Goal: Task Accomplishment & Management: Use online tool/utility

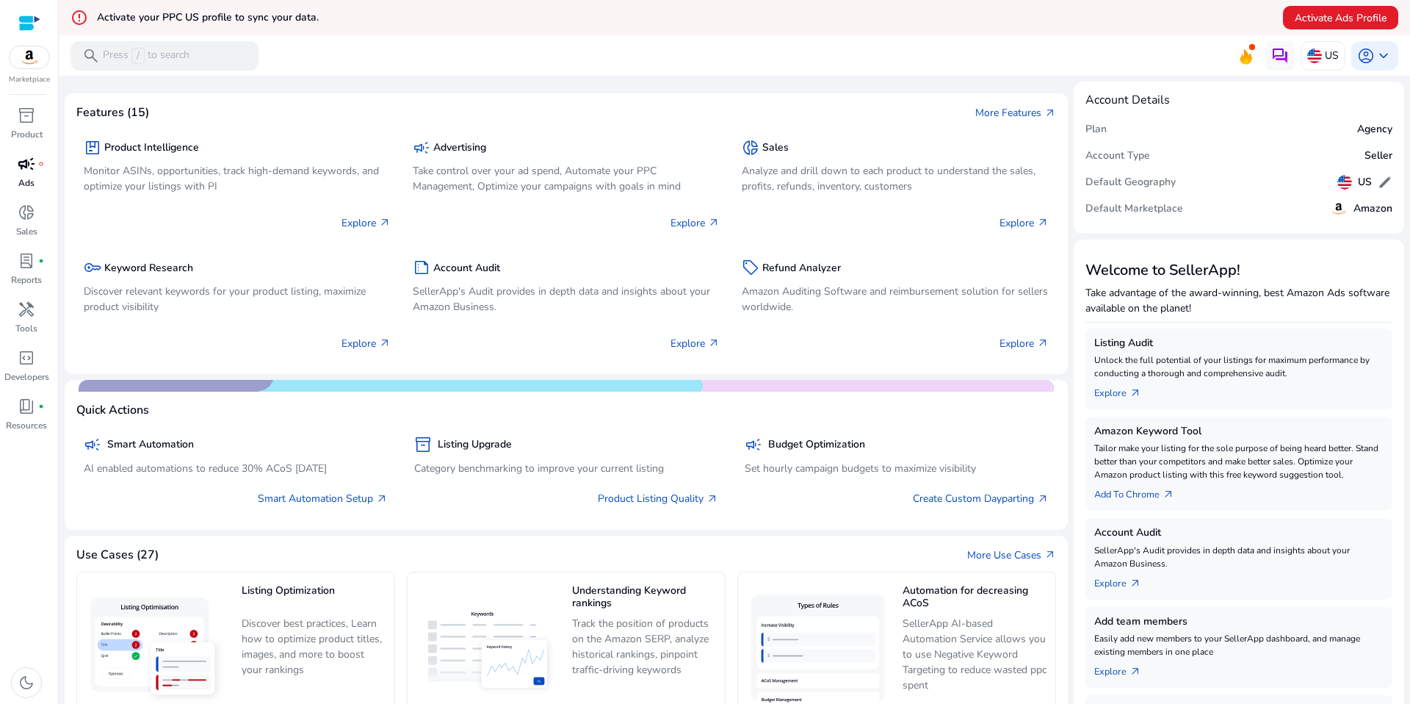
click at [23, 173] on span "campaign" at bounding box center [27, 164] width 18 height 18
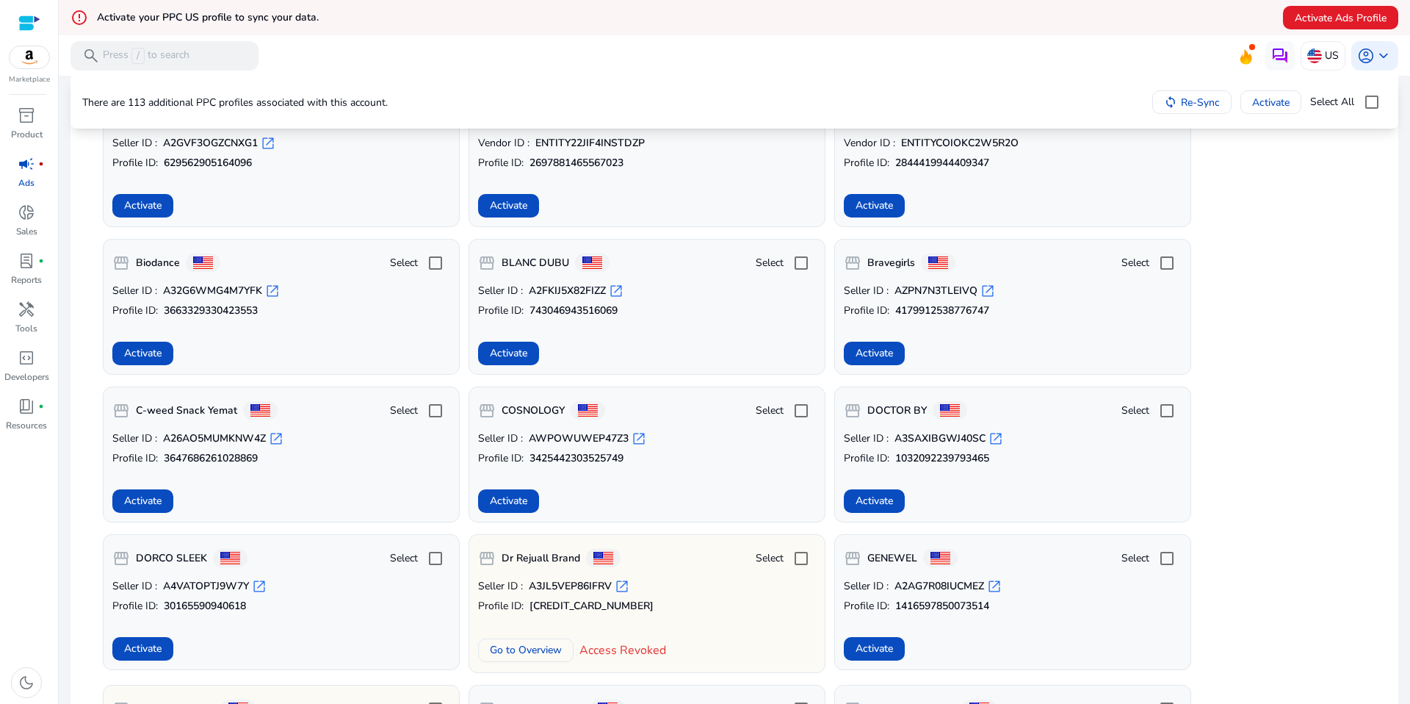
scroll to position [411, 0]
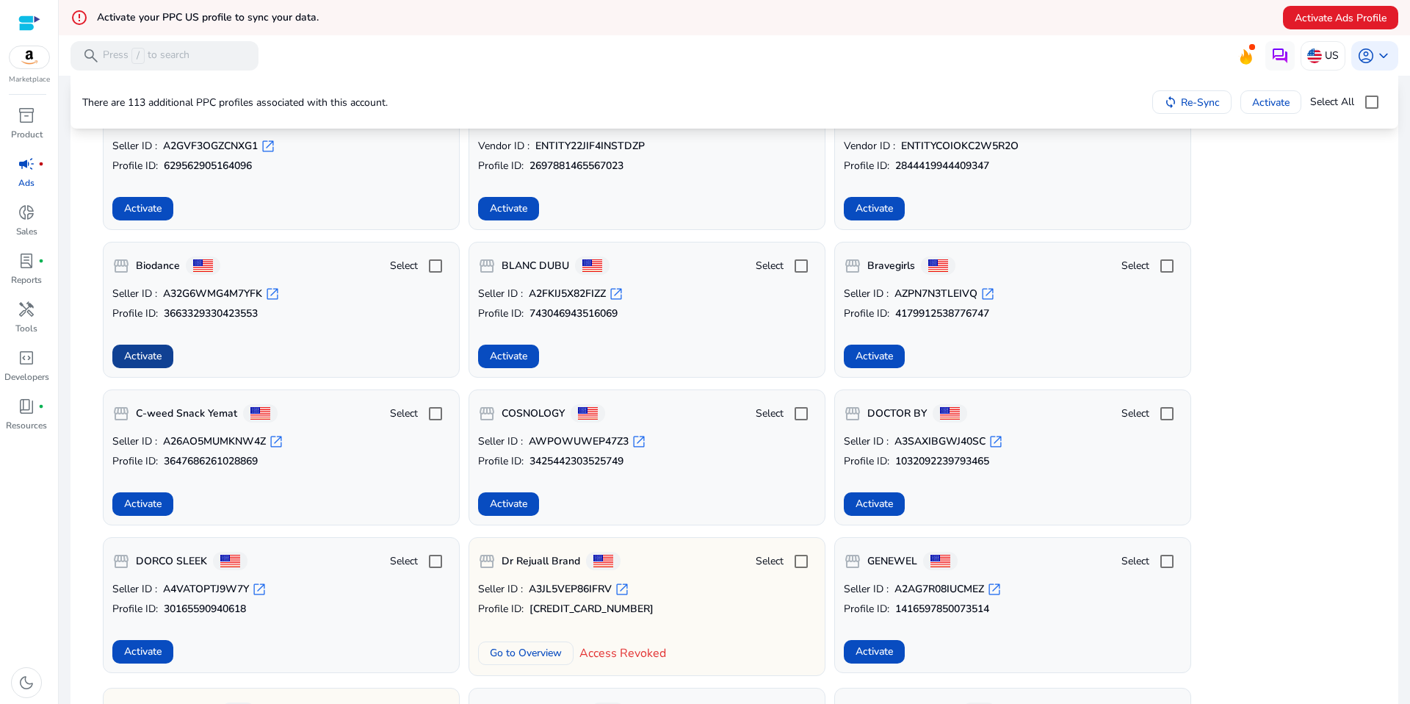
click at [145, 357] on span "Activate" at bounding box center [142, 355] width 37 height 15
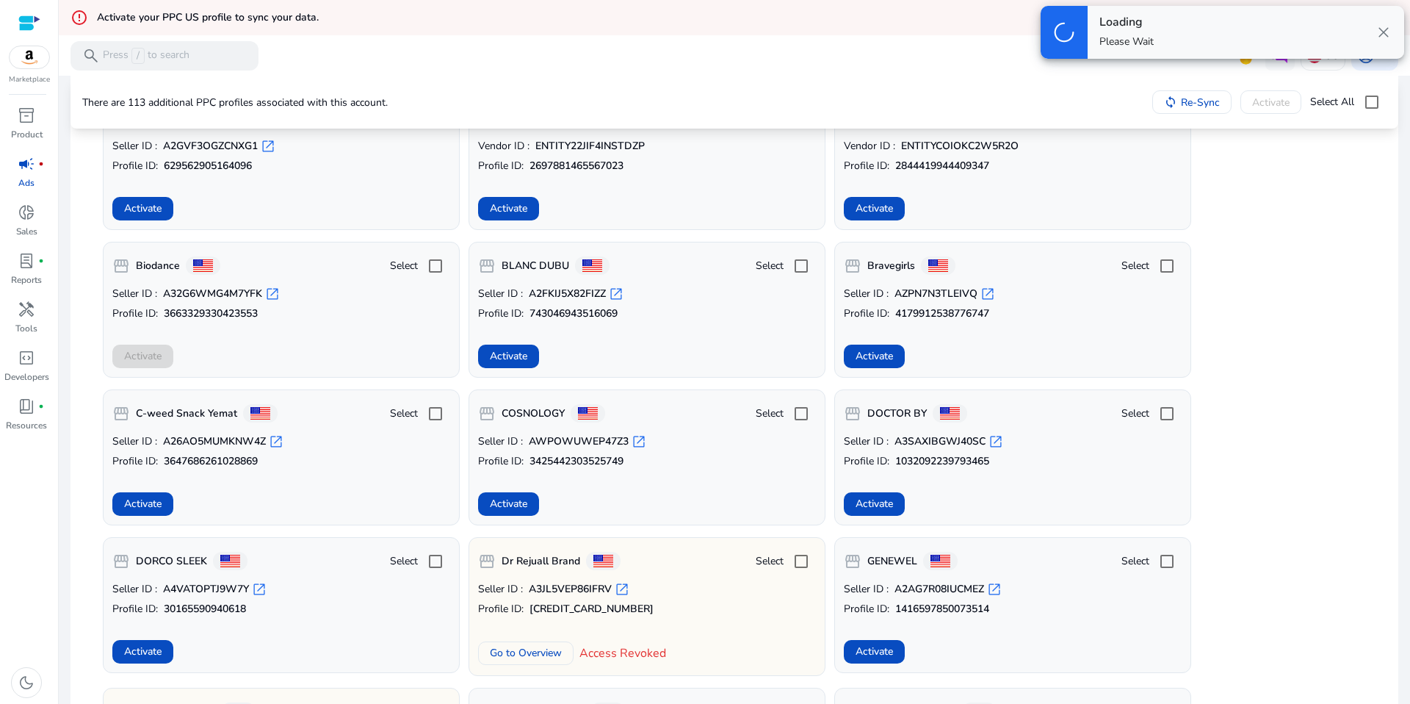
scroll to position [375, 0]
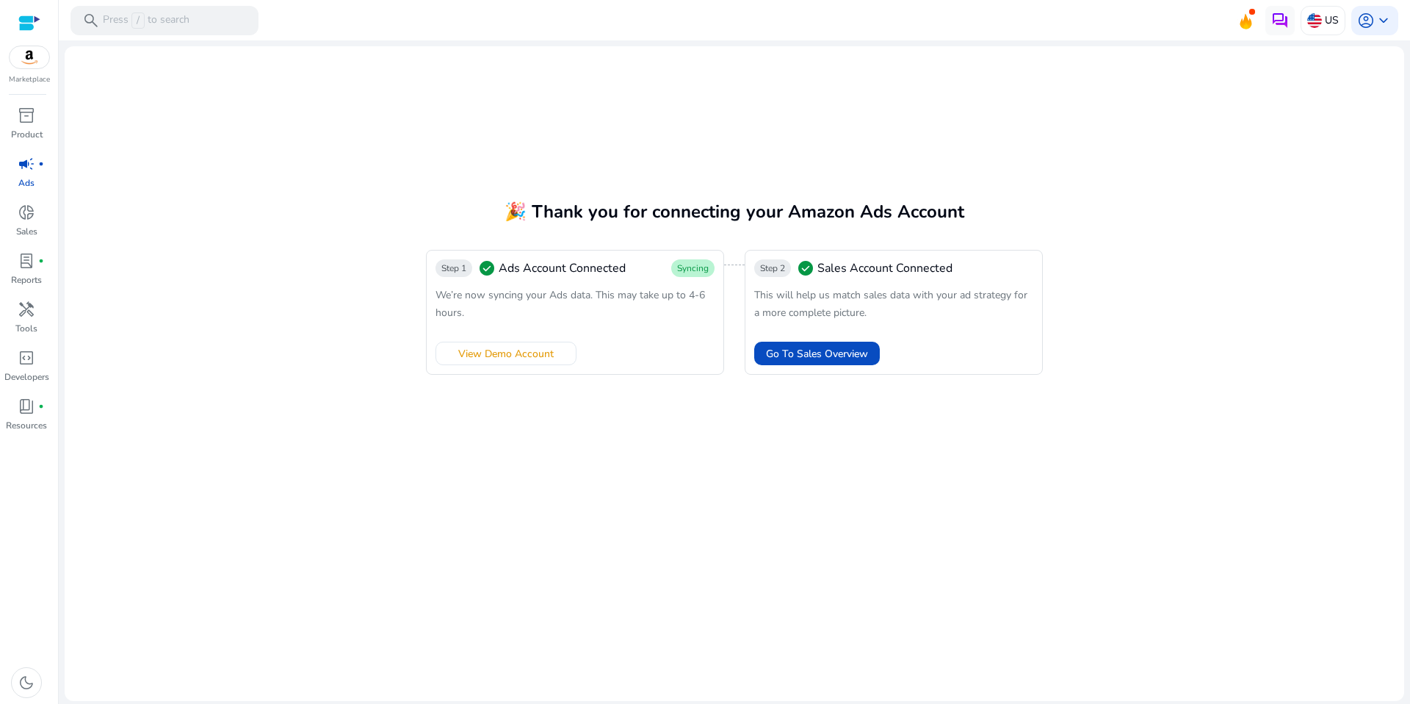
click at [11, 170] on div "campaign fiber_manual_record" at bounding box center [26, 164] width 41 height 24
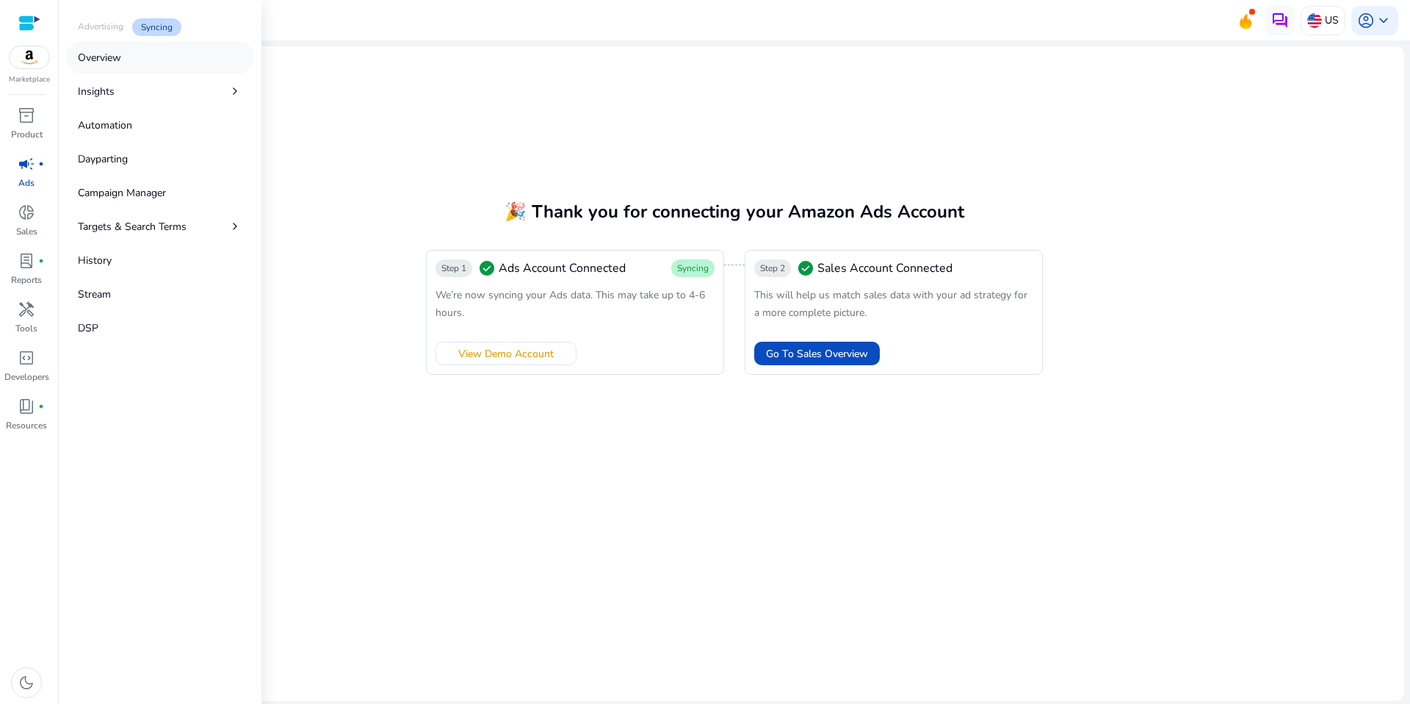
click at [124, 68] on link "Overview" at bounding box center [160, 57] width 188 height 33
click at [180, 65] on link "Overview" at bounding box center [160, 57] width 188 height 33
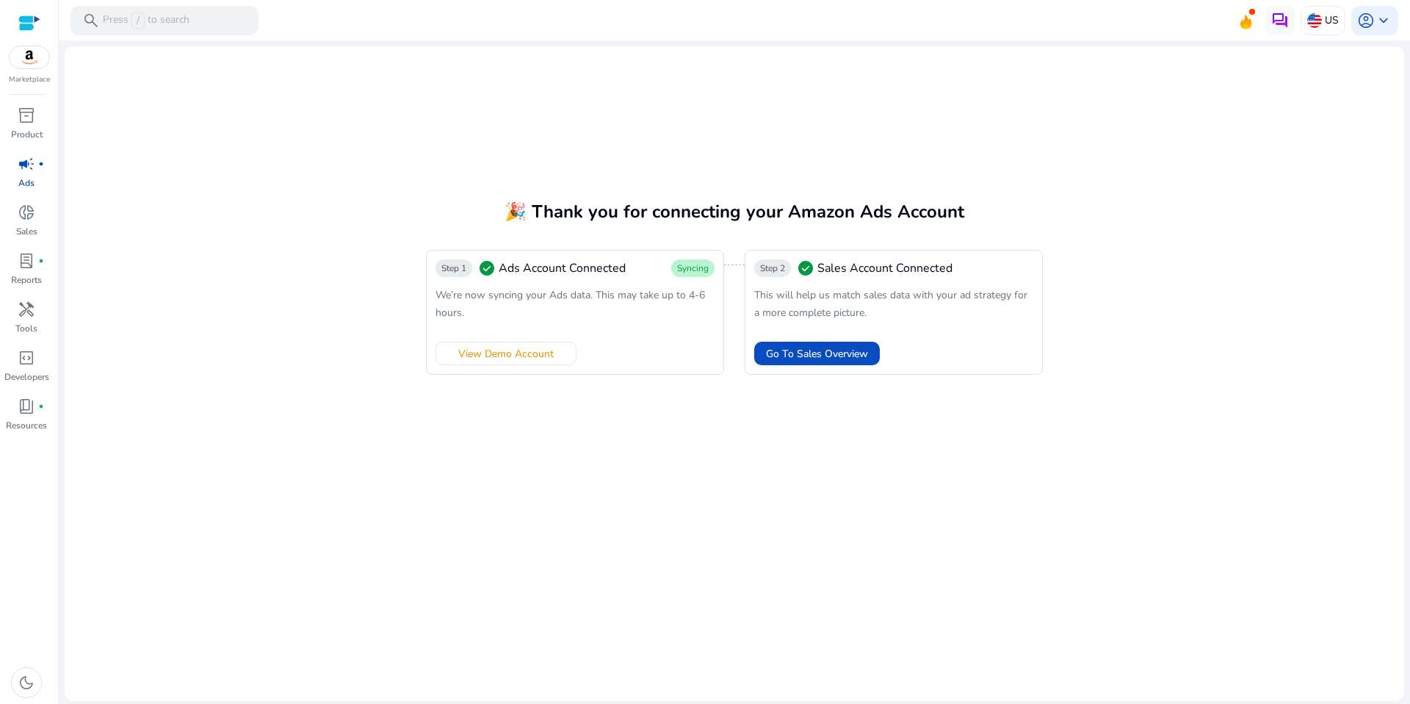
click at [337, 96] on mat-card "🎉 Thank you for connecting your Amazon Ads Account Step 1 check_circle Ads Acco…" at bounding box center [735, 373] width 1340 height 655
click at [35, 165] on span "campaign" at bounding box center [27, 164] width 18 height 18
click at [26, 221] on span "donut_small" at bounding box center [27, 212] width 18 height 18
click at [21, 179] on p "Ads" at bounding box center [26, 182] width 16 height 13
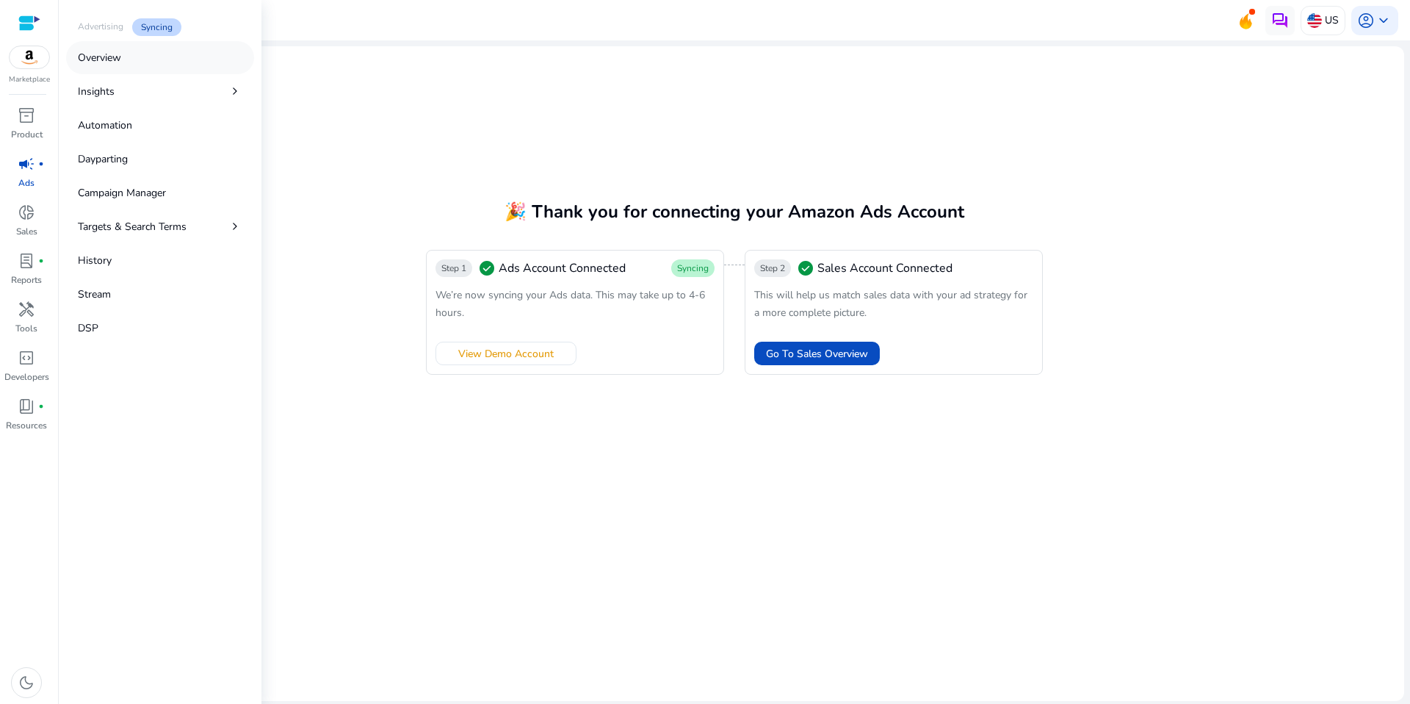
click at [117, 51] on p "Overview" at bounding box center [99, 57] width 43 height 15
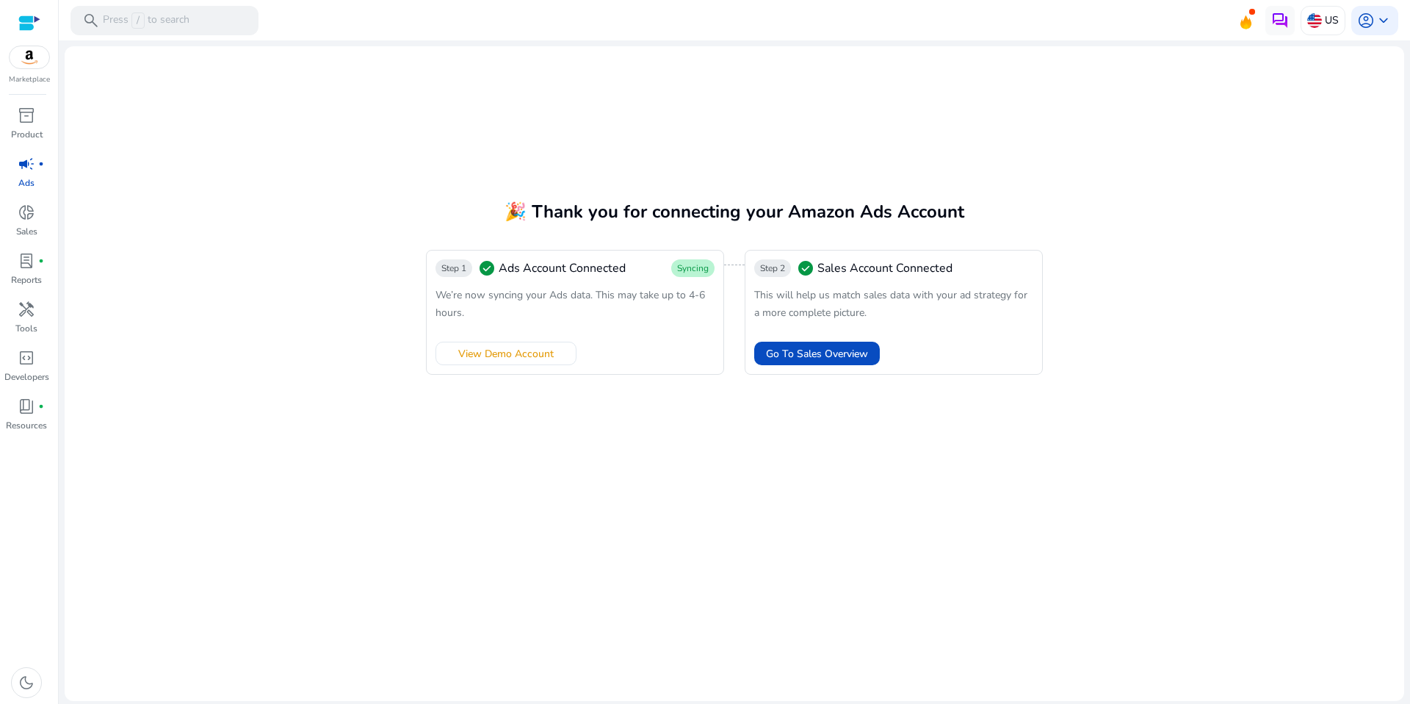
click at [580, 98] on mat-card "🎉 Thank you for connecting your Amazon Ads Account Step 1 check_circle Ads Acco…" at bounding box center [735, 373] width 1340 height 655
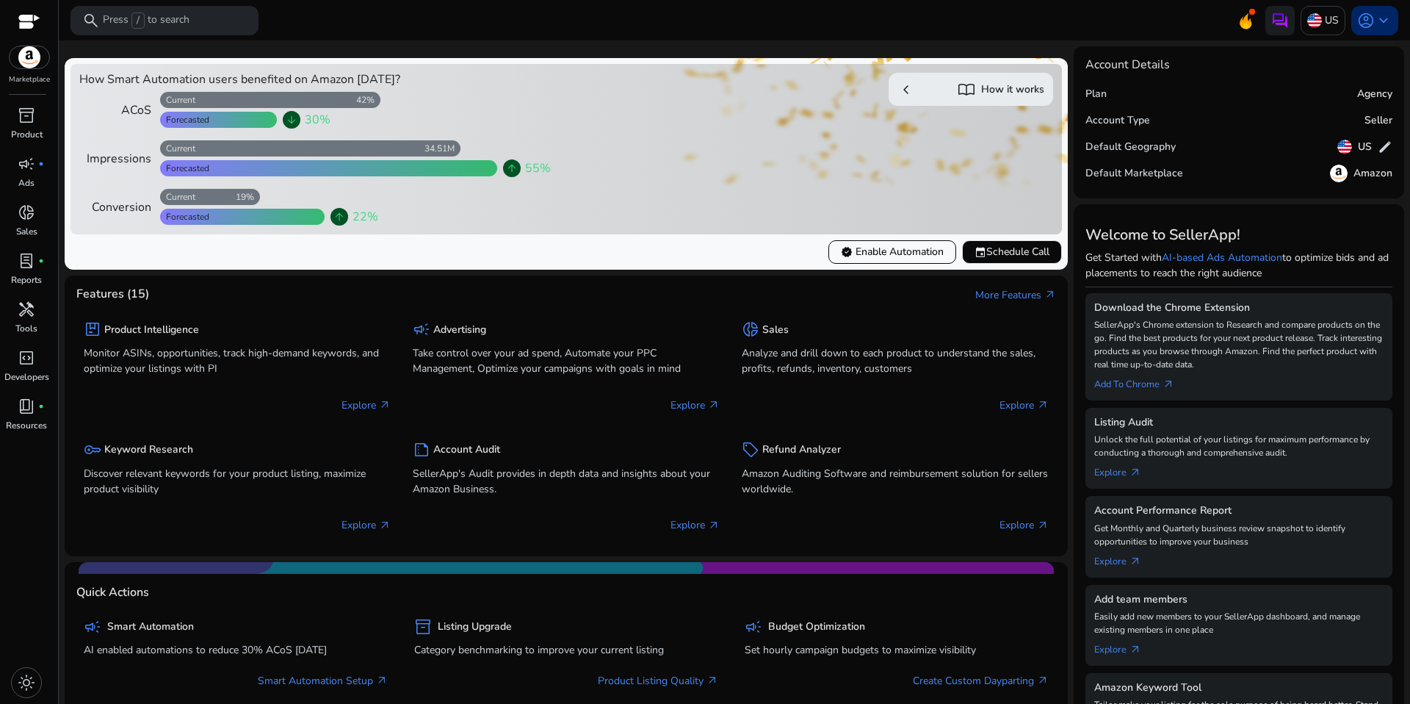
click at [1367, 13] on span "account_circle" at bounding box center [1367, 21] width 18 height 18
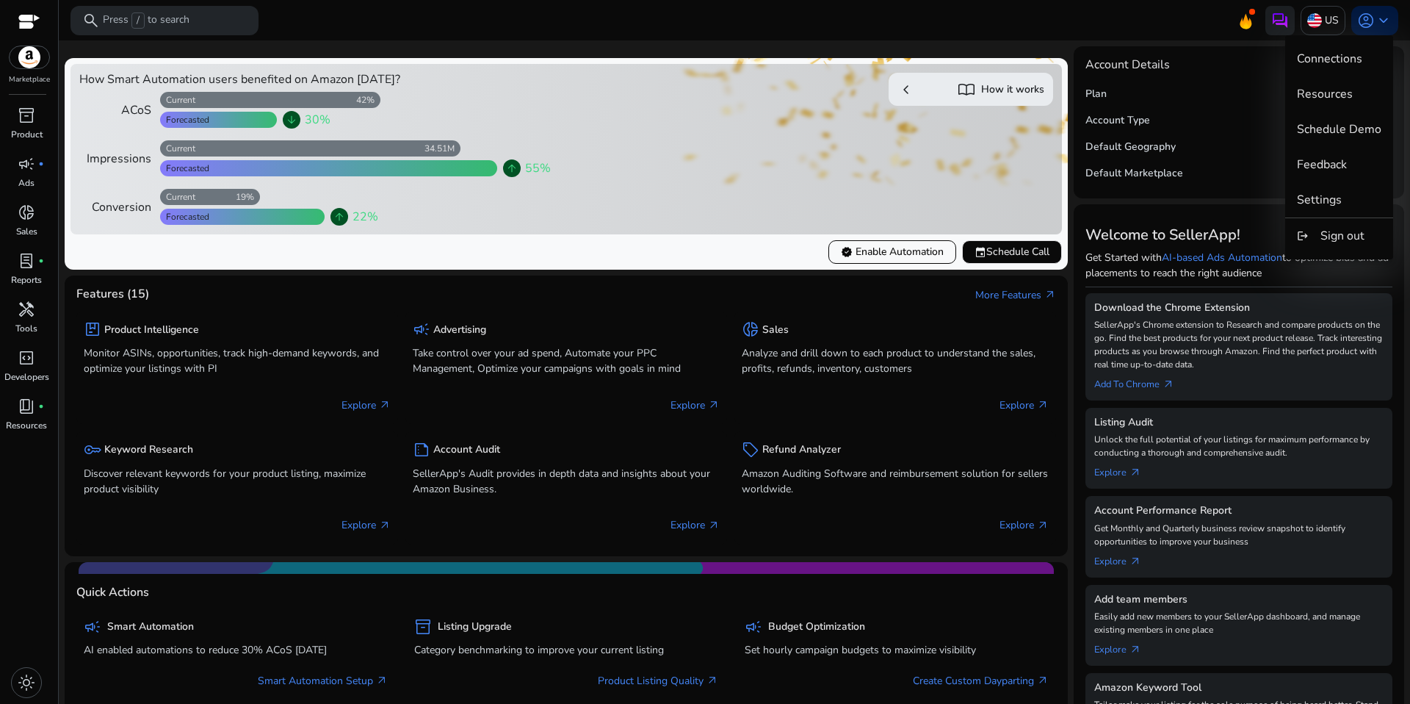
click at [35, 57] on div at bounding box center [705, 352] width 1410 height 704
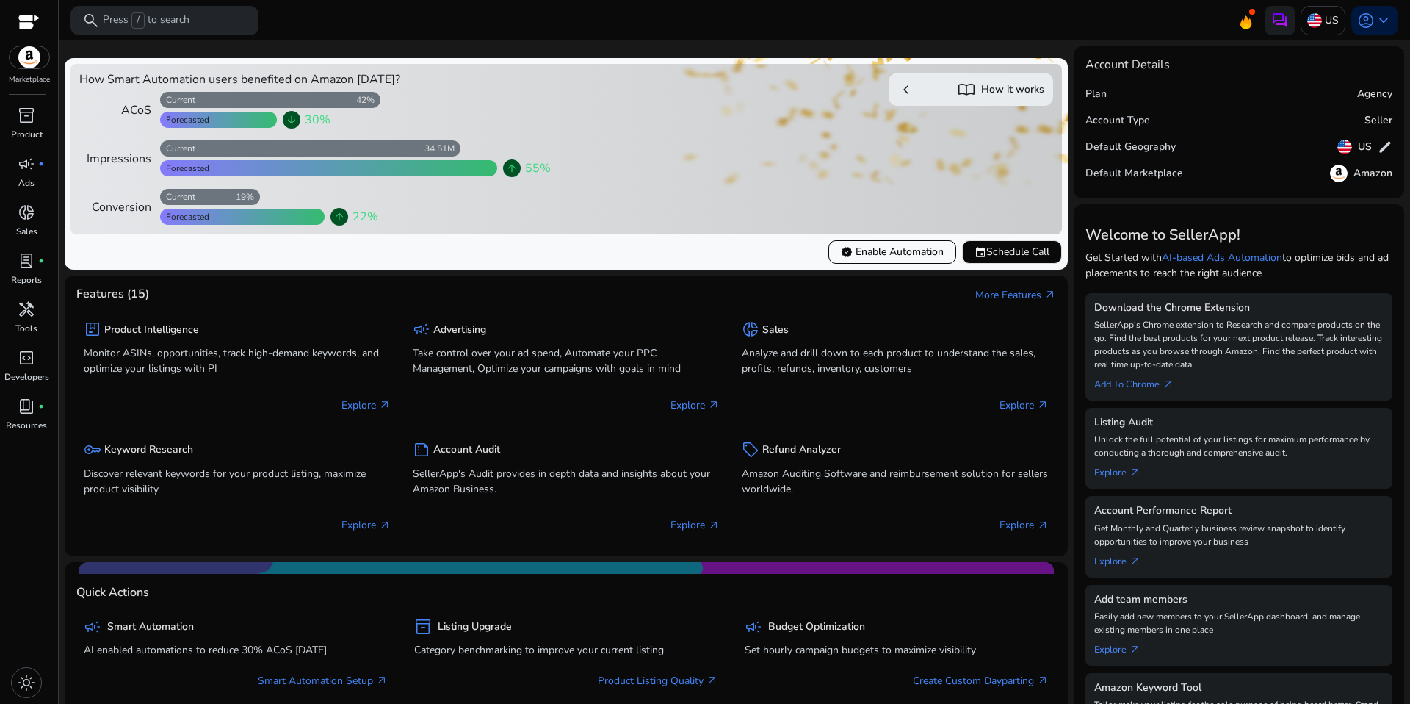
click at [35, 26] on div at bounding box center [29, 23] width 22 height 17
click at [148, 24] on p "Press / to search" at bounding box center [146, 20] width 87 height 16
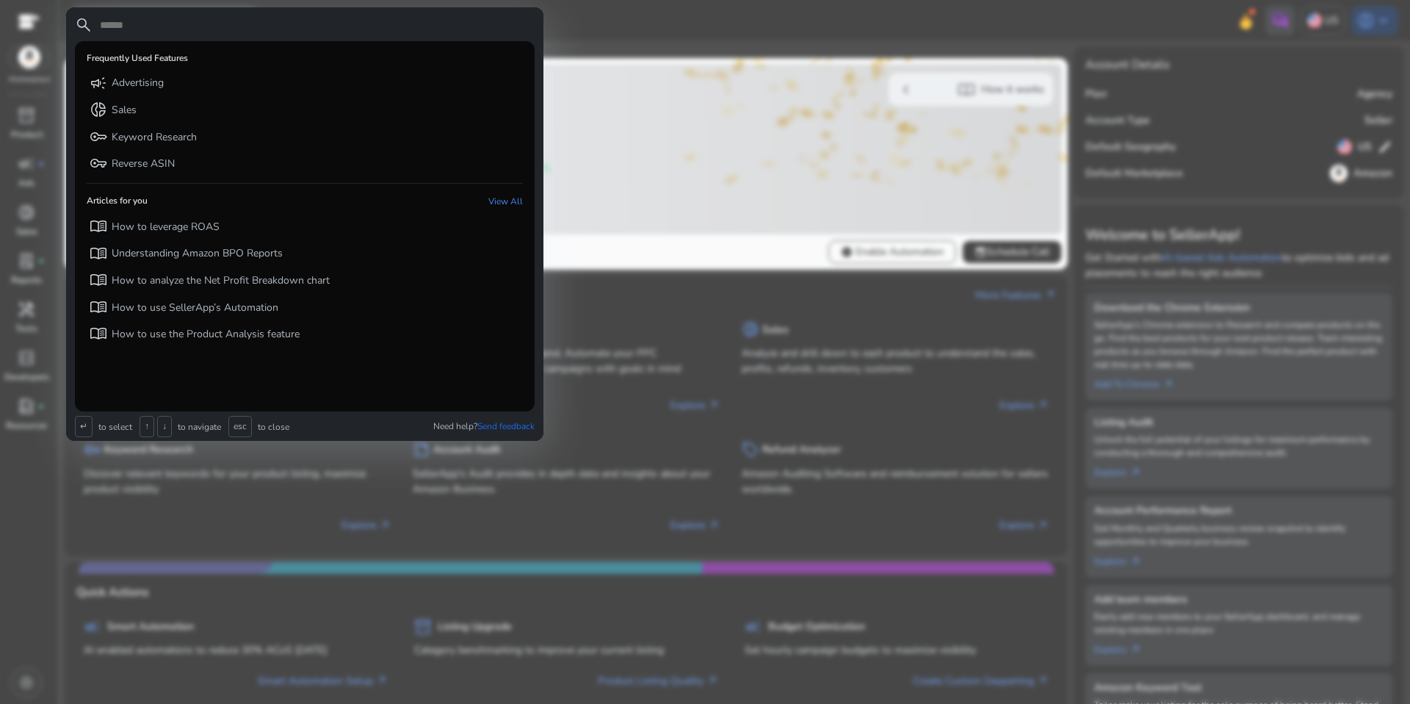
click at [184, 24] on input "text" at bounding box center [316, 25] width 436 height 18
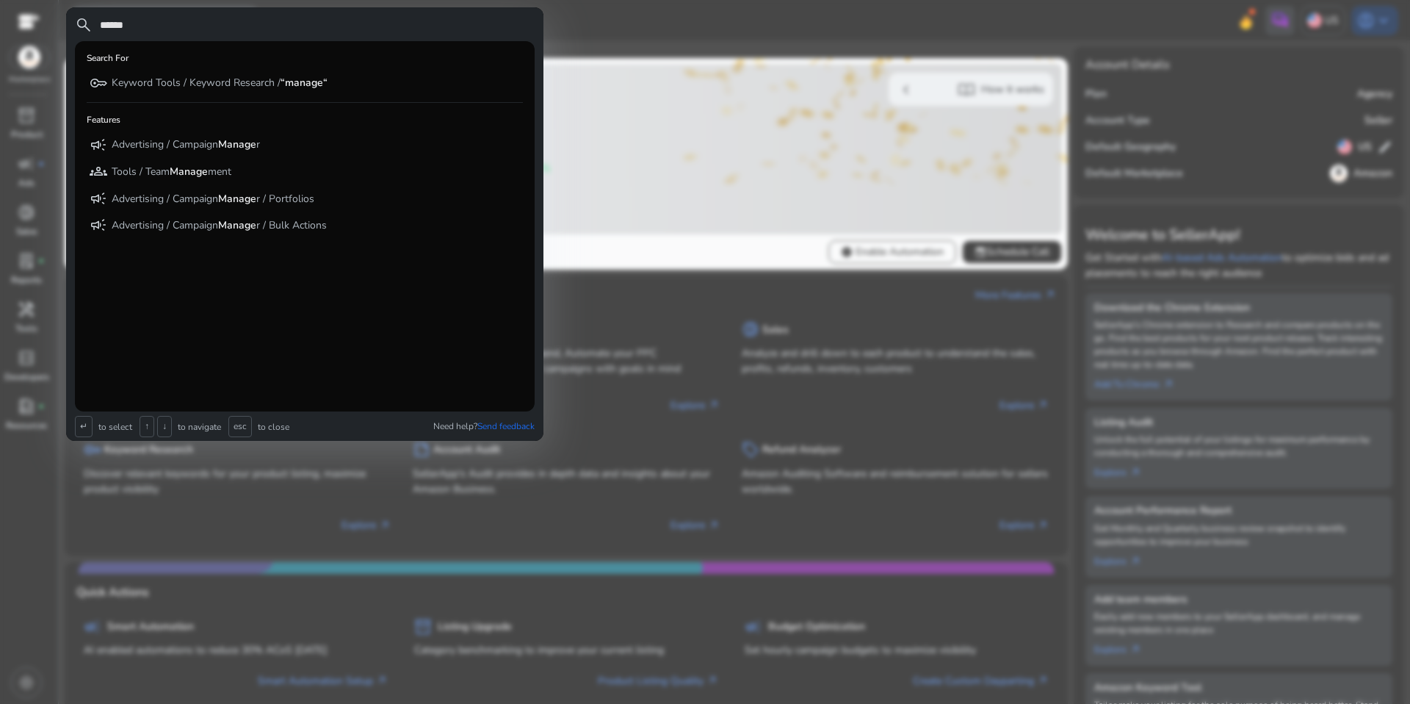
type input "******"
click at [789, 33] on div at bounding box center [705, 352] width 1410 height 704
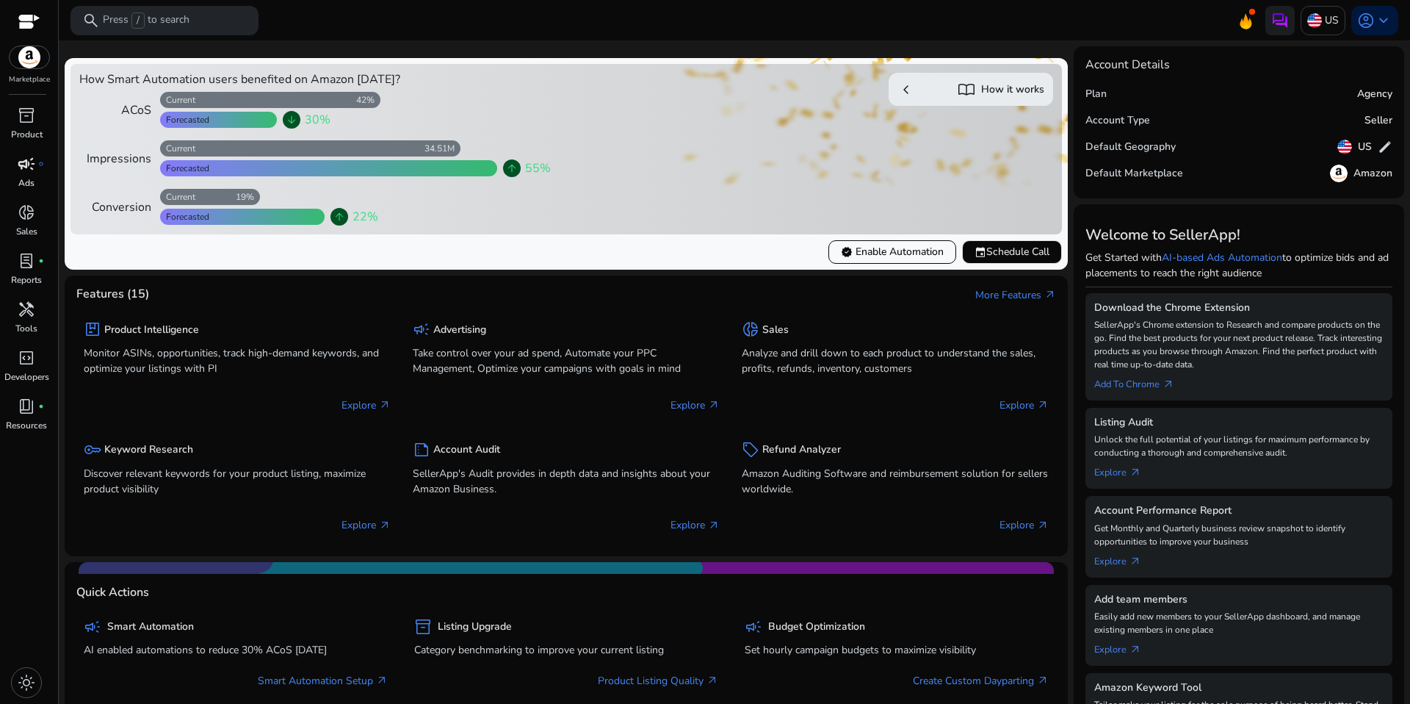
click at [31, 172] on span "campaign" at bounding box center [27, 164] width 18 height 18
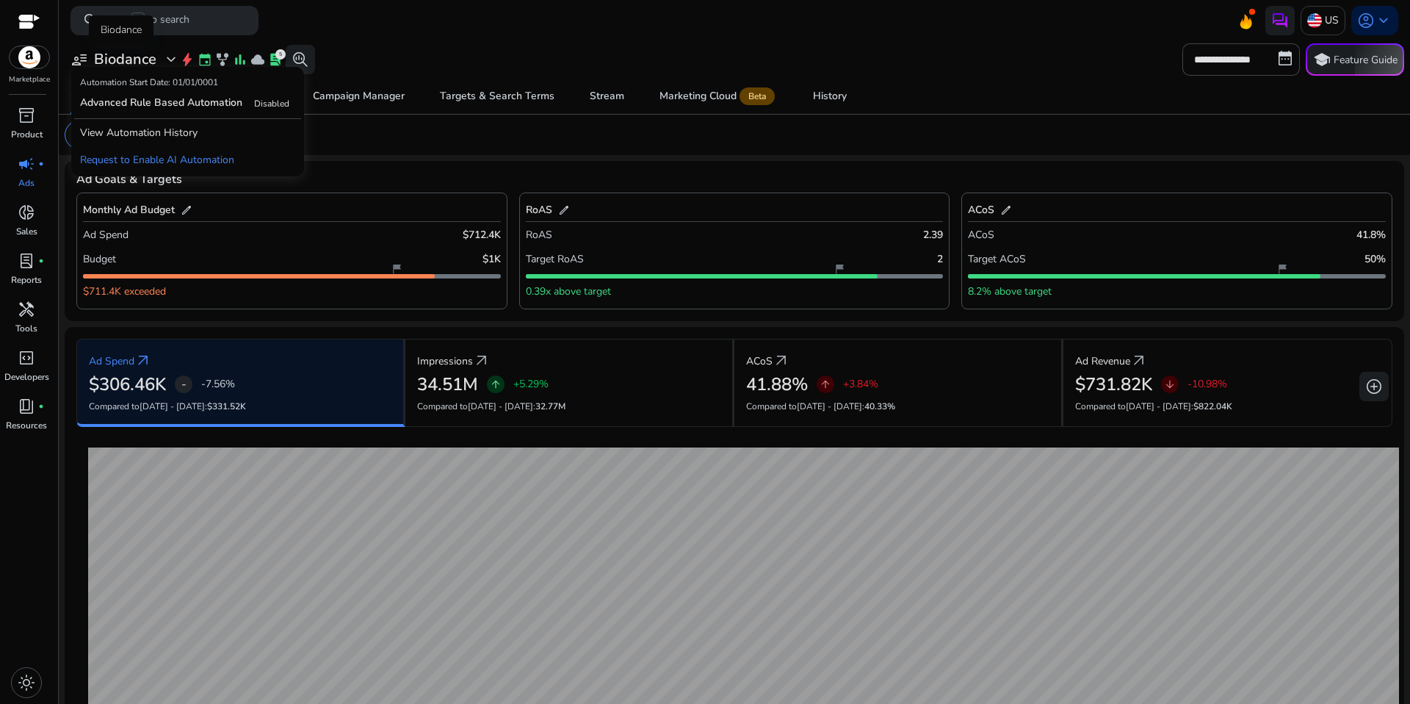
click at [152, 59] on h3 "Biodance" at bounding box center [125, 60] width 62 height 18
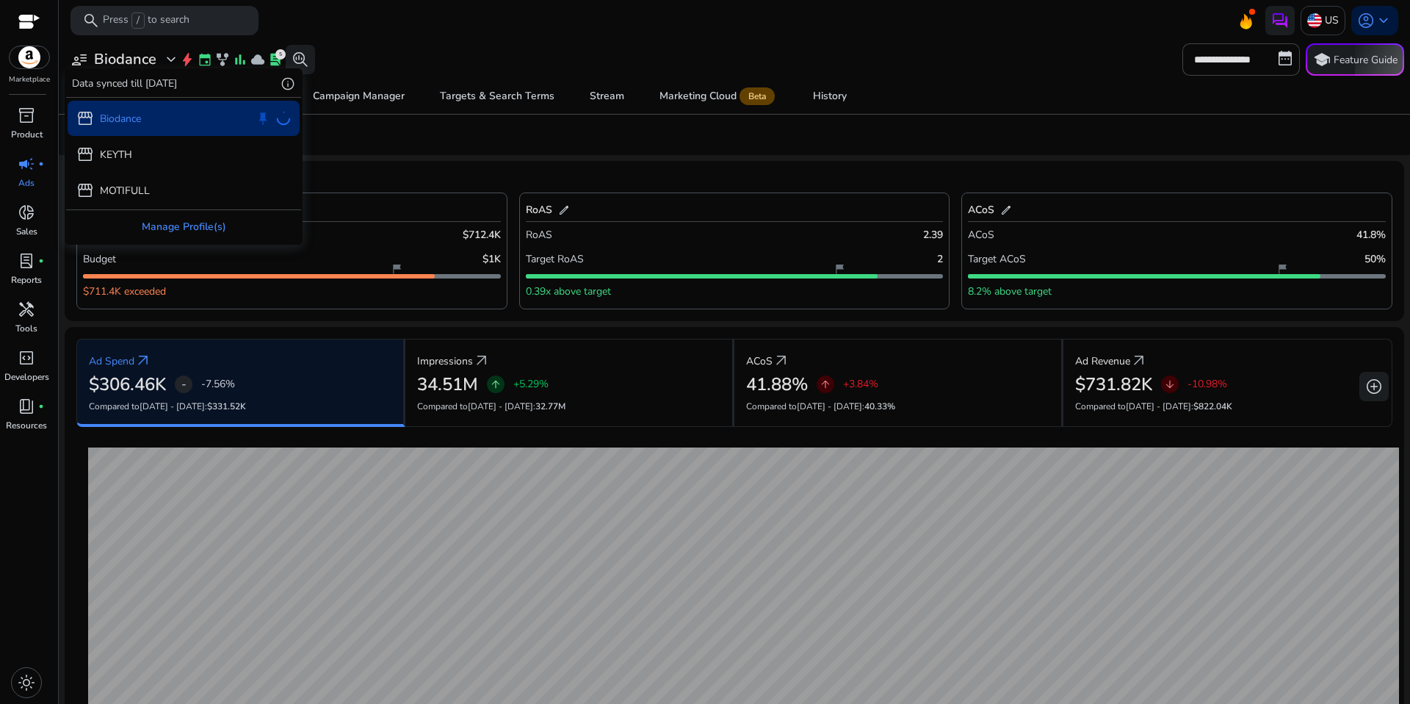
click at [158, 228] on div "Manage Profile(s)" at bounding box center [183, 226] width 235 height 33
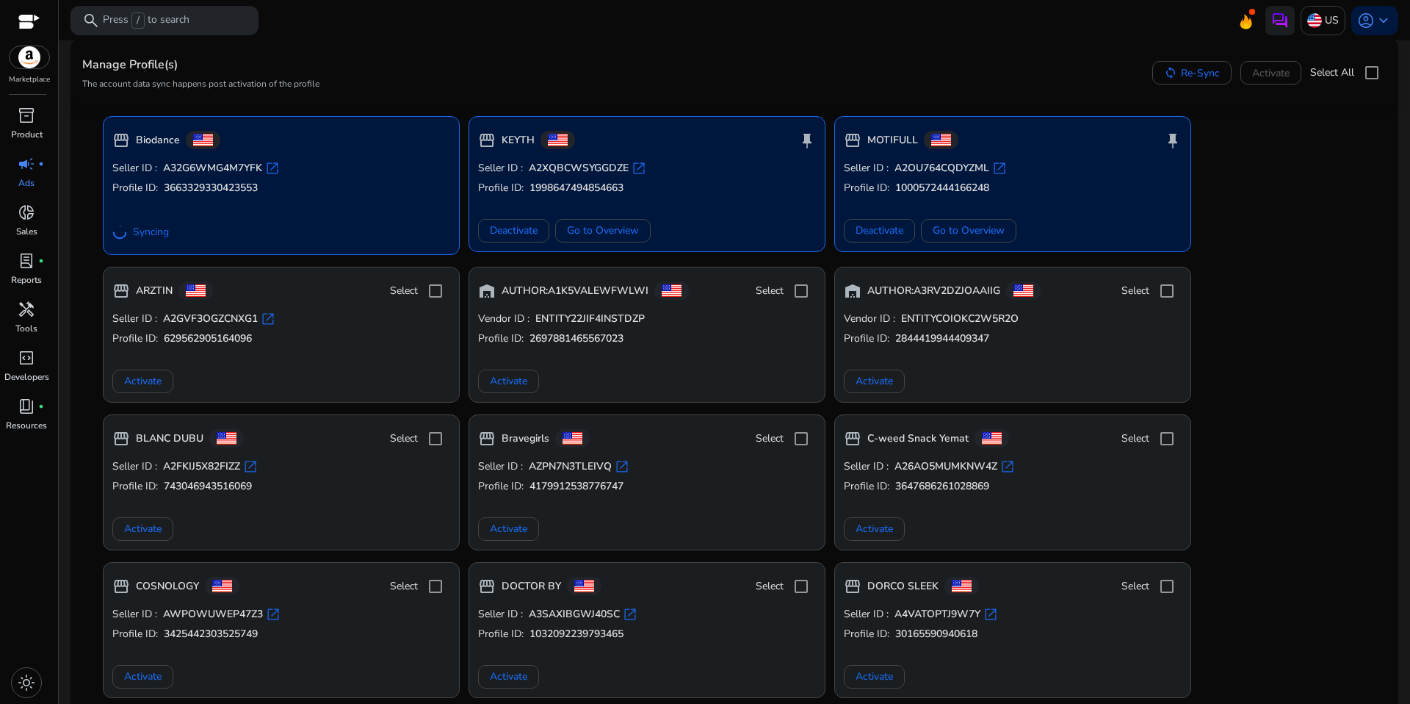
scroll to position [179, 0]
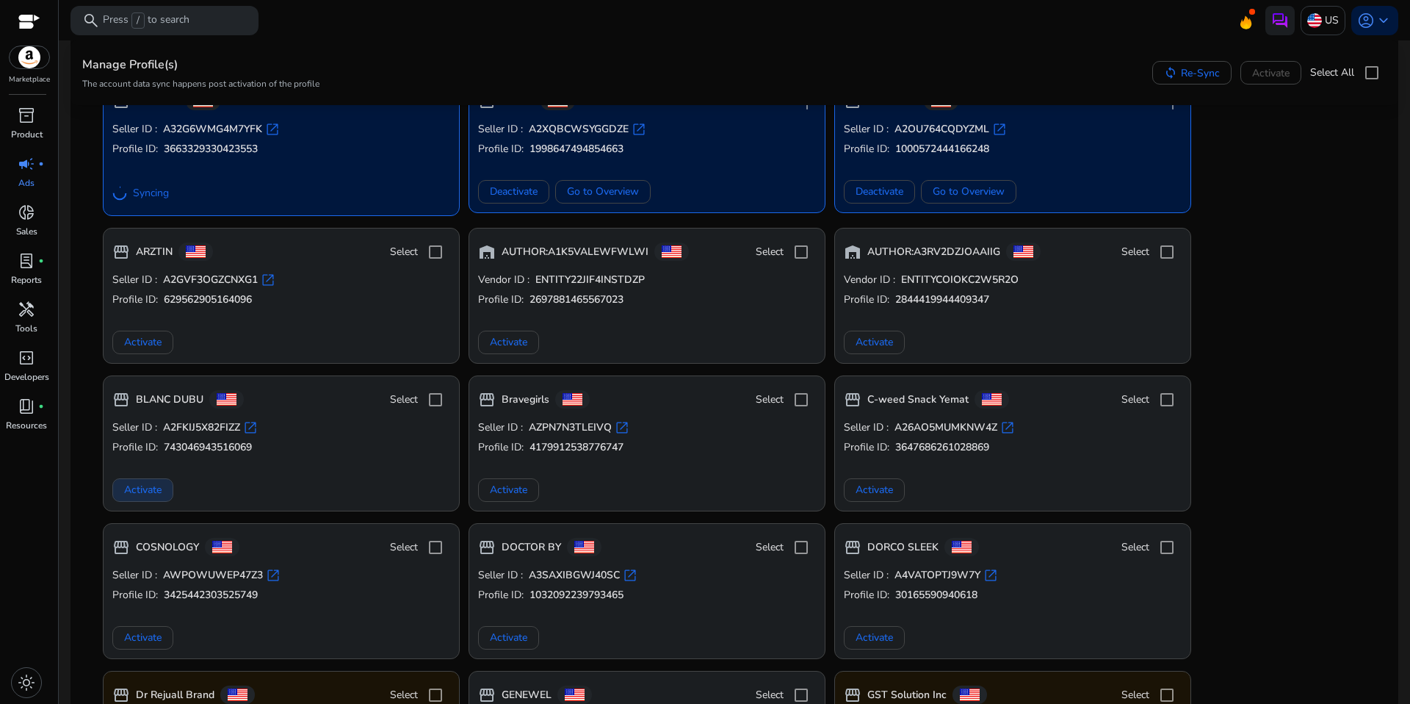
click at [132, 488] on span "Activate" at bounding box center [142, 489] width 37 height 15
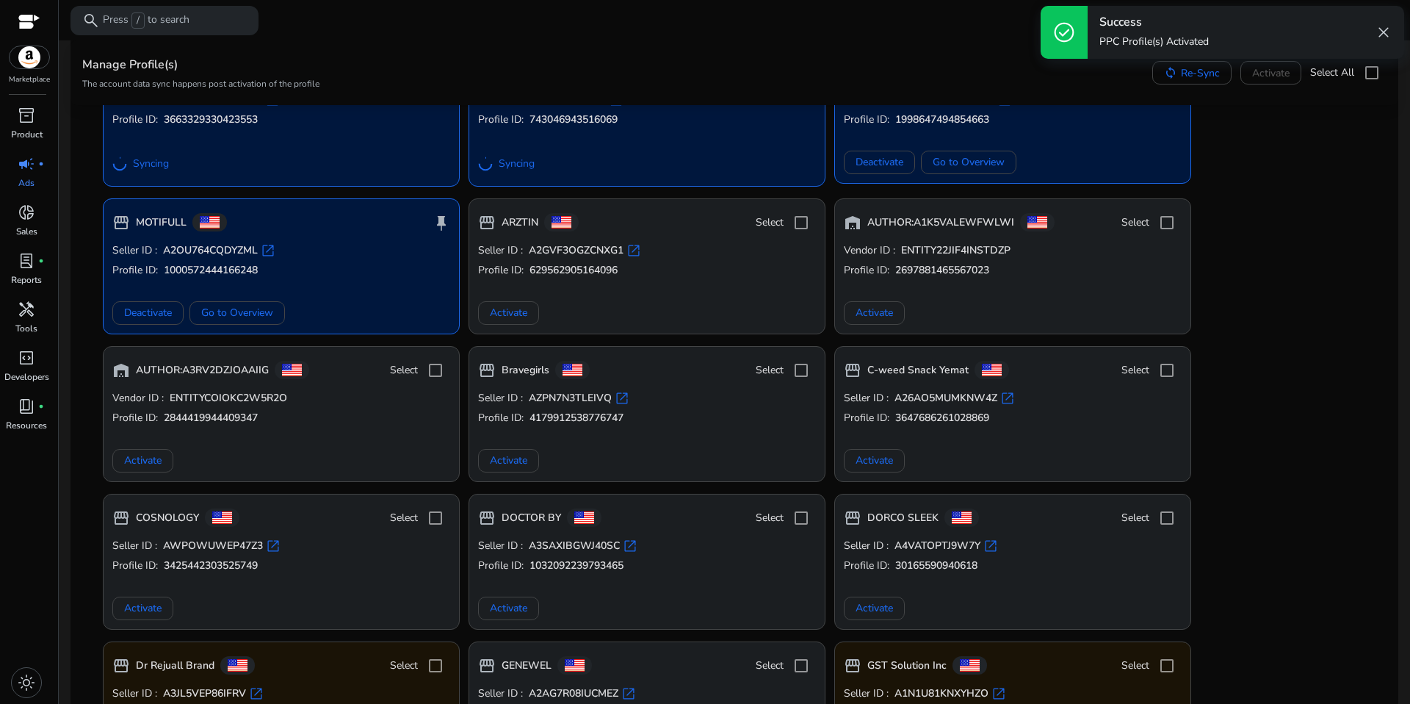
scroll to position [209, 0]
click at [860, 602] on span "Activate" at bounding box center [874, 606] width 37 height 15
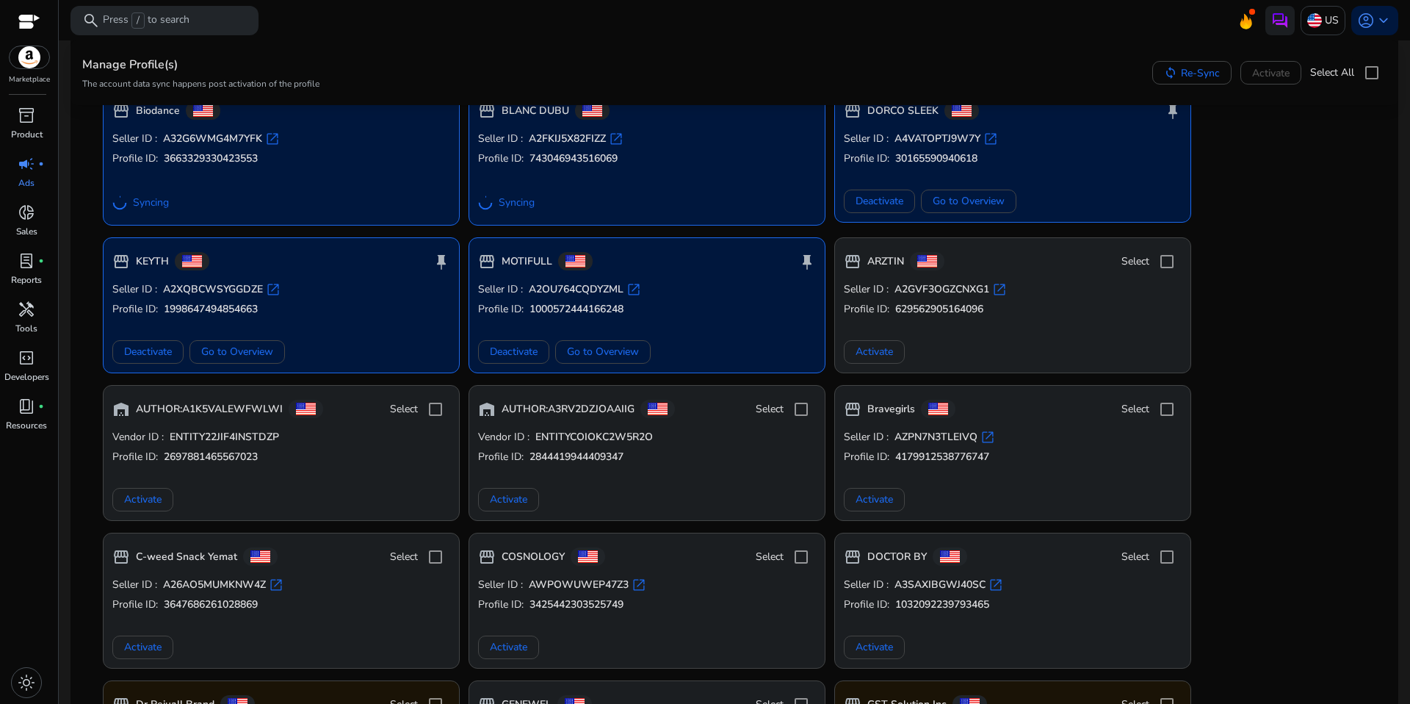
scroll to position [0, 0]
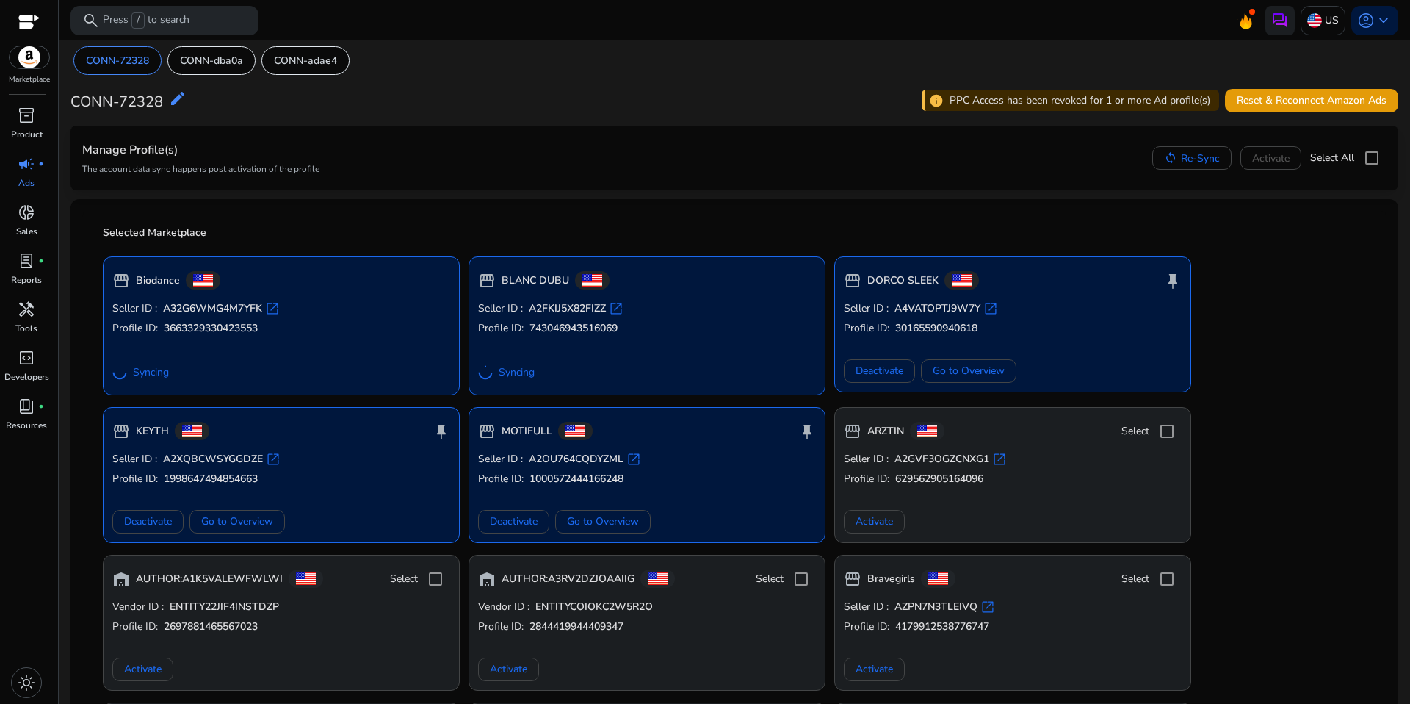
click at [29, 179] on p "Ads" at bounding box center [26, 182] width 16 height 13
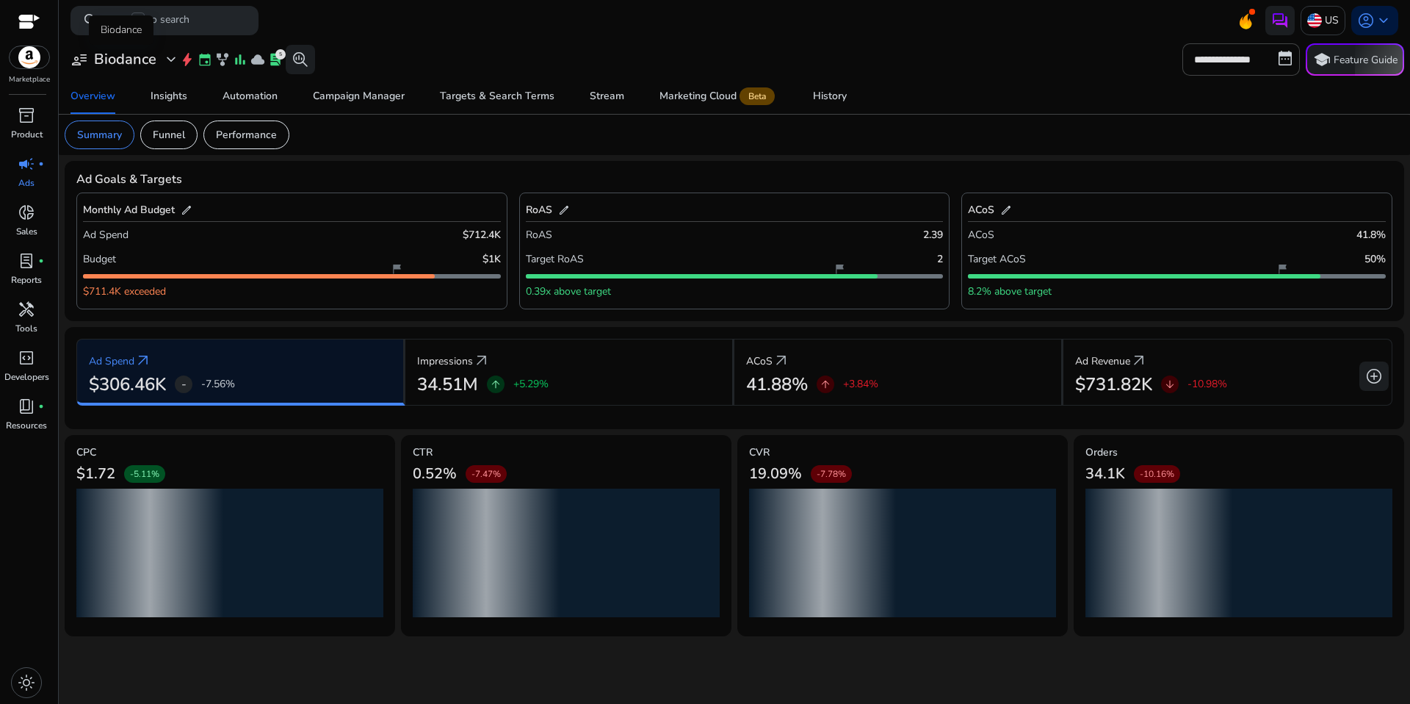
click at [116, 60] on h3 "Biodance" at bounding box center [125, 60] width 62 height 18
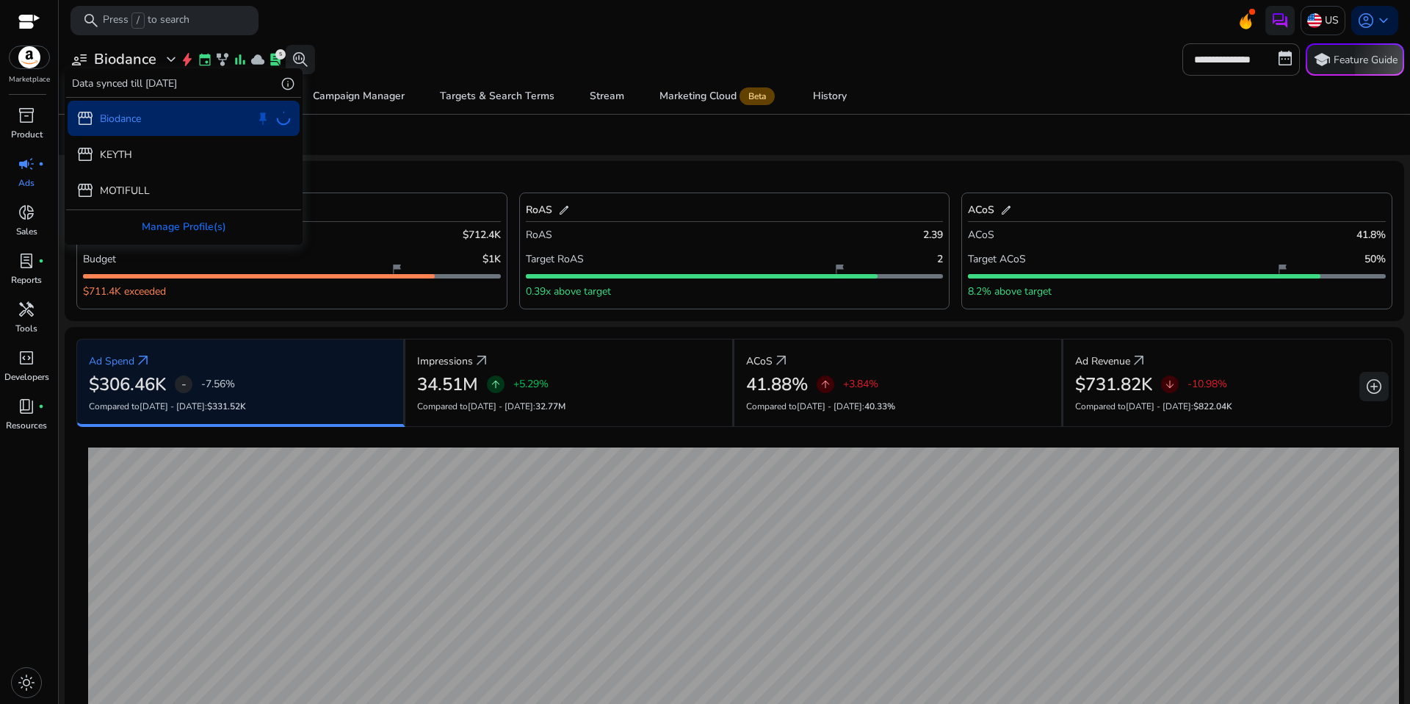
drag, startPoint x: 536, startPoint y: 141, endPoint x: 501, endPoint y: 134, distance: 35.2
click at [536, 141] on div at bounding box center [705, 352] width 1410 height 704
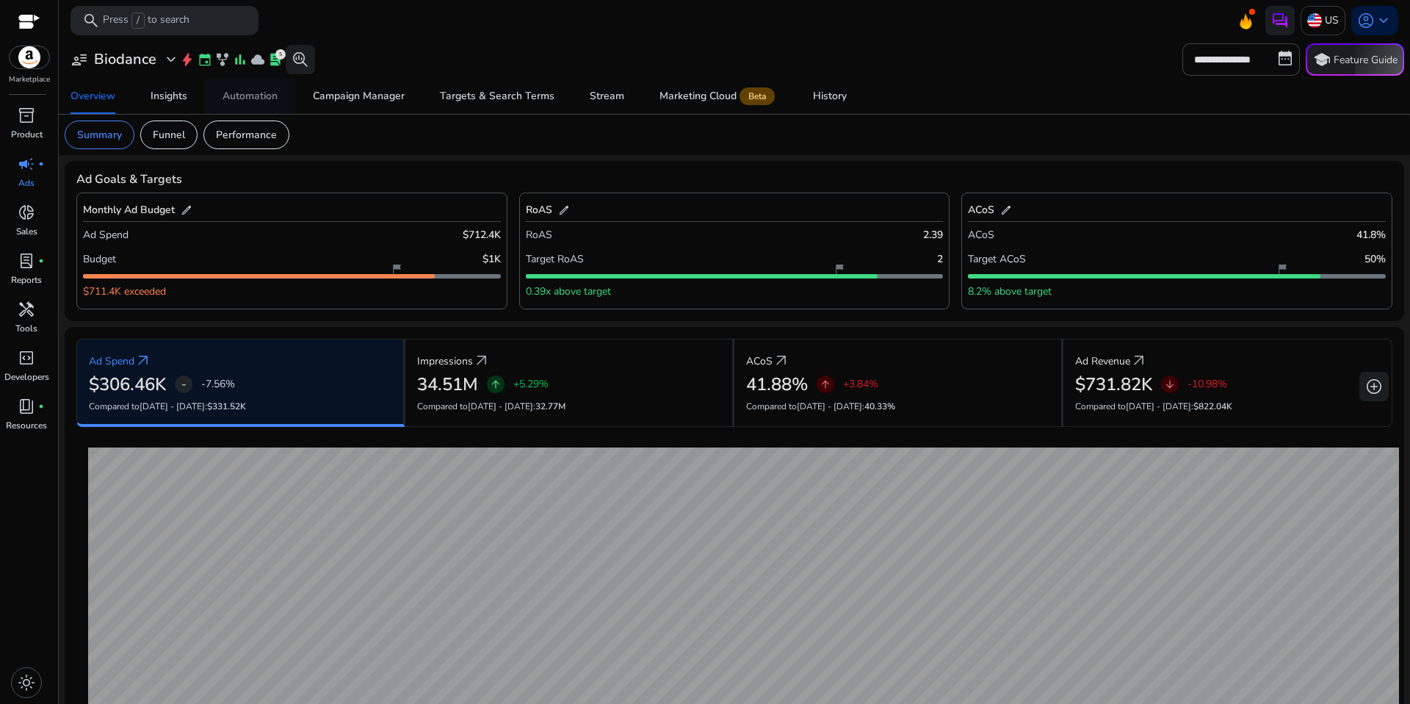
click at [240, 97] on div "Automation" at bounding box center [250, 96] width 55 height 10
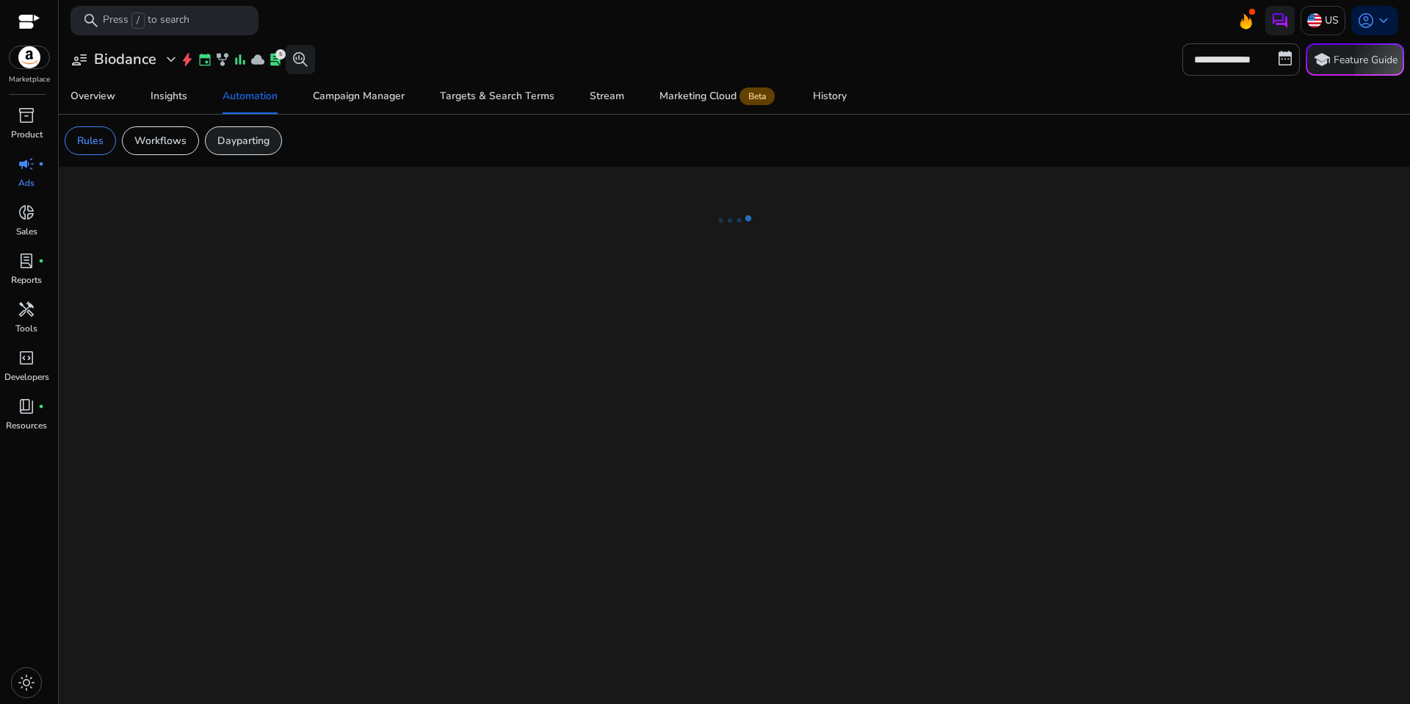
click at [246, 148] on div "Dayparting" at bounding box center [243, 140] width 77 height 29
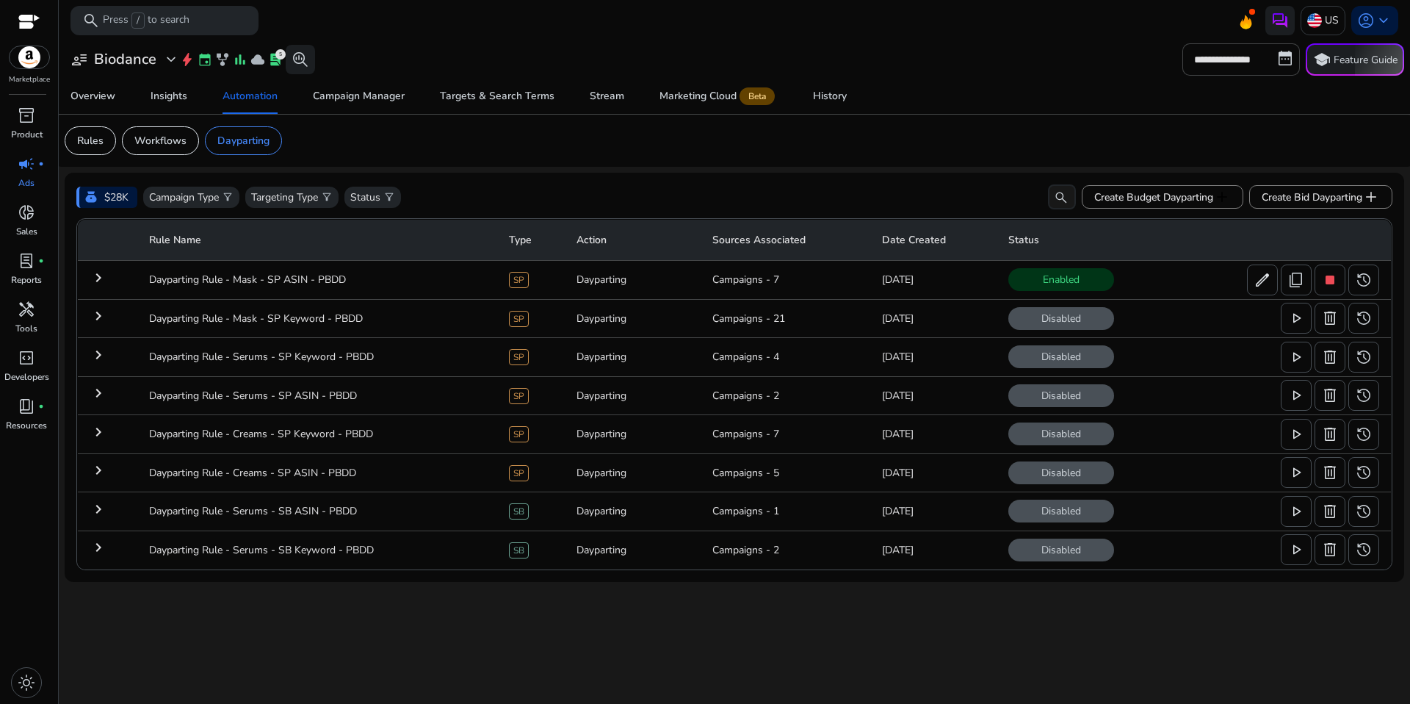
click at [1296, 313] on mat-tooltip-component "Enable Rule" at bounding box center [1297, 322] width 78 height 29
click at [1296, 358] on span "play_arrow" at bounding box center [1297, 357] width 18 height 18
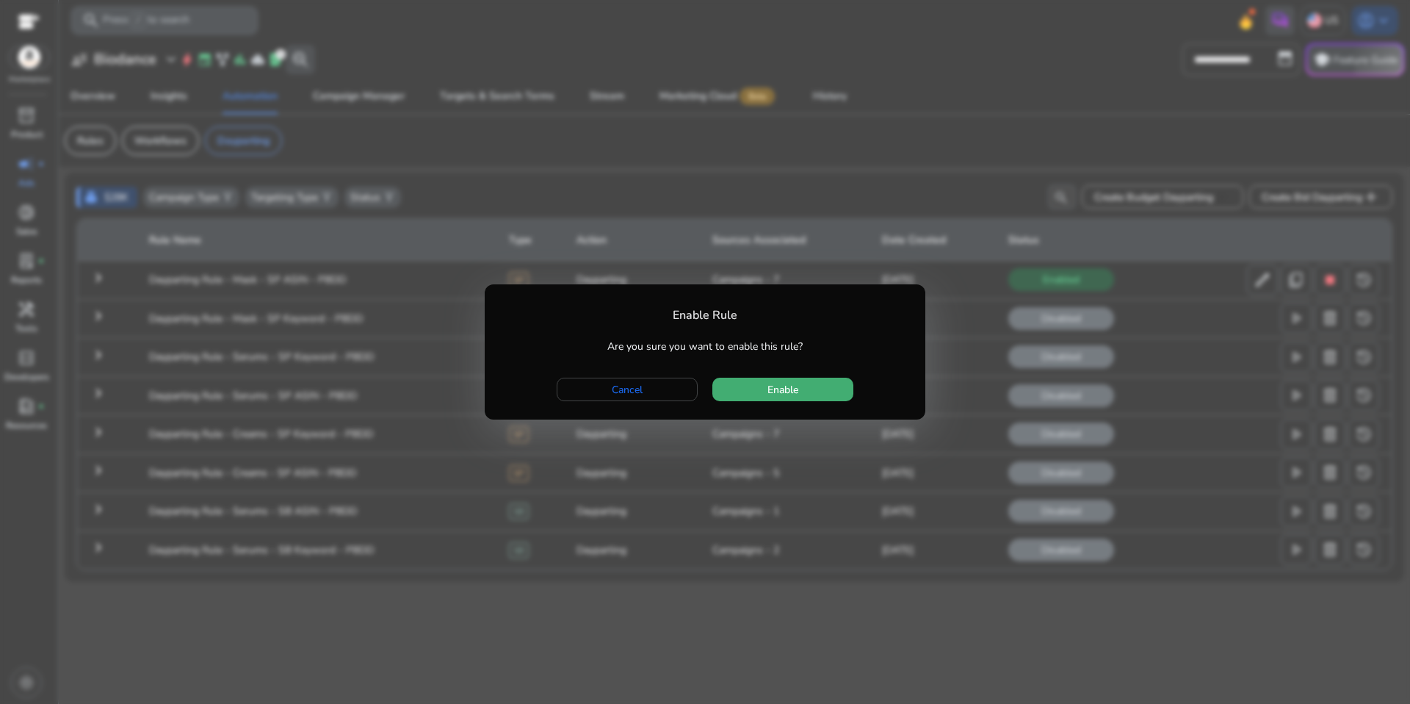
click at [777, 397] on span "button" at bounding box center [783, 389] width 141 height 35
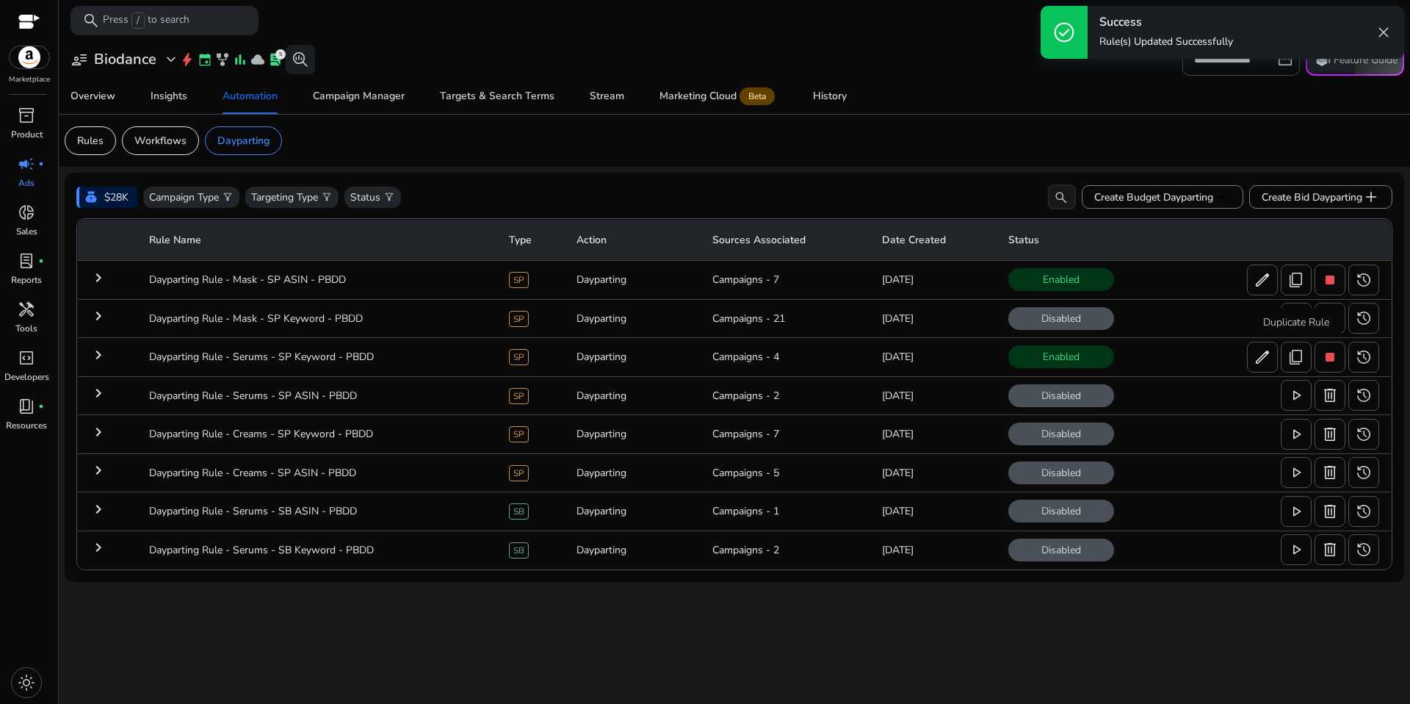
click at [1302, 320] on div "Duplicate Rule" at bounding box center [1297, 322] width 90 height 29
click at [1293, 331] on span at bounding box center [1296, 317] width 29 height 35
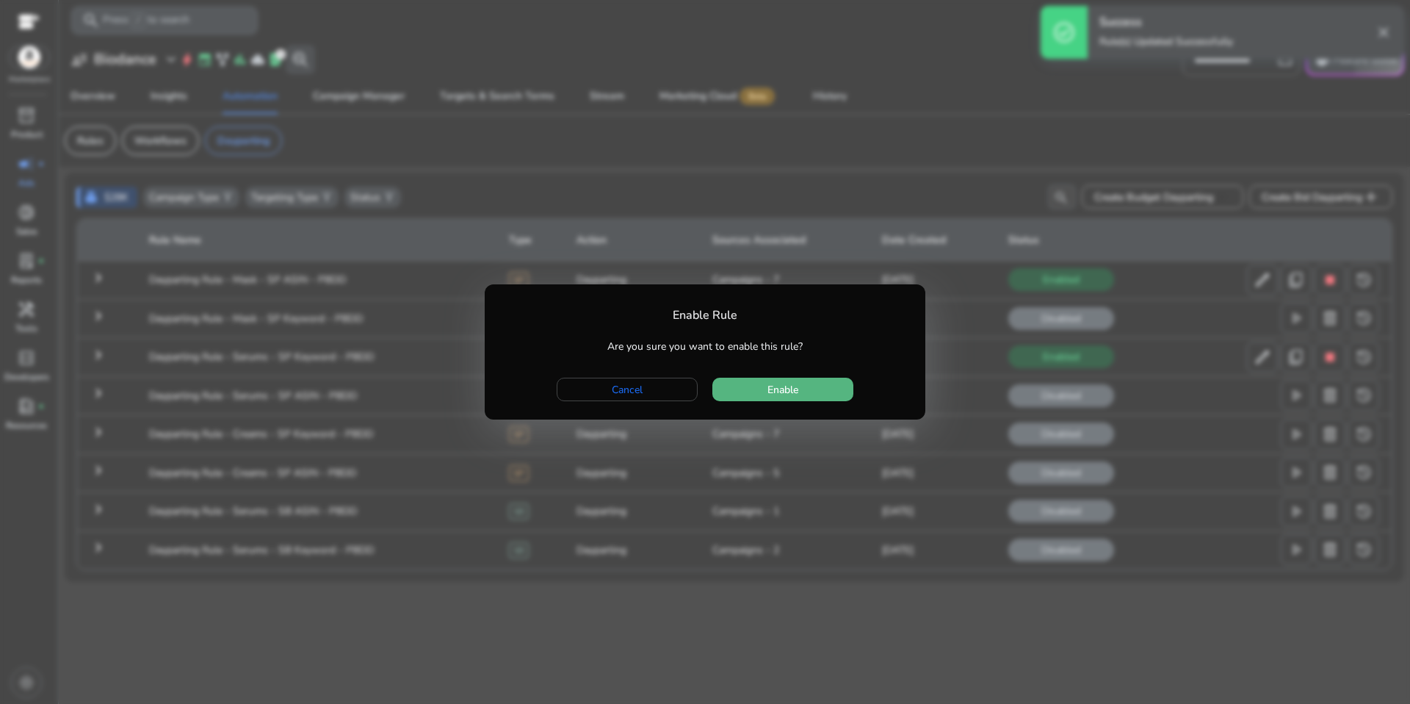
click at [821, 393] on span "button" at bounding box center [783, 389] width 141 height 35
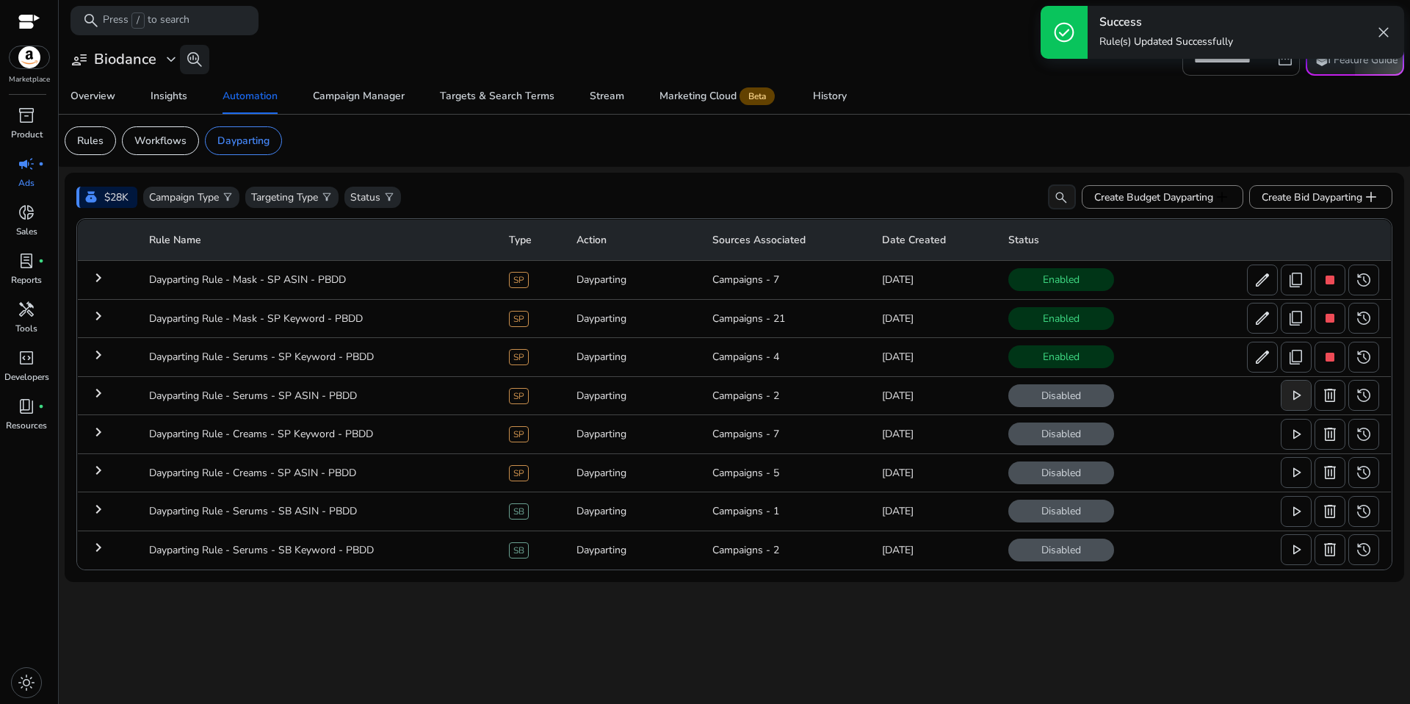
click at [1297, 396] on span "play_arrow" at bounding box center [1297, 395] width 18 height 18
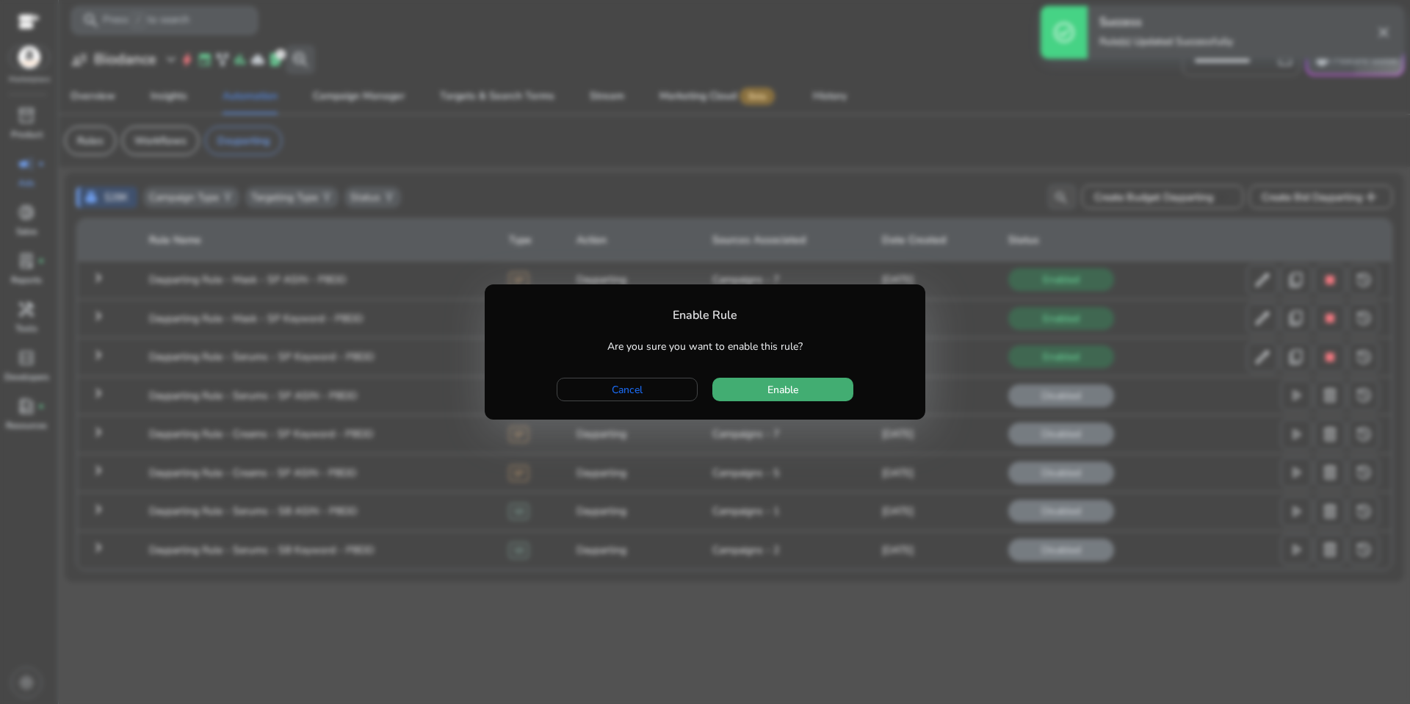
click at [785, 383] on span "Enable" at bounding box center [783, 389] width 31 height 15
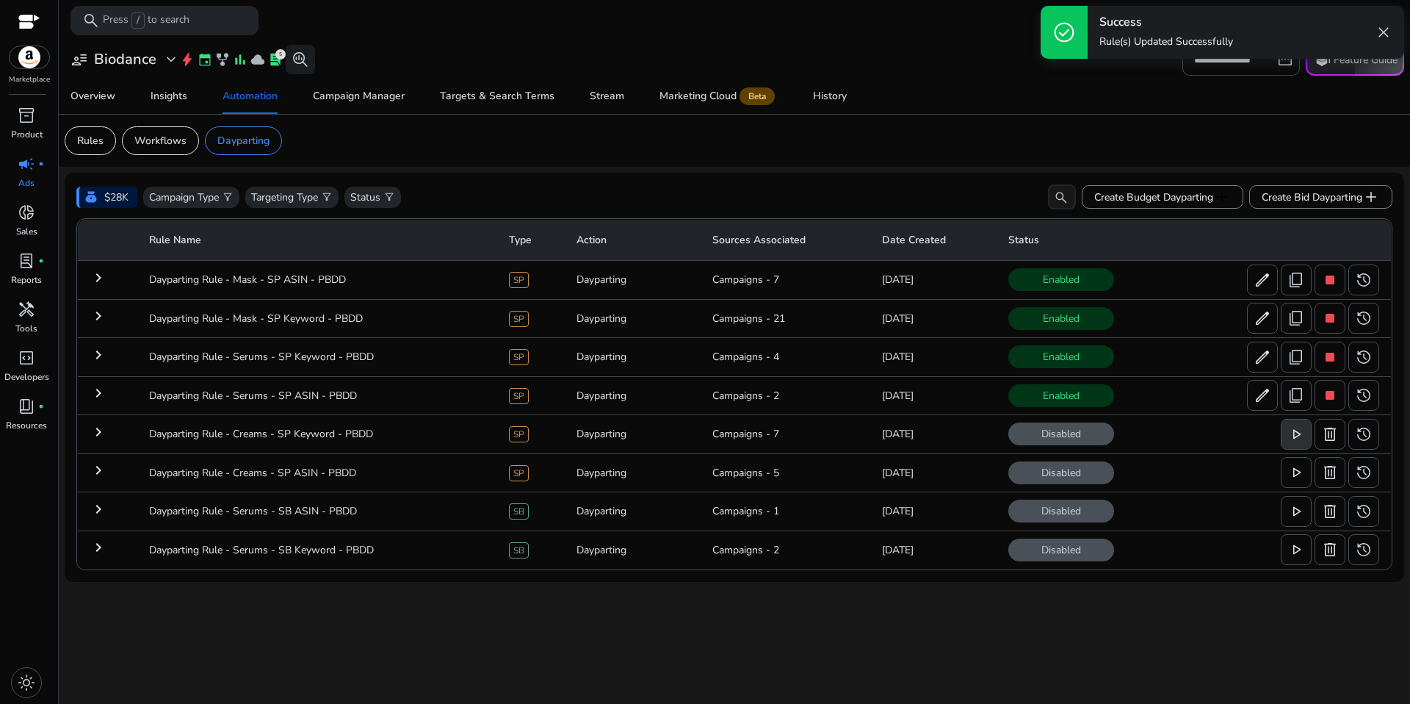
click at [1286, 439] on span at bounding box center [1296, 434] width 29 height 35
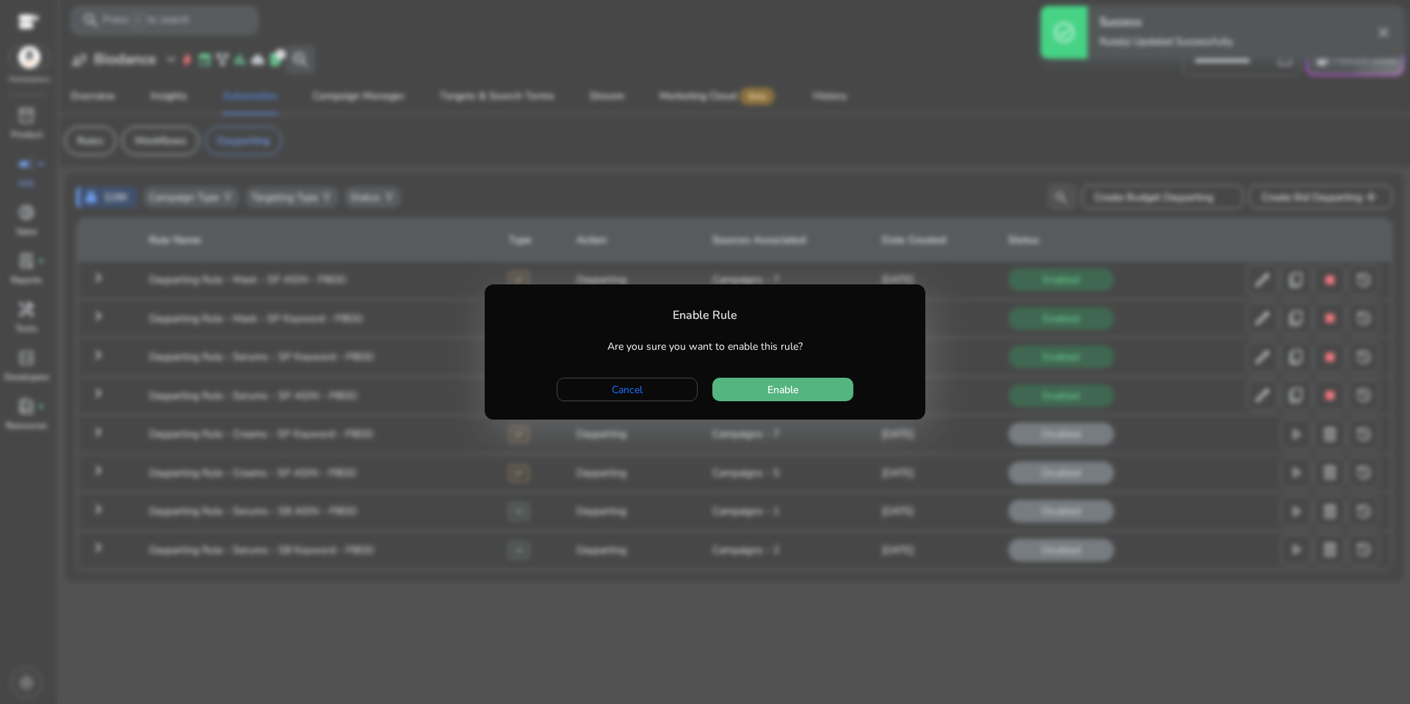
click at [809, 392] on span "button" at bounding box center [783, 389] width 141 height 35
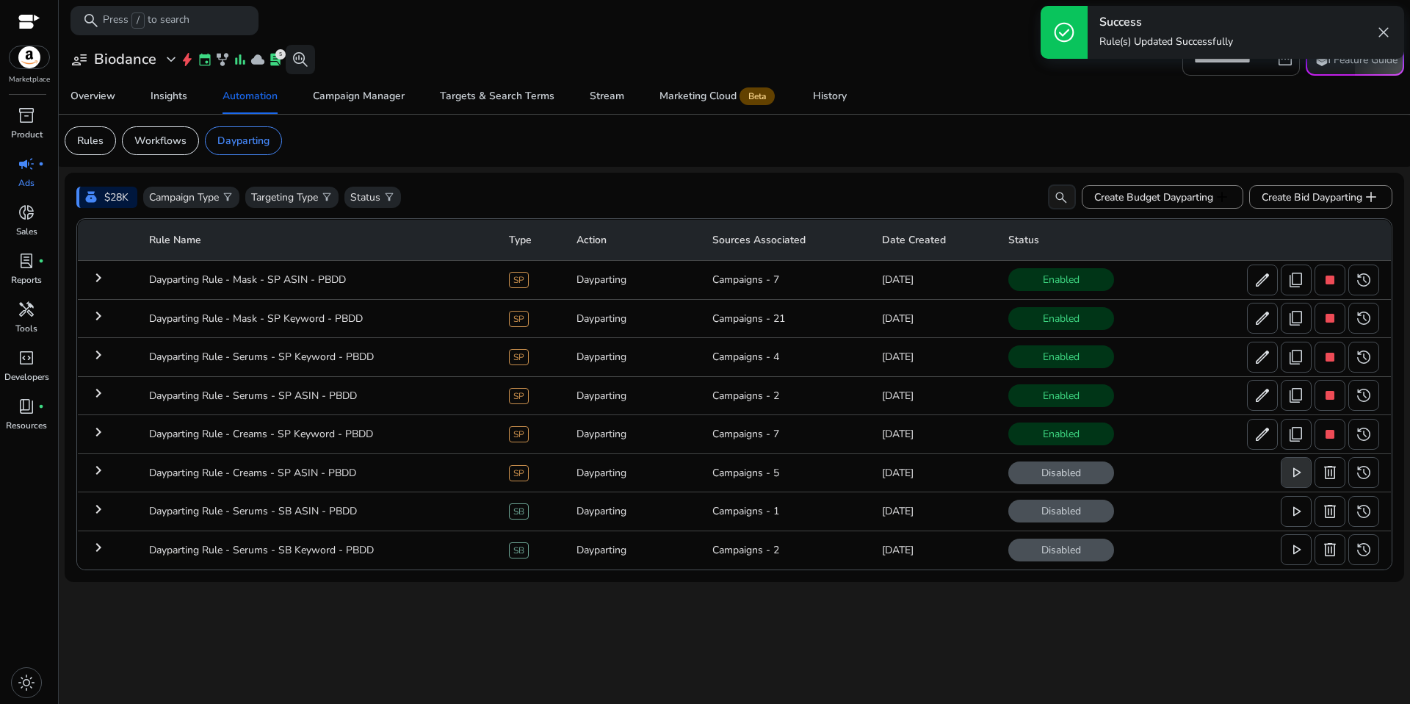
click at [1283, 471] on span at bounding box center [1296, 472] width 29 height 35
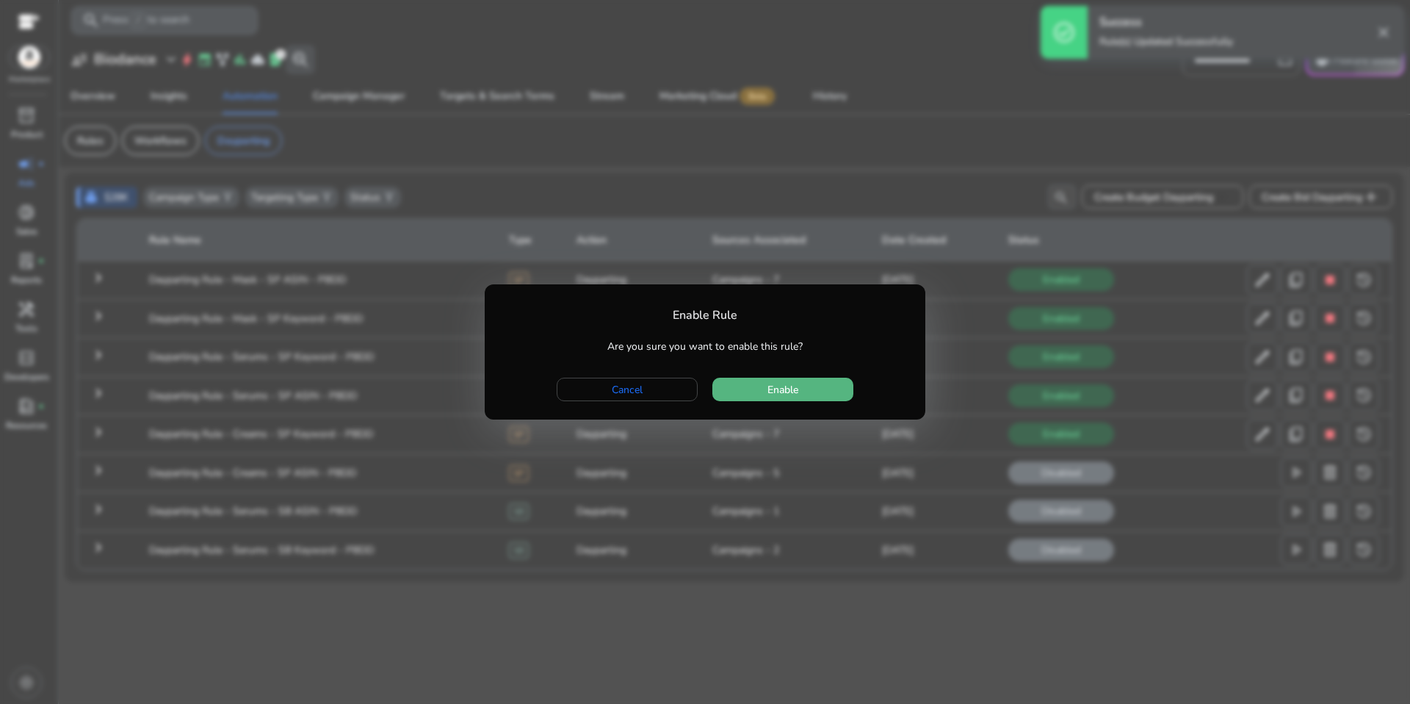
click at [784, 395] on span "Enable" at bounding box center [783, 389] width 31 height 15
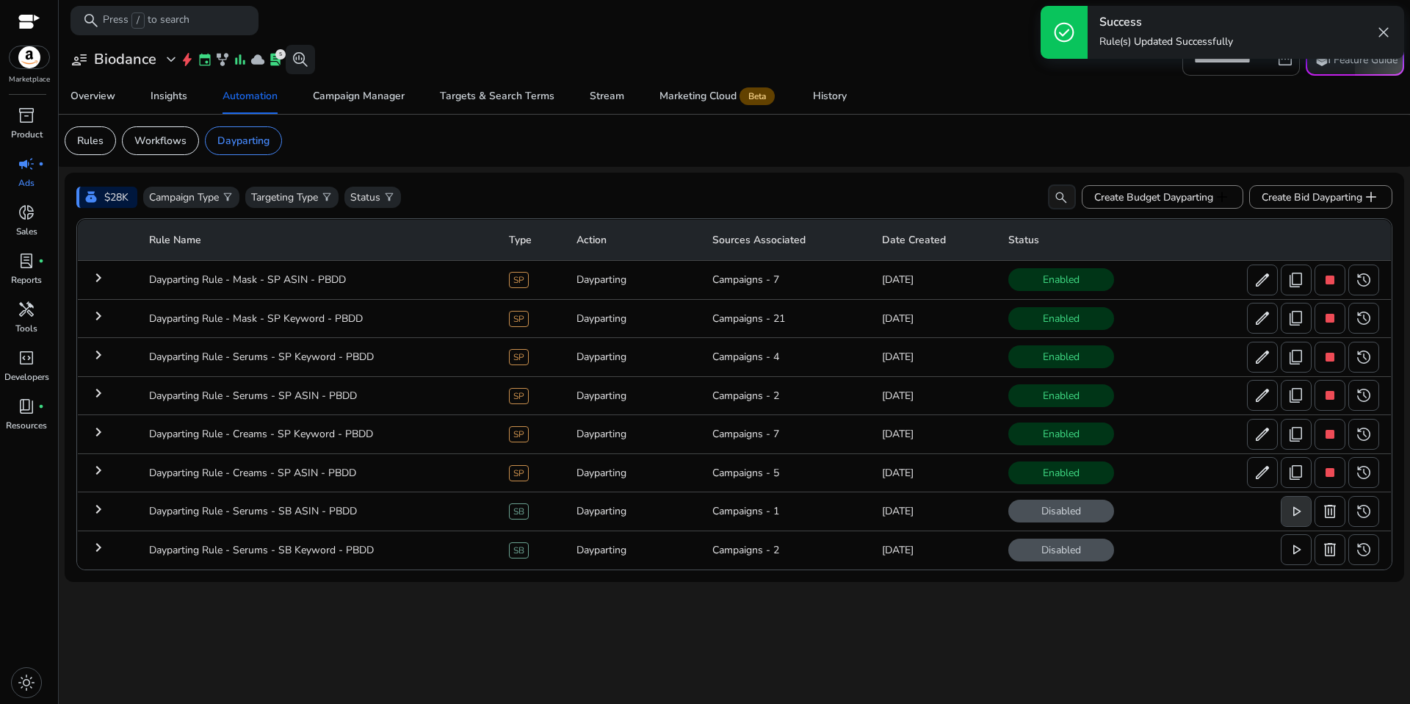
click at [1284, 510] on span at bounding box center [1296, 511] width 29 height 35
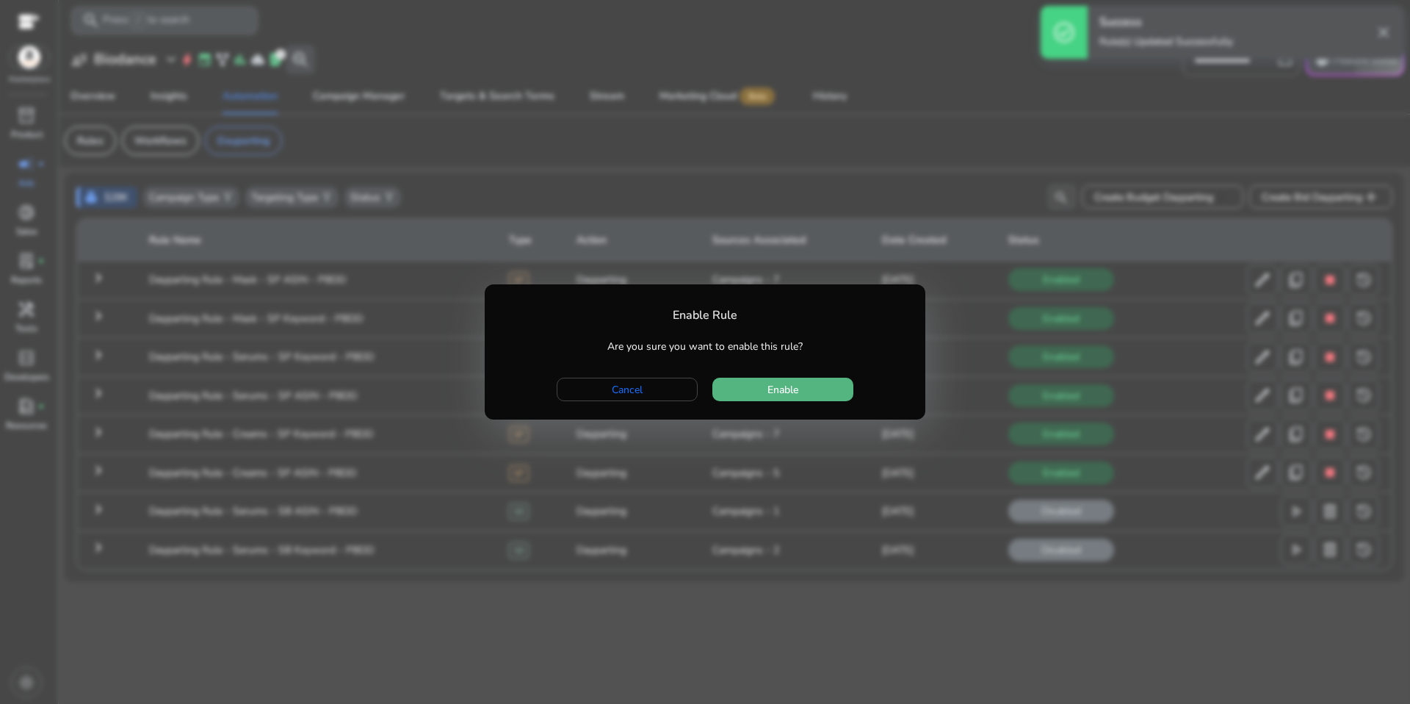
click at [792, 392] on span "Enable" at bounding box center [783, 389] width 31 height 15
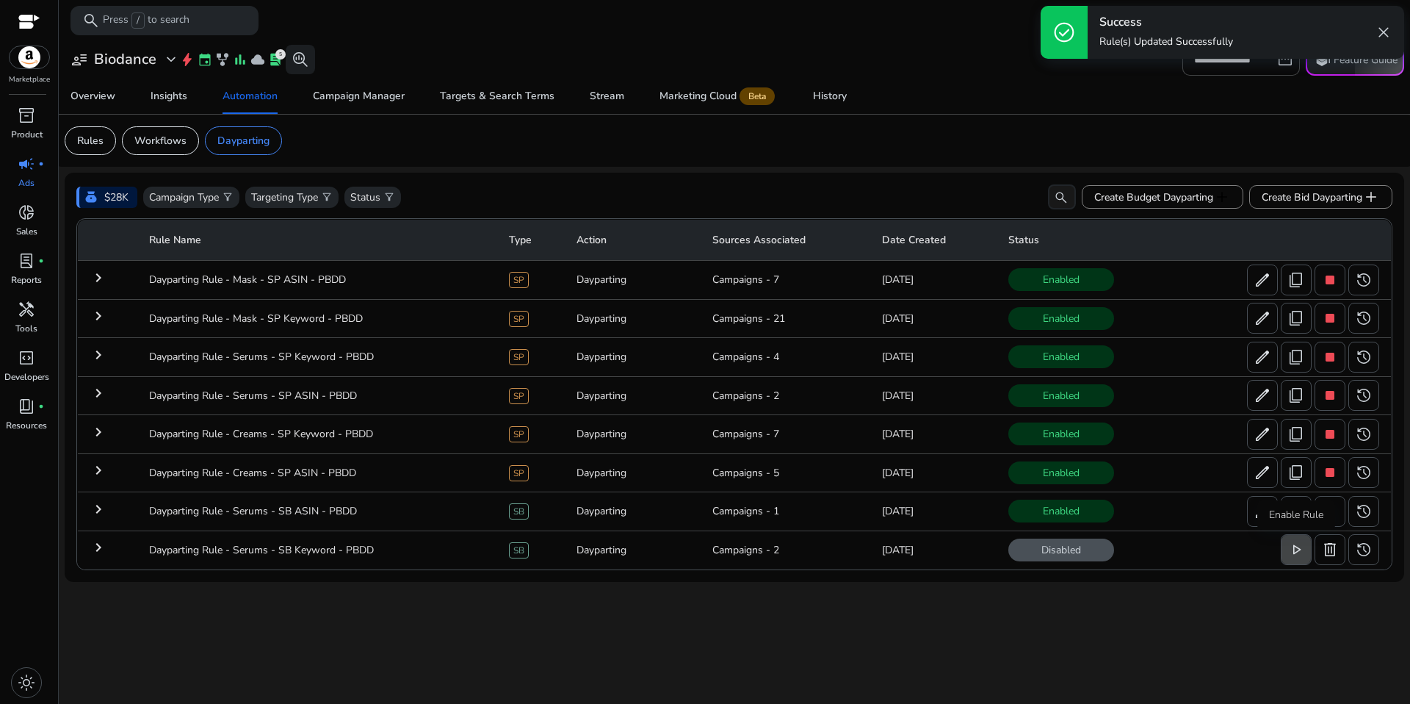
click at [1294, 552] on span "play_arrow" at bounding box center [1297, 550] width 18 height 18
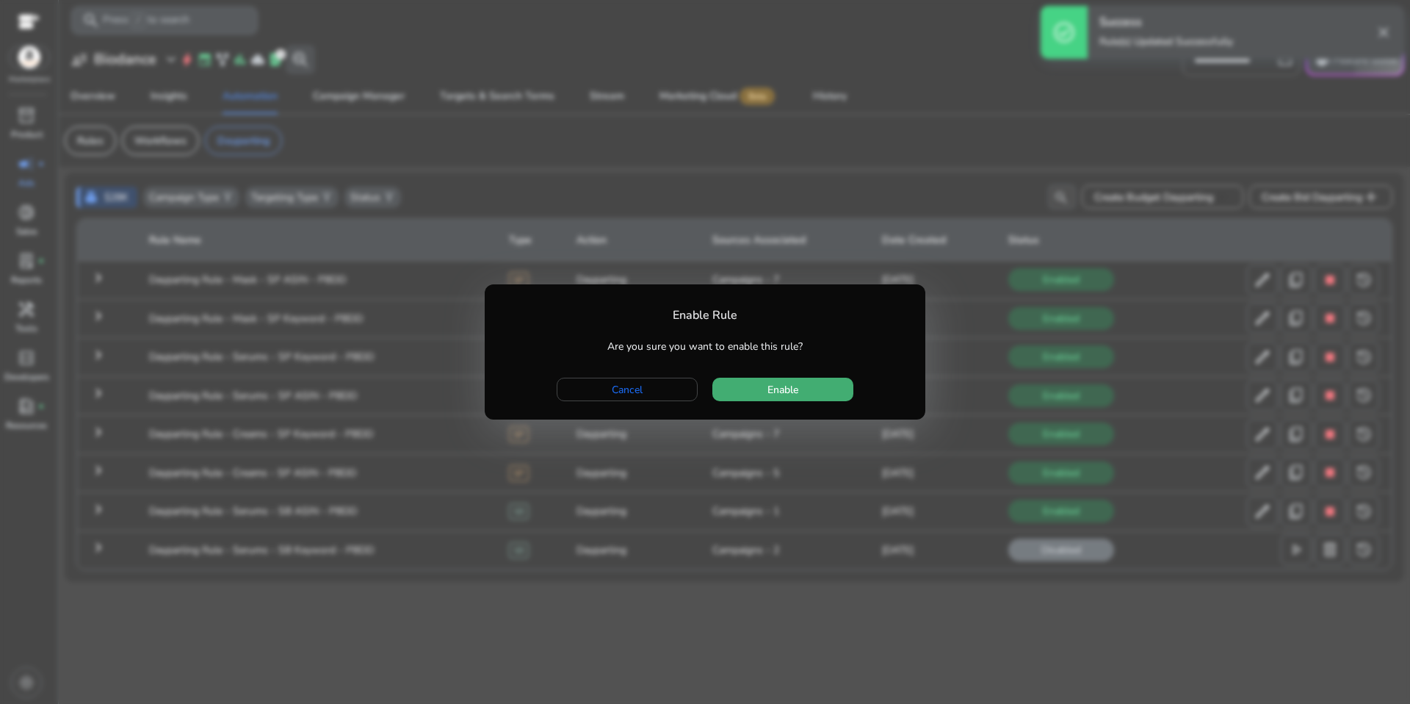
click at [777, 388] on span "Enable" at bounding box center [783, 389] width 31 height 15
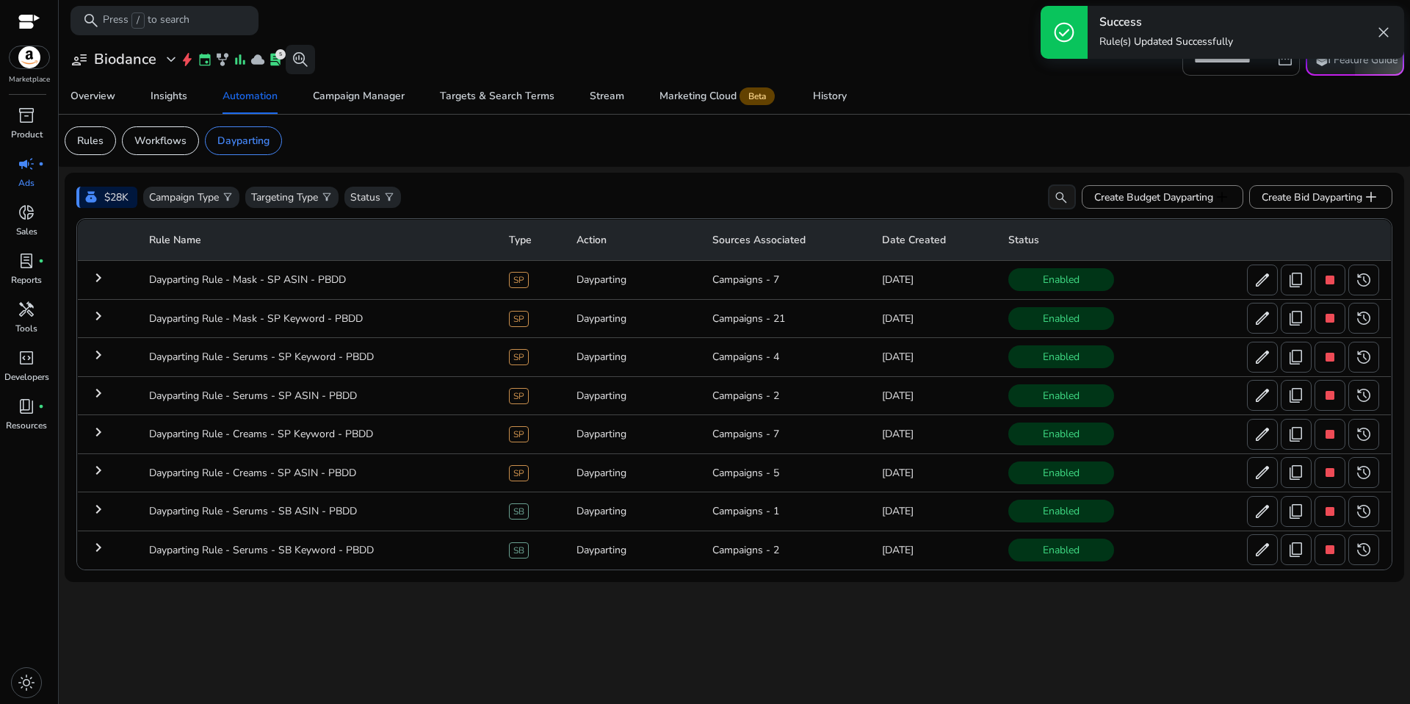
click at [883, 640] on div "**********" at bounding box center [735, 371] width 1340 height 663
click at [143, 45] on div "Biodance" at bounding box center [121, 29] width 65 height 29
click at [143, 67] on h3 "Biodance" at bounding box center [125, 60] width 62 height 18
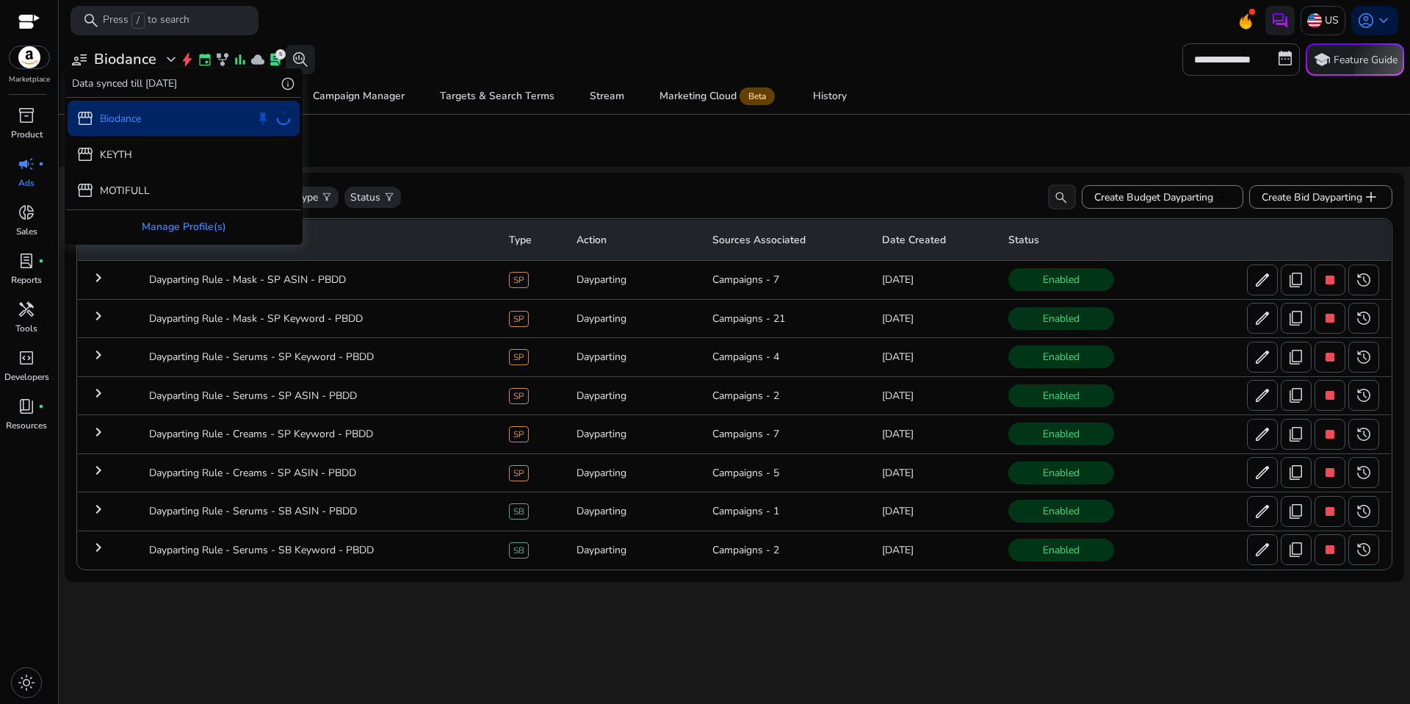
click at [184, 231] on div "Manage Profile(s)" at bounding box center [183, 226] width 235 height 33
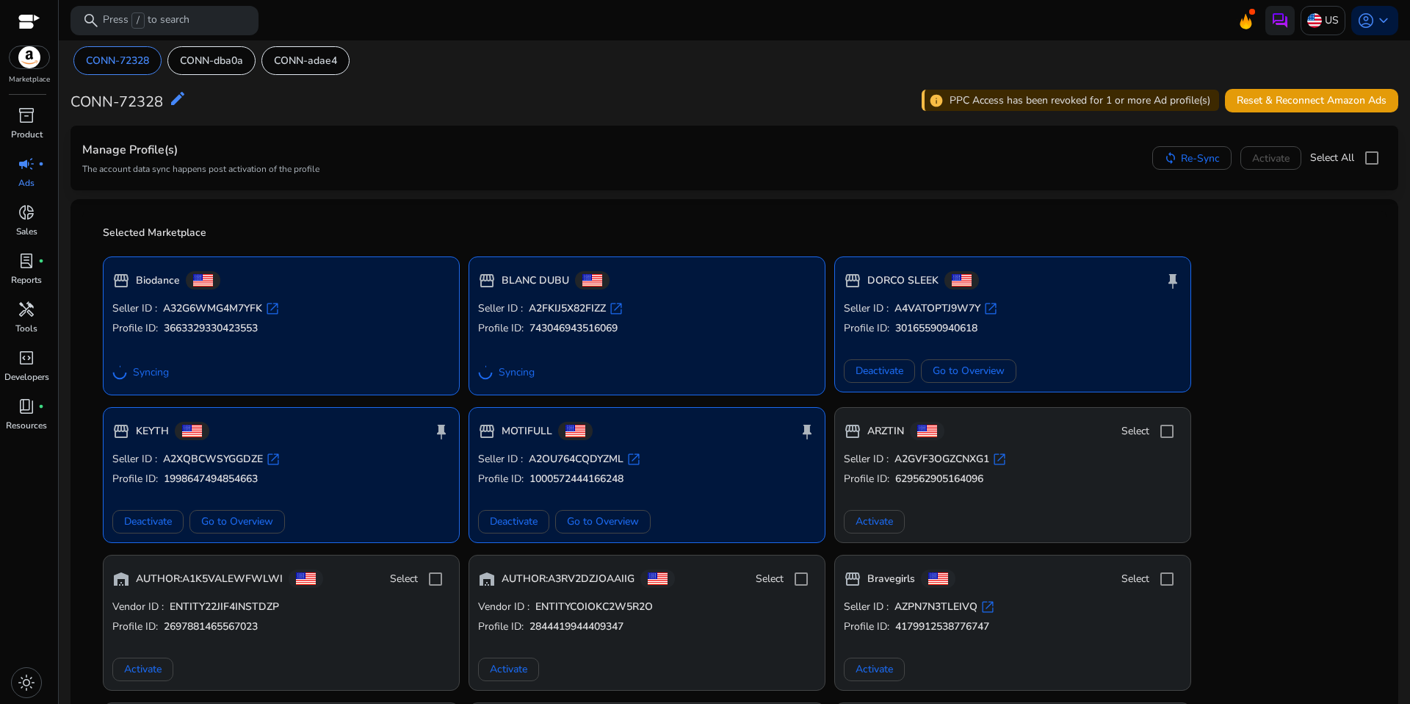
click at [653, 157] on div "Manage Profile(s) The account data sync happens post activation of the profile …" at bounding box center [734, 157] width 1305 height 41
click at [26, 165] on span "campaign" at bounding box center [27, 164] width 18 height 18
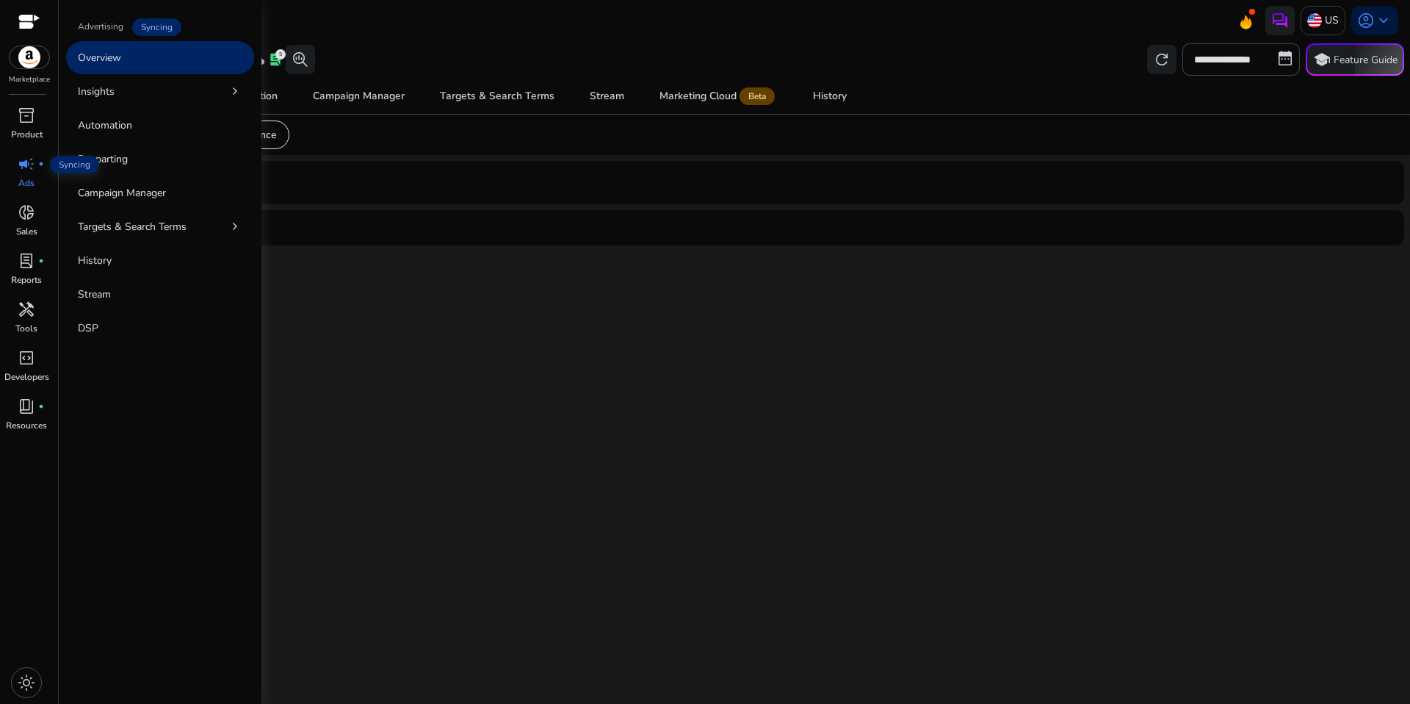
click at [26, 165] on span "campaign" at bounding box center [27, 164] width 18 height 18
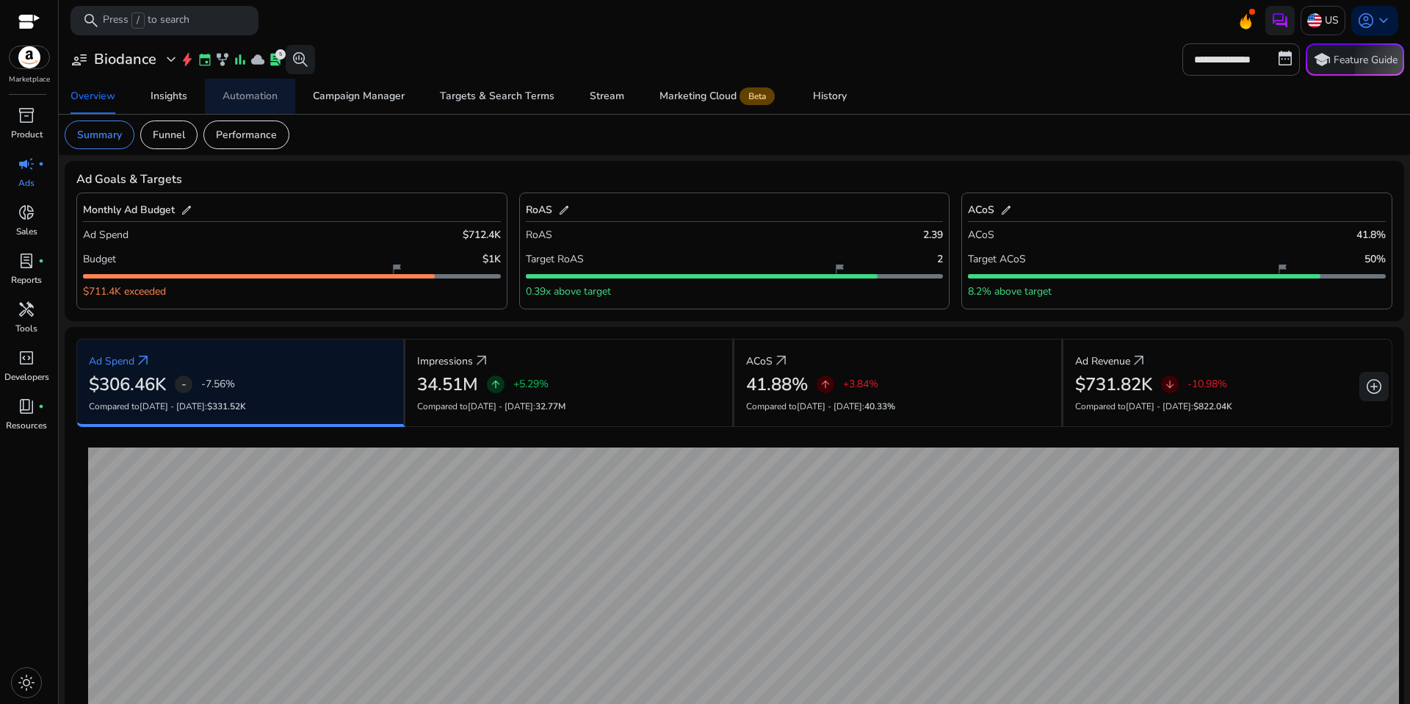
click at [250, 95] on div "Automation" at bounding box center [250, 96] width 55 height 10
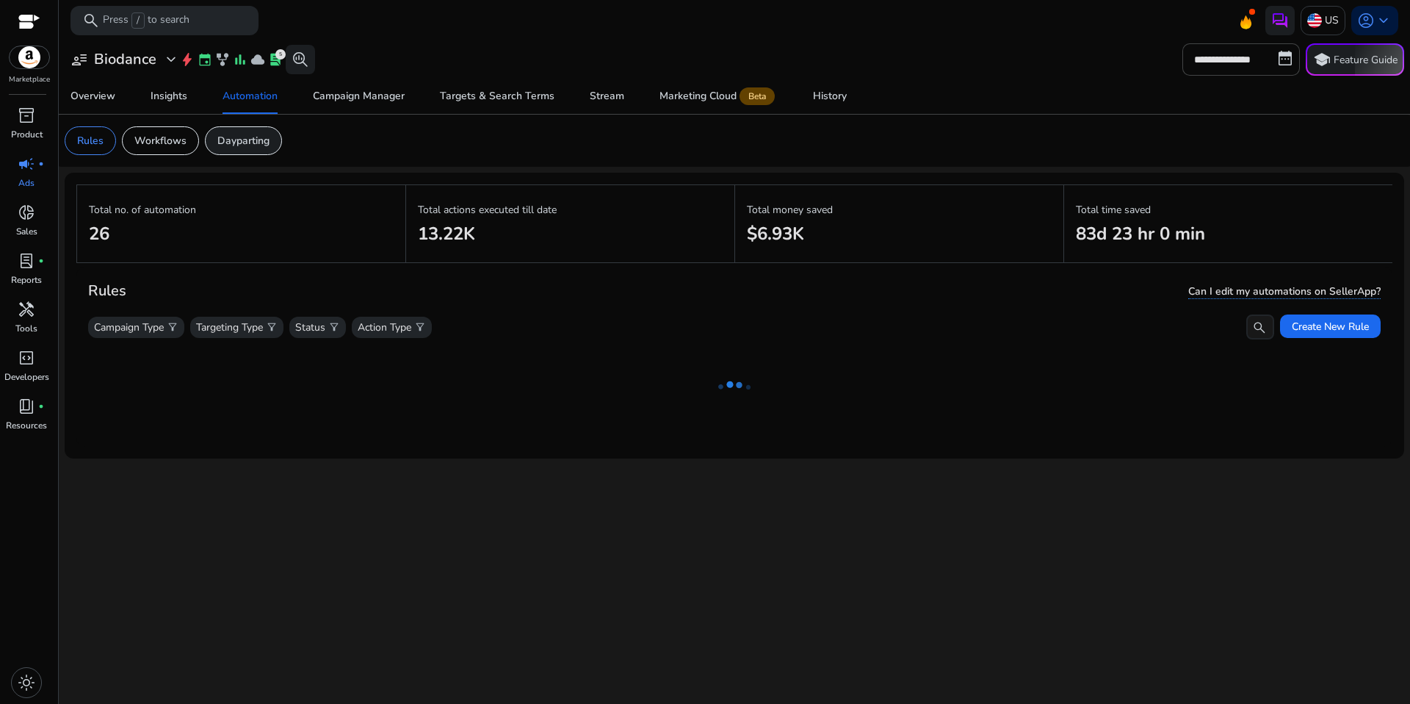
click at [264, 140] on p "Dayparting" at bounding box center [243, 140] width 52 height 15
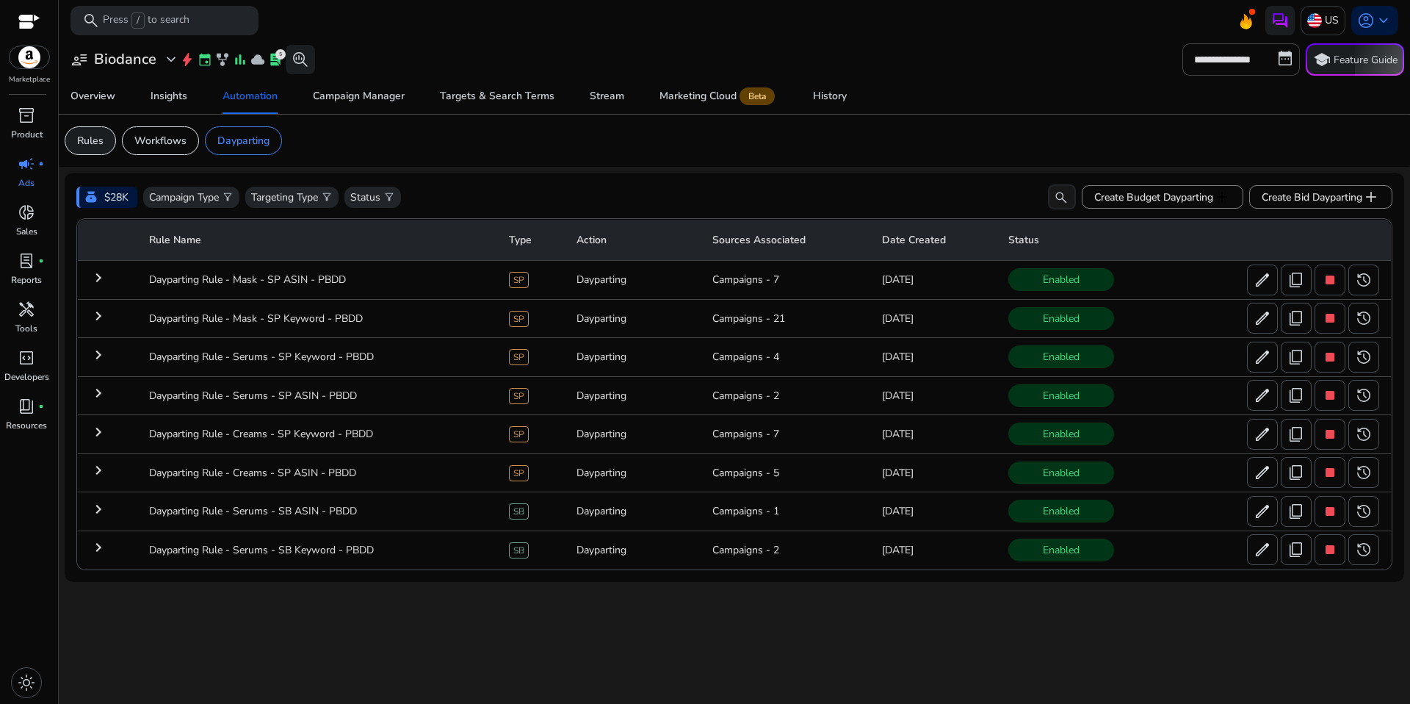
click at [104, 140] on div "Rules" at bounding box center [90, 140] width 51 height 29
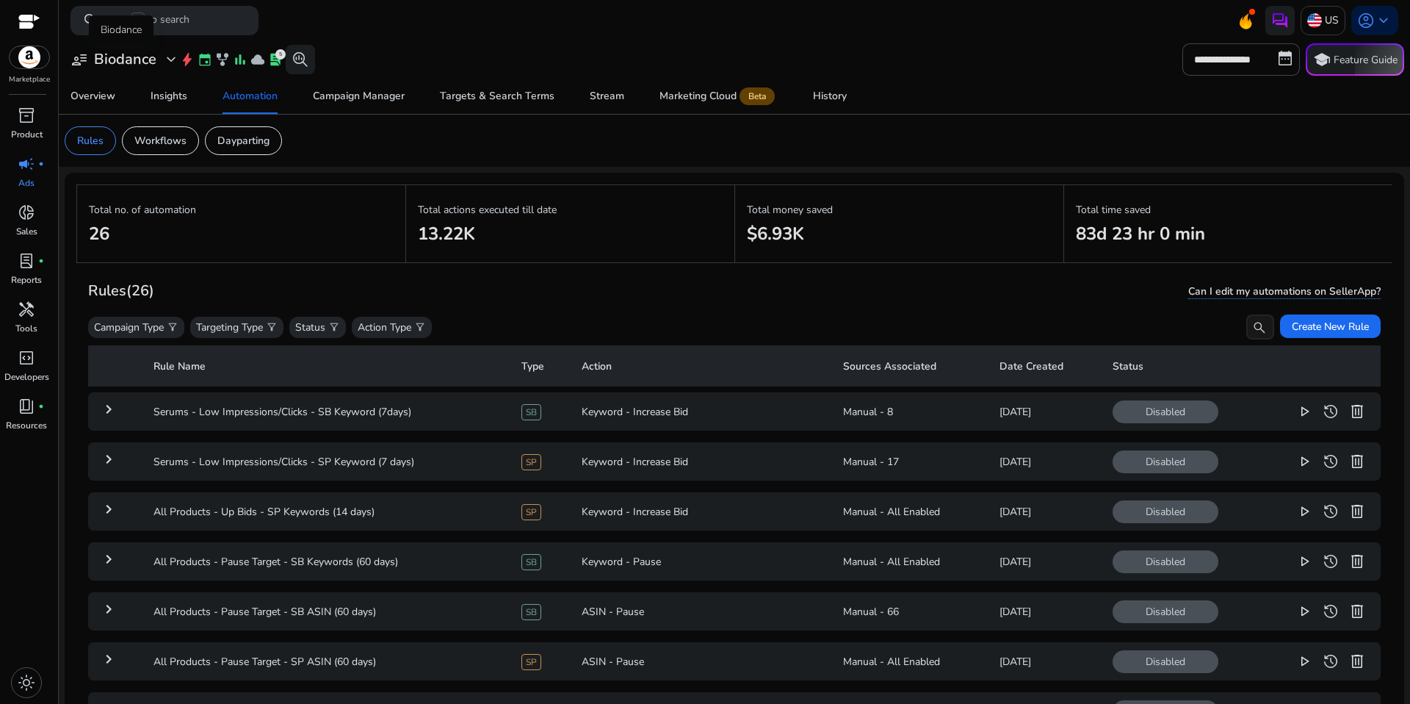
click at [129, 61] on h3 "Biodance" at bounding box center [125, 60] width 62 height 18
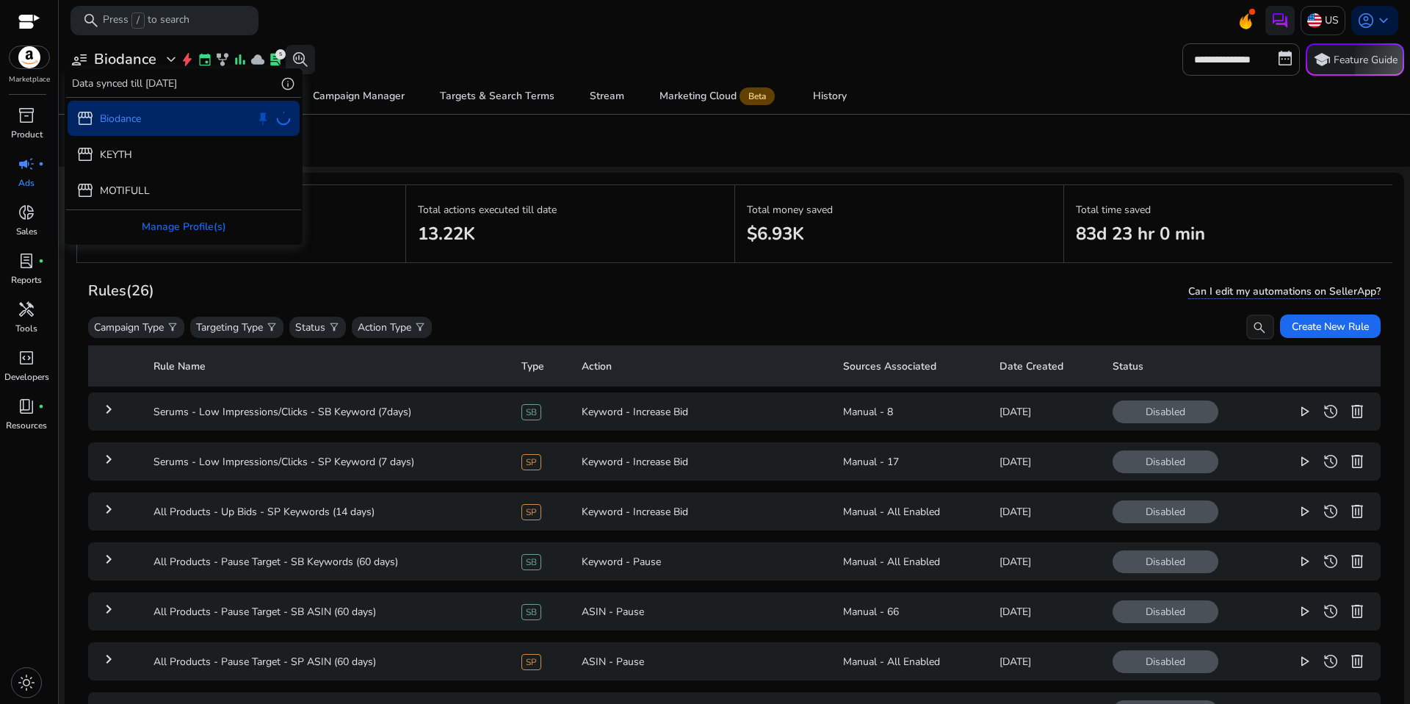
click at [303, 293] on div at bounding box center [705, 352] width 1410 height 704
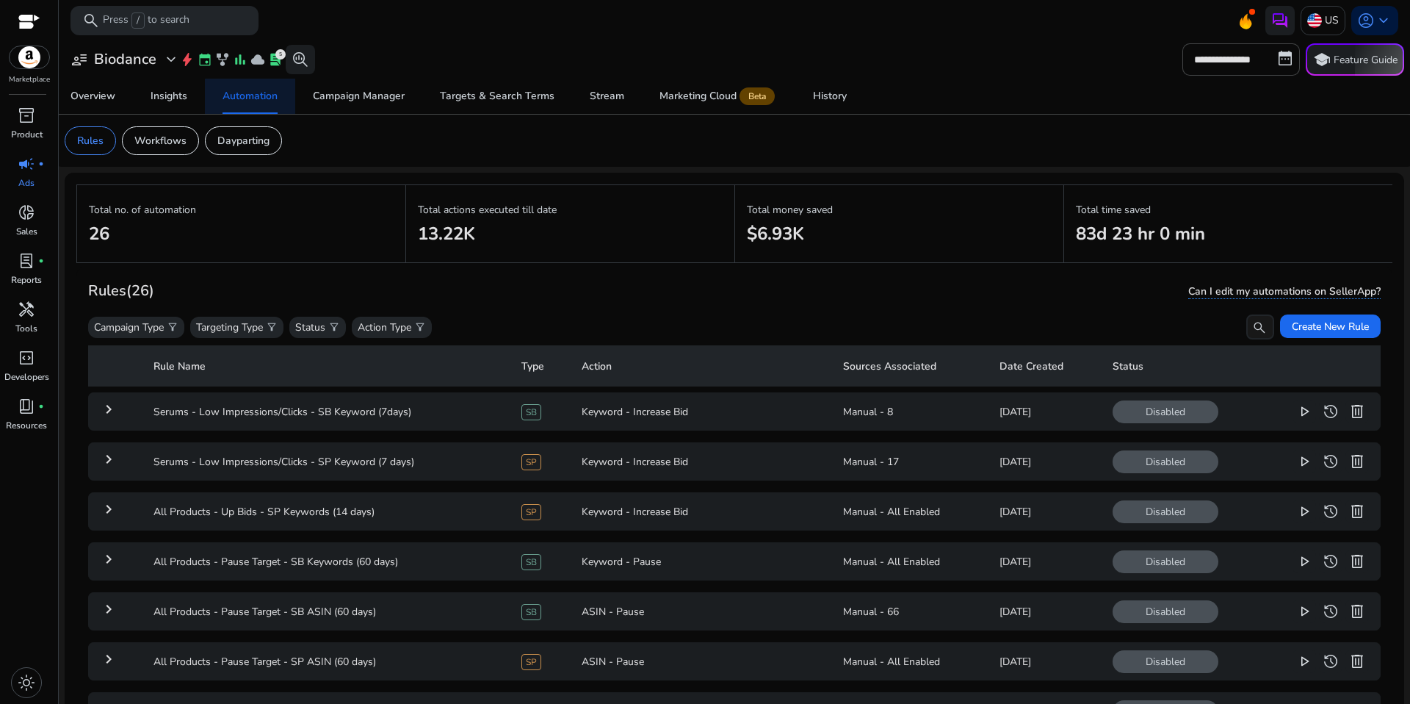
click at [274, 100] on div "Automation" at bounding box center [250, 96] width 55 height 10
click at [377, 137] on app-sa-custom-tab "Rules Workflows Dayparting" at bounding box center [735, 140] width 1340 height 29
click at [394, 91] on div "Campaign Manager" at bounding box center [359, 96] width 92 height 10
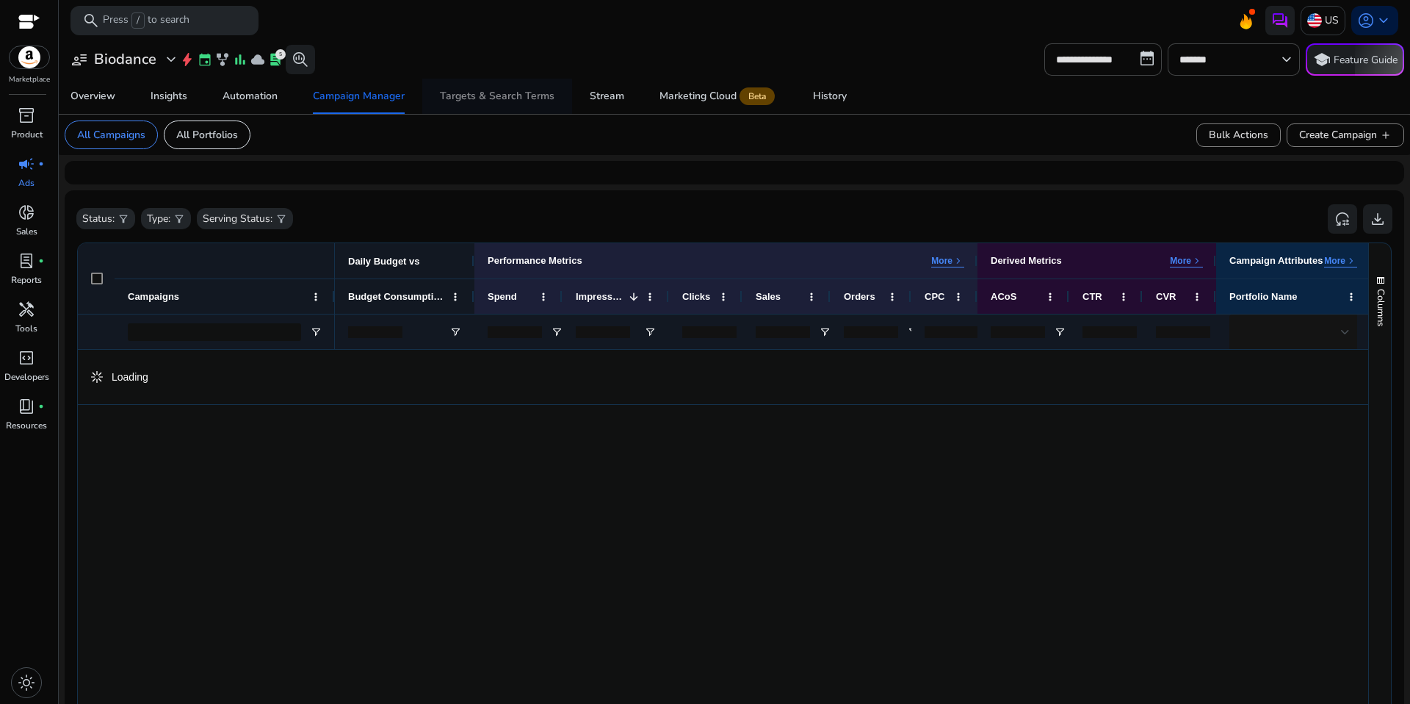
click at [525, 96] on div "Targets & Search Terms" at bounding box center [497, 96] width 115 height 10
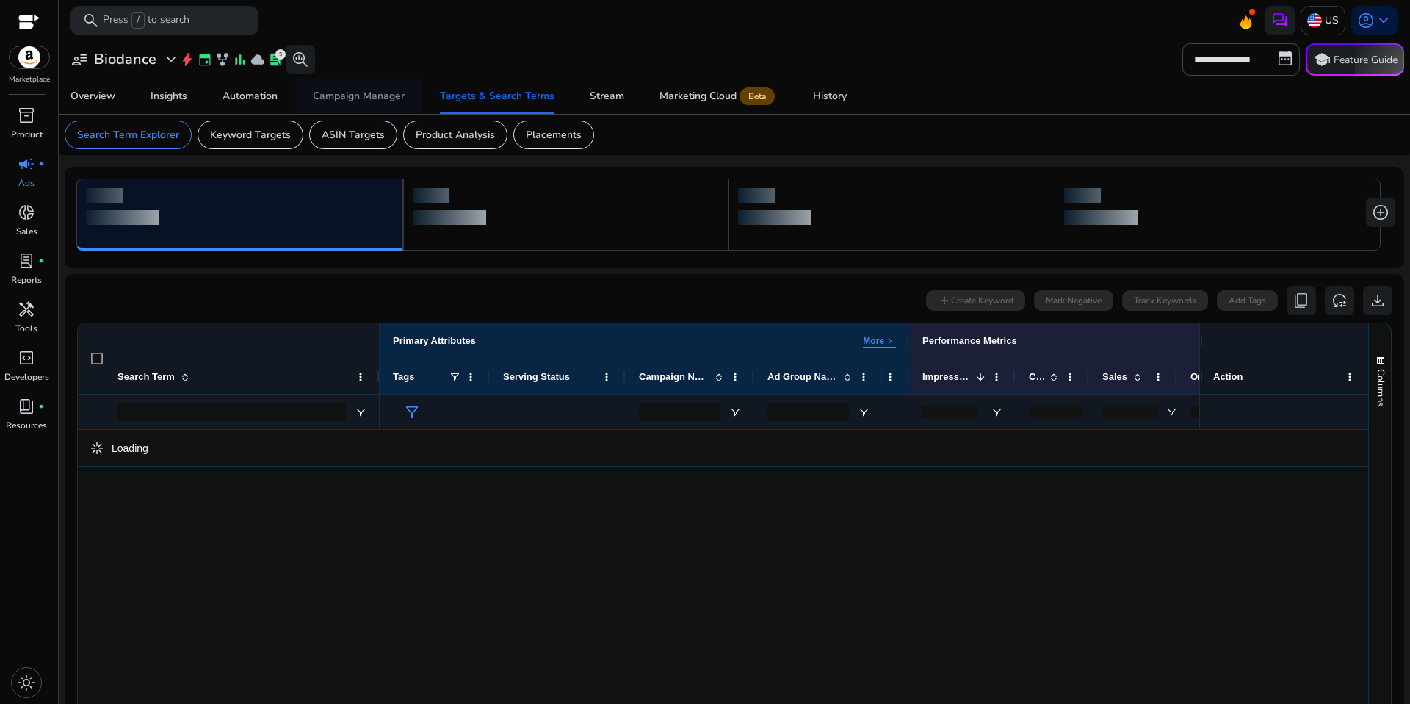
click at [369, 99] on div "Campaign Manager" at bounding box center [359, 96] width 92 height 10
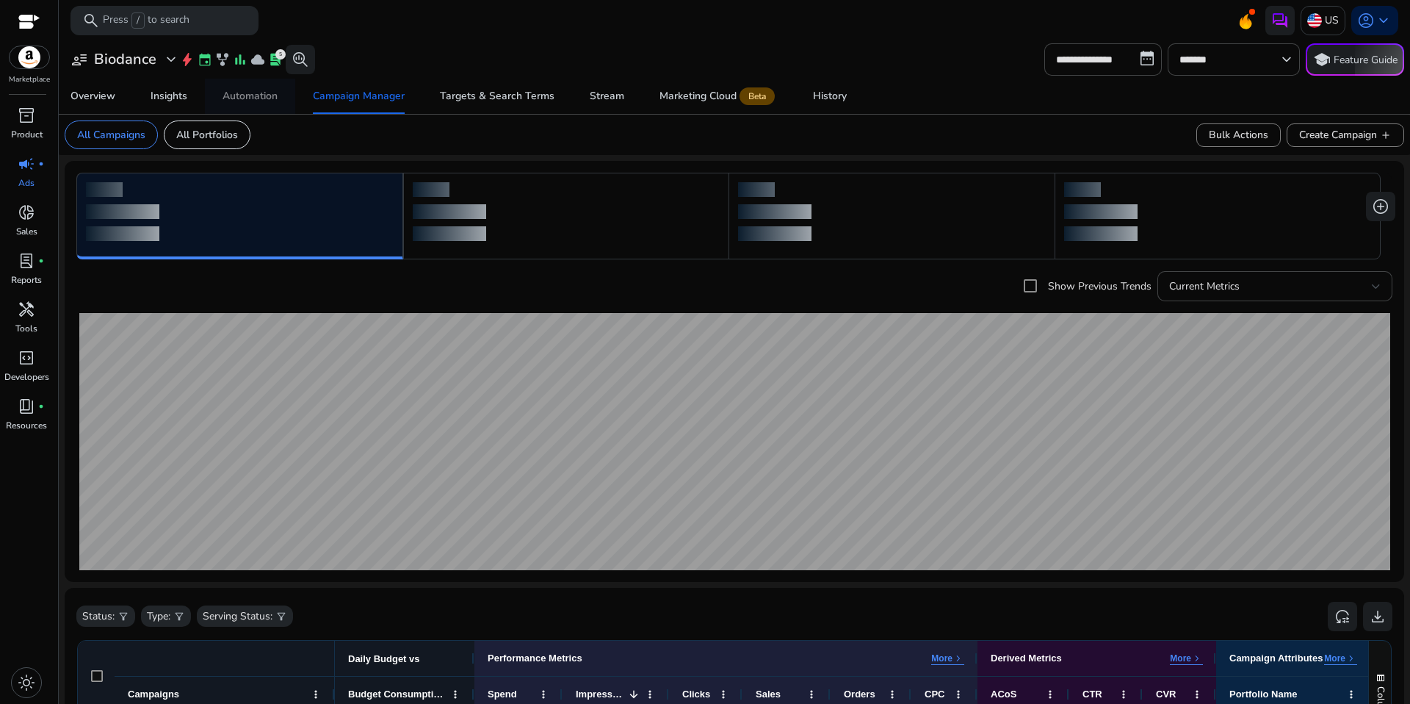
click at [248, 104] on span "Automation" at bounding box center [250, 96] width 55 height 35
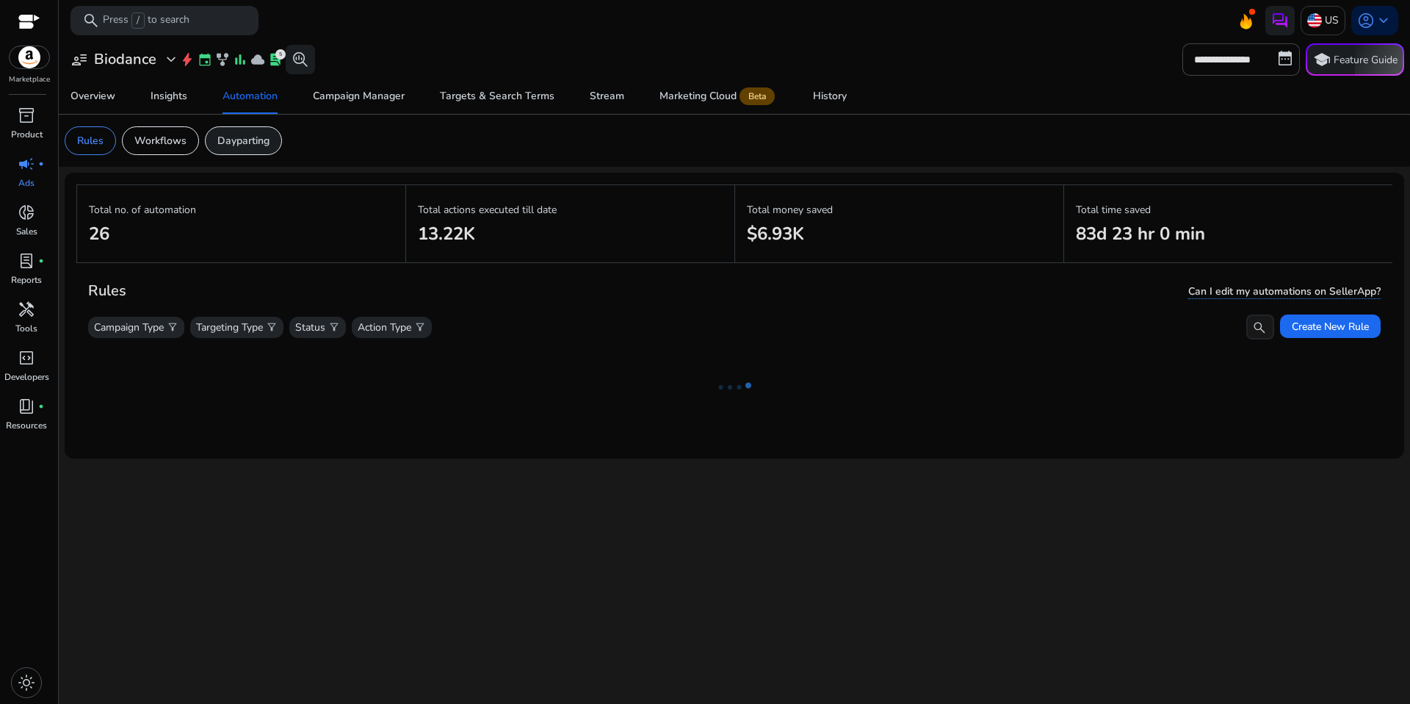
click at [259, 129] on div "Dayparting" at bounding box center [243, 140] width 77 height 29
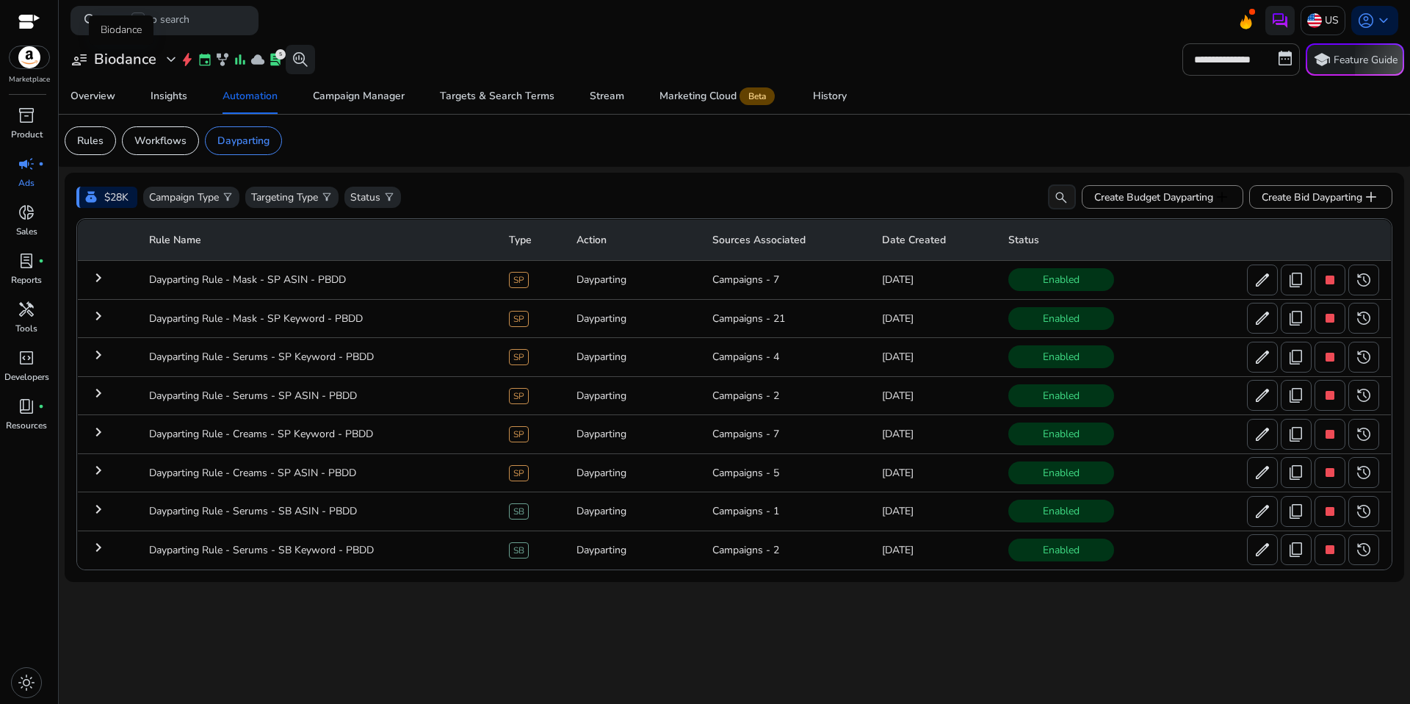
click at [145, 53] on h3 "Biodance" at bounding box center [125, 60] width 62 height 18
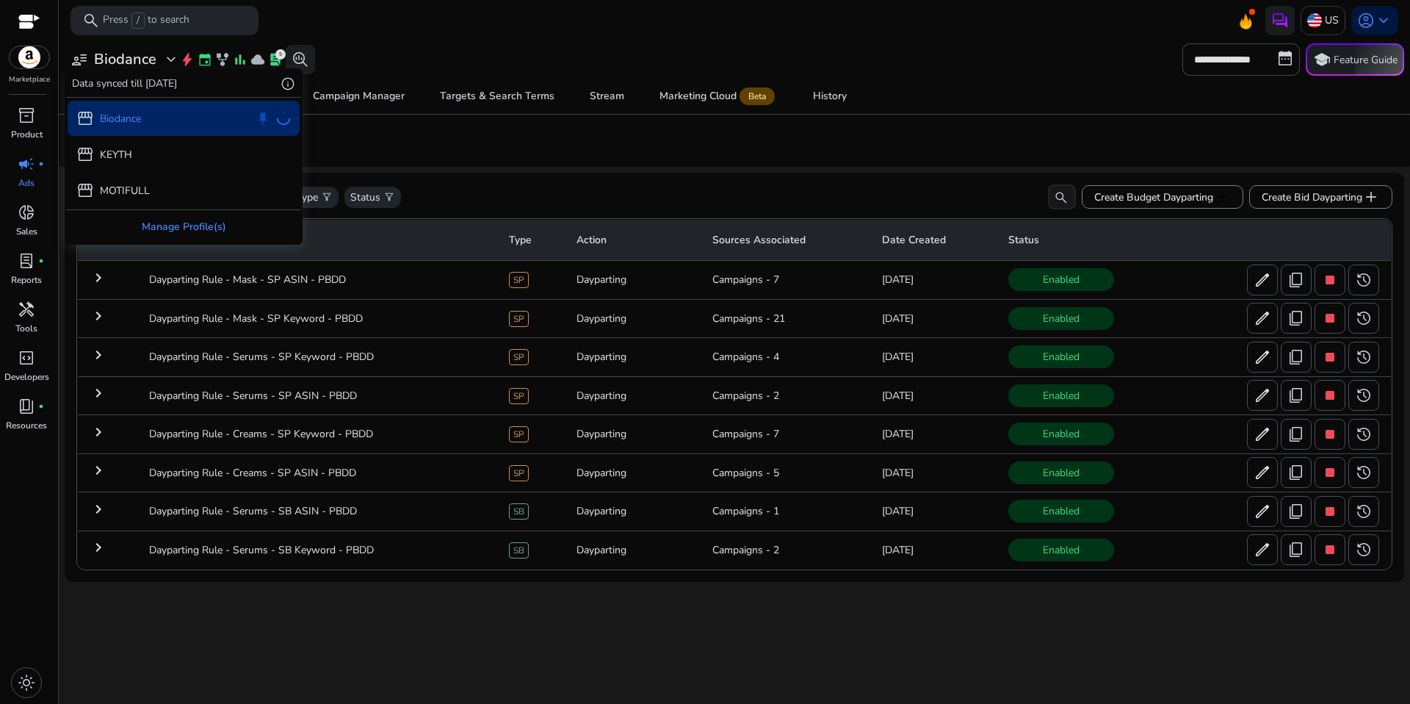
click at [188, 228] on div "Manage Profile(s)" at bounding box center [183, 226] width 235 height 33
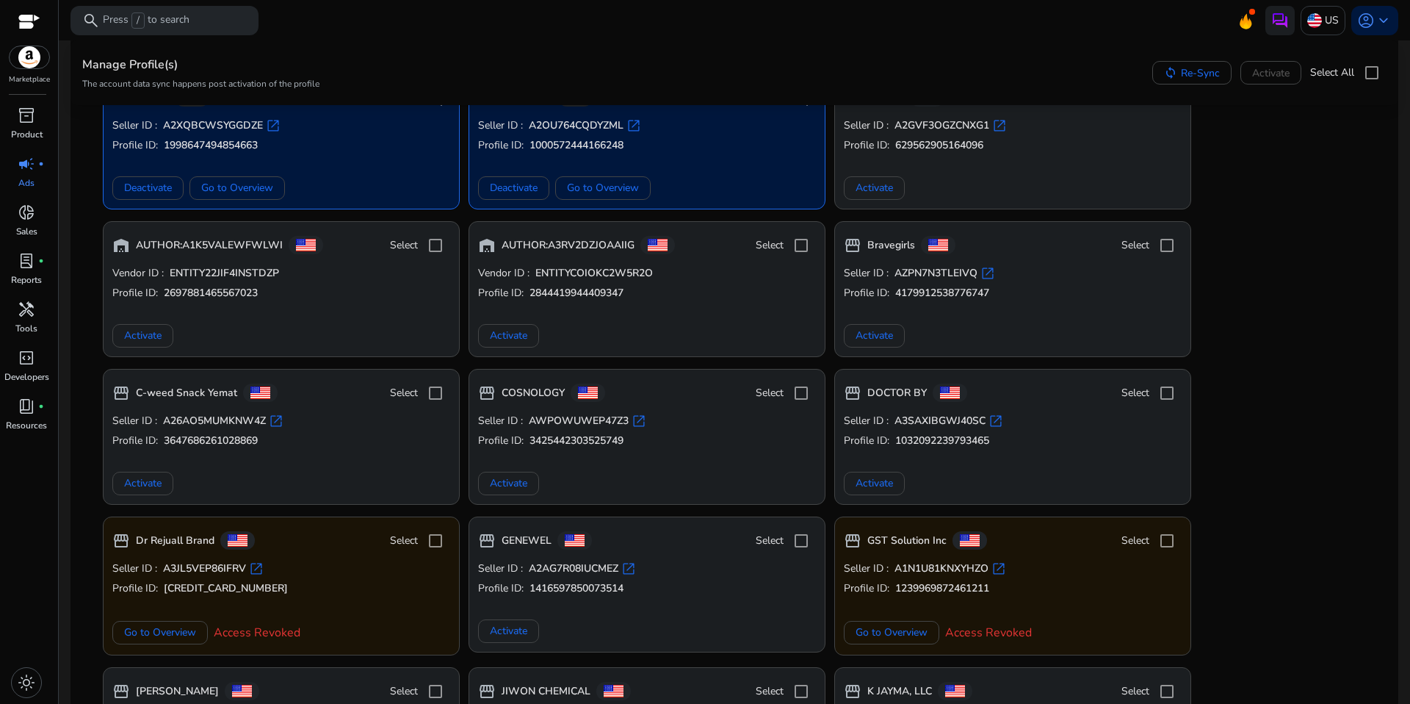
scroll to position [343, 0]
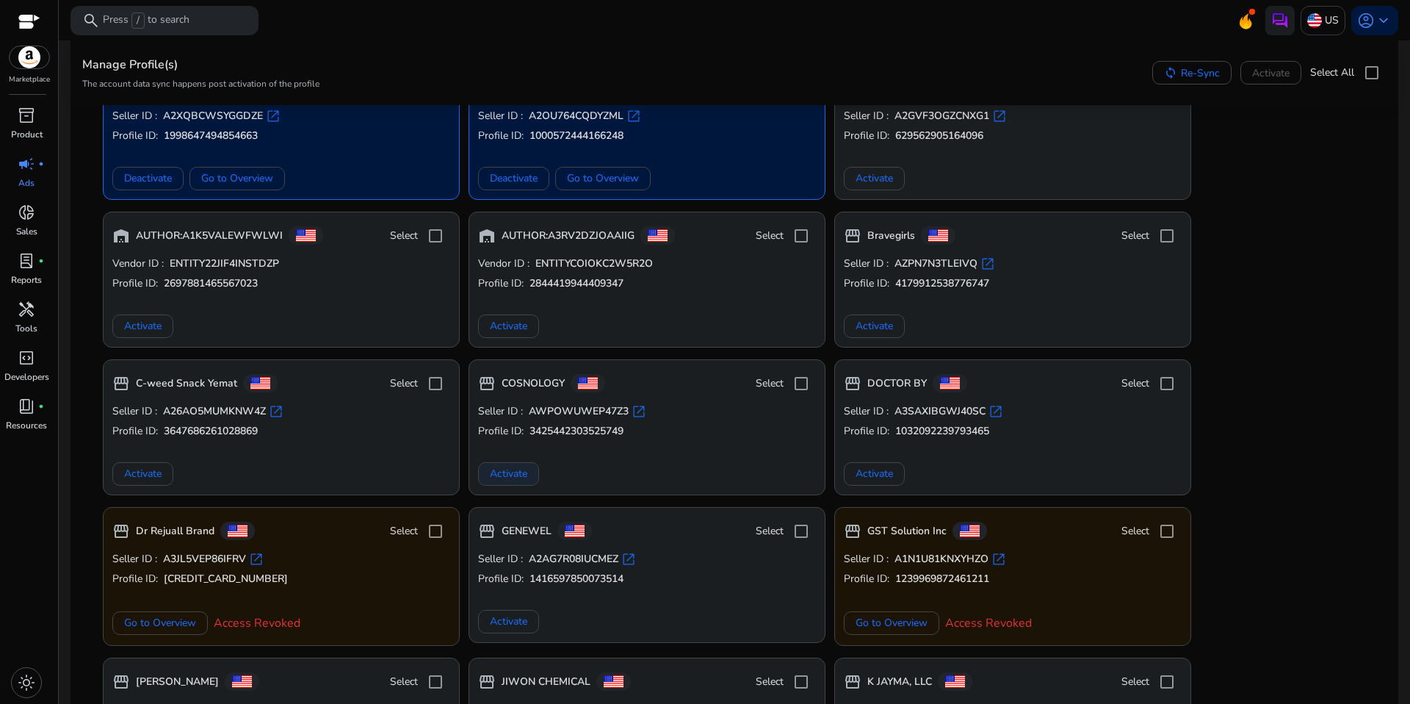
click at [516, 477] on span "Activate" at bounding box center [508, 473] width 37 height 15
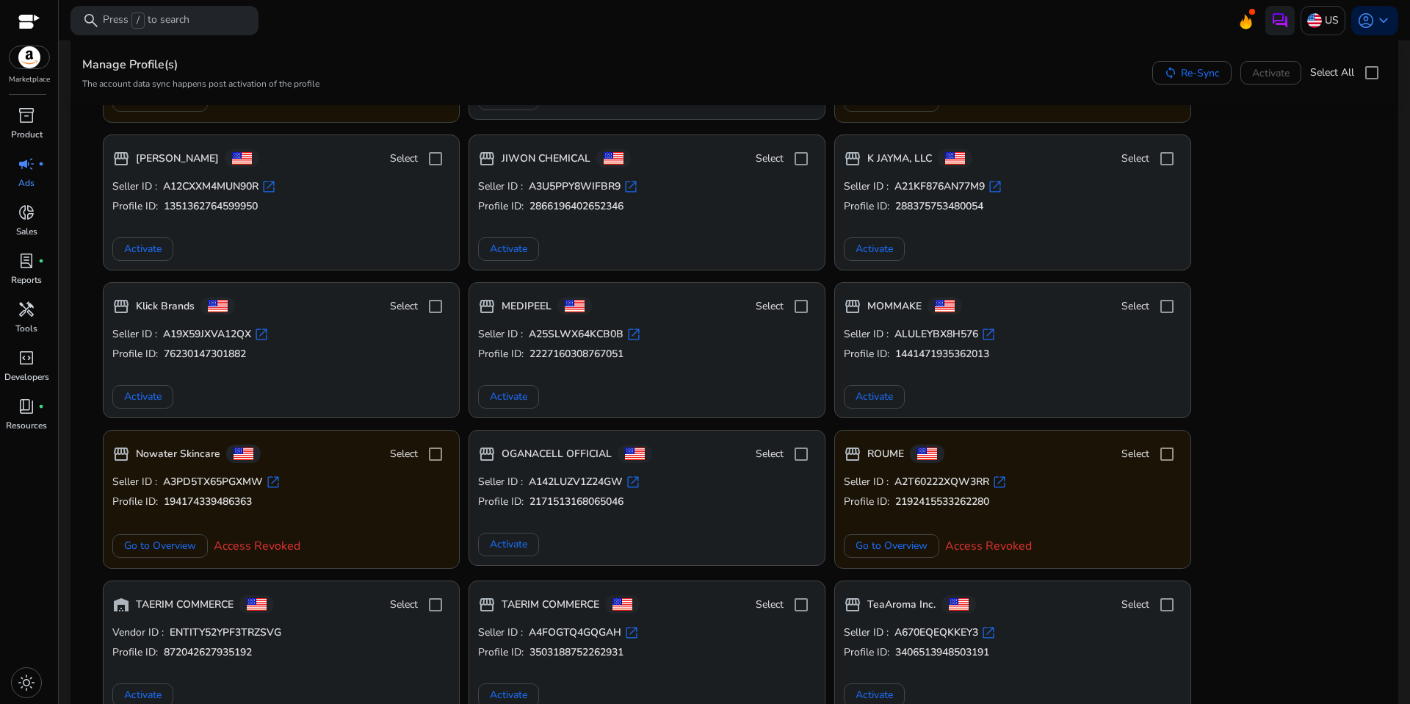
scroll to position [866, 0]
click at [517, 394] on span "Activate" at bounding box center [508, 396] width 37 height 15
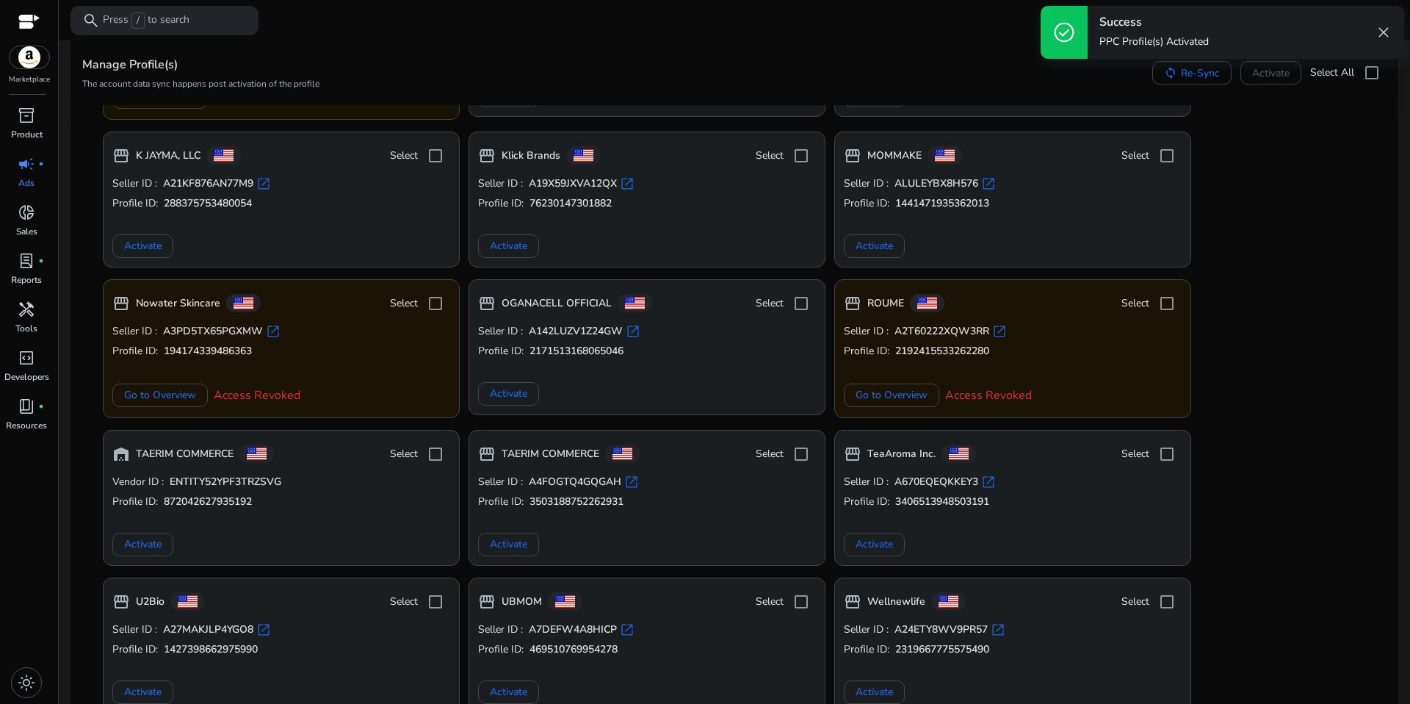
scroll to position [1031, 0]
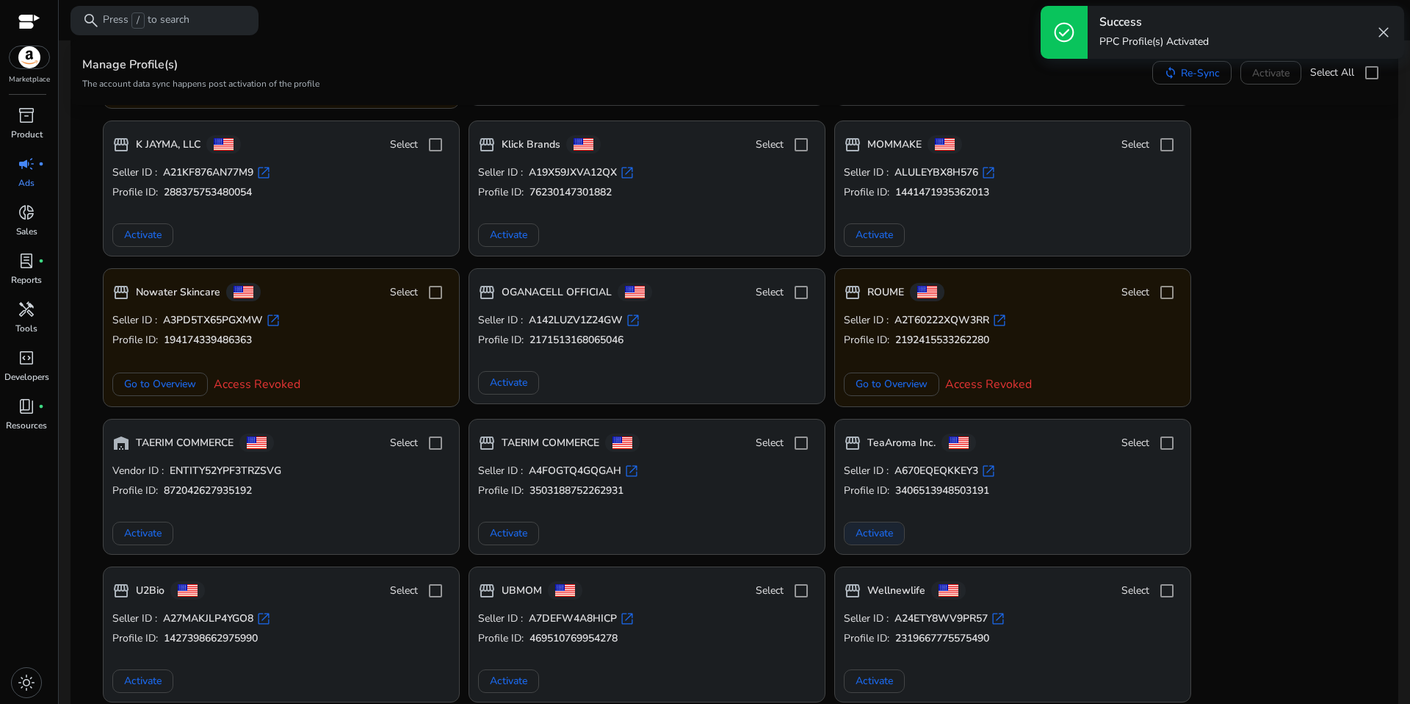
click at [872, 540] on span "Activate" at bounding box center [874, 532] width 37 height 15
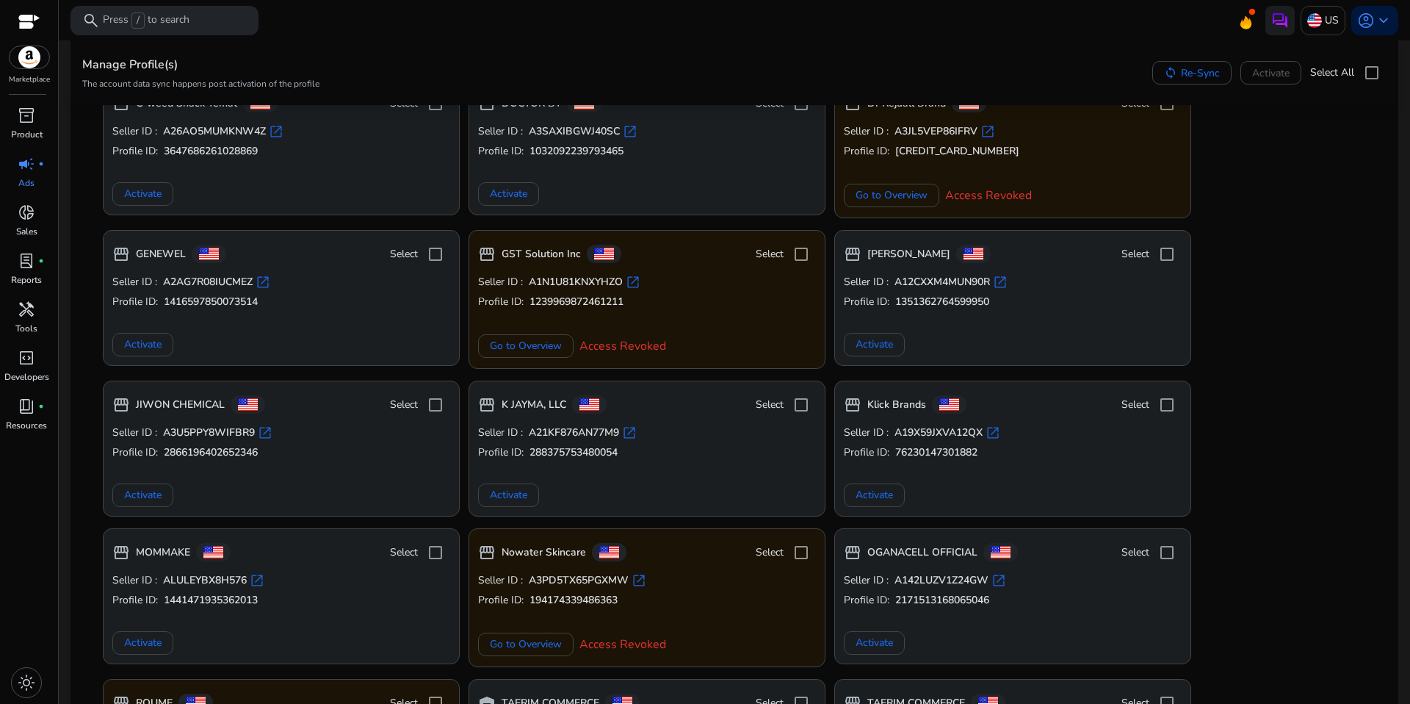
scroll to position [765, 0]
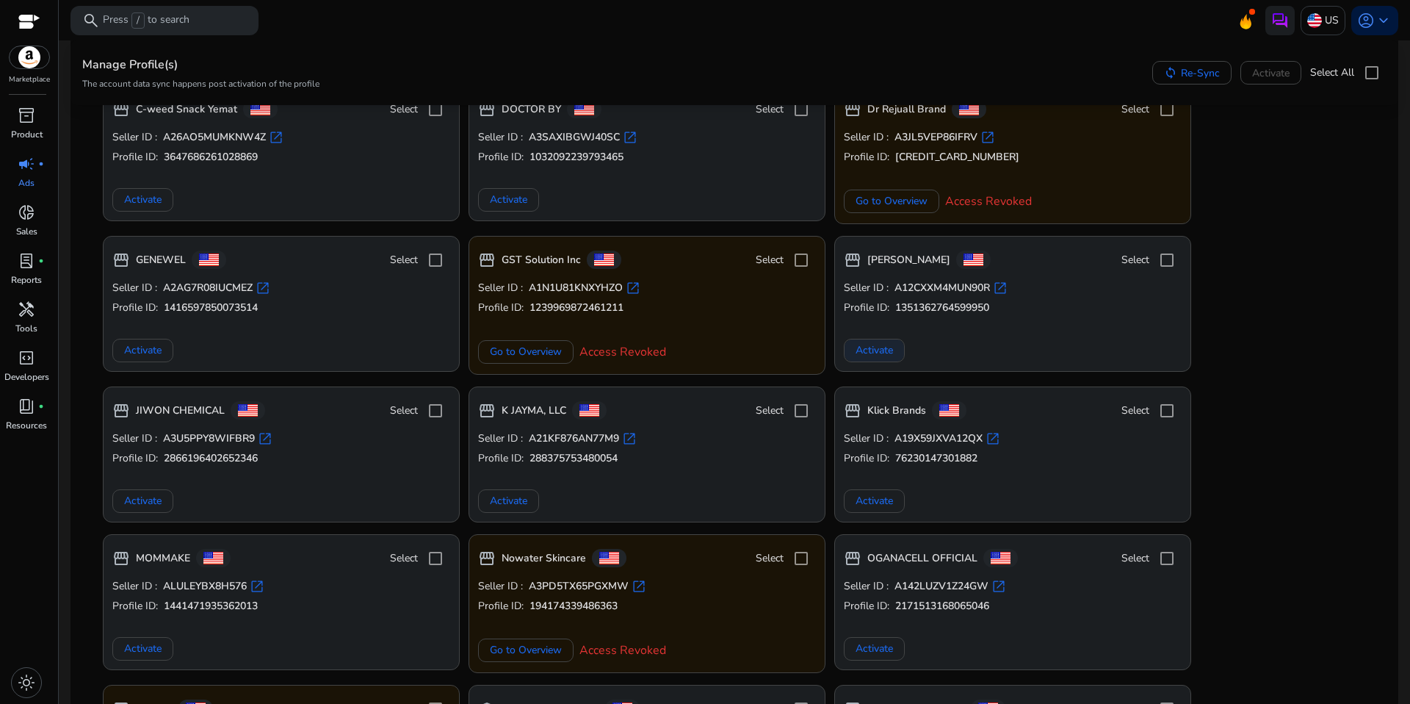
click at [876, 351] on span "Activate" at bounding box center [874, 349] width 37 height 15
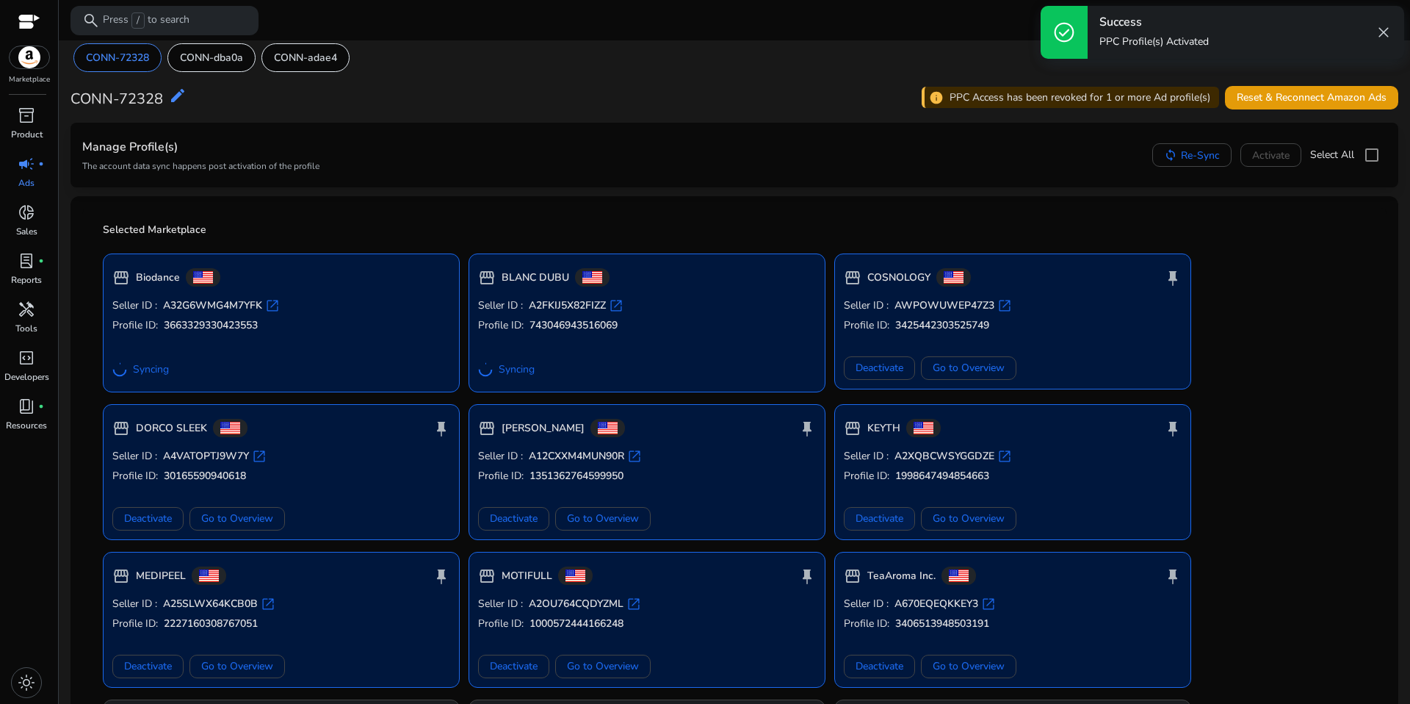
scroll to position [0, 0]
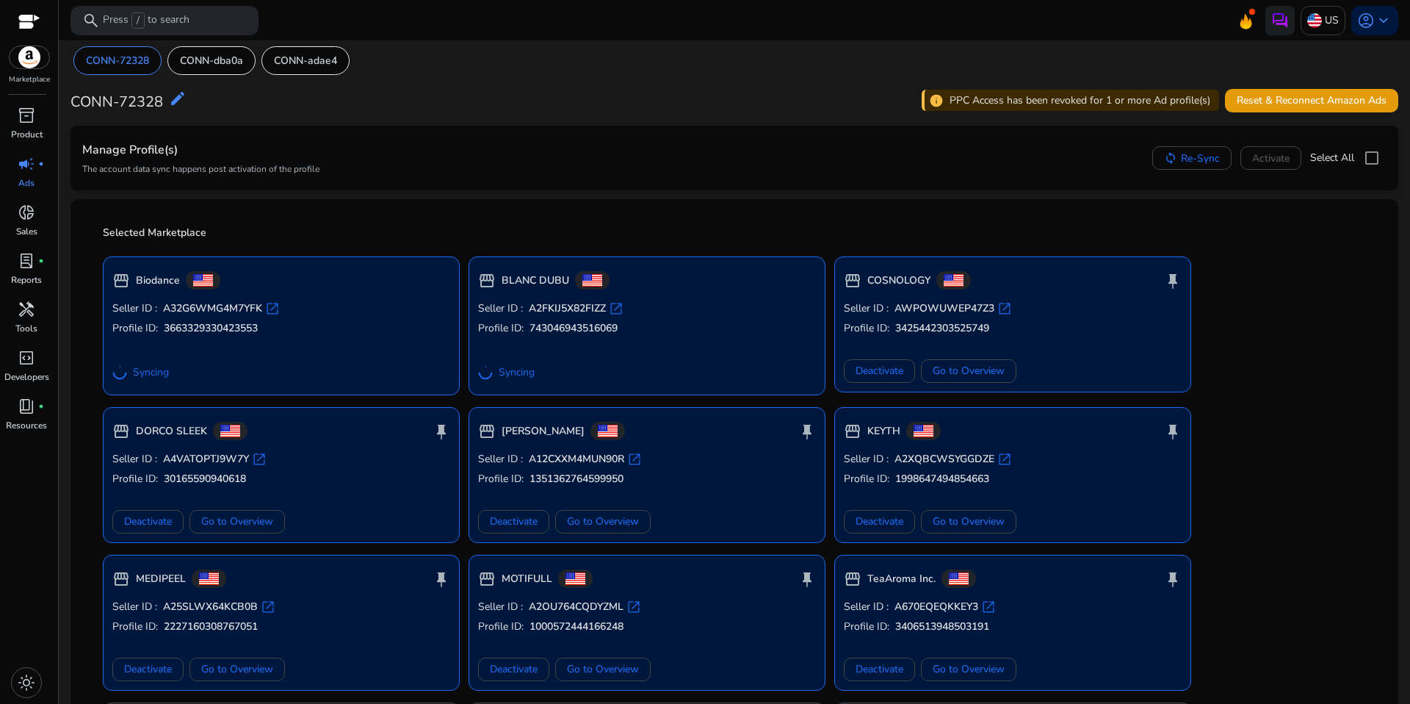
click at [530, 182] on div "Manage Profile(s) The account data sync happens post activation of the profile …" at bounding box center [735, 158] width 1328 height 65
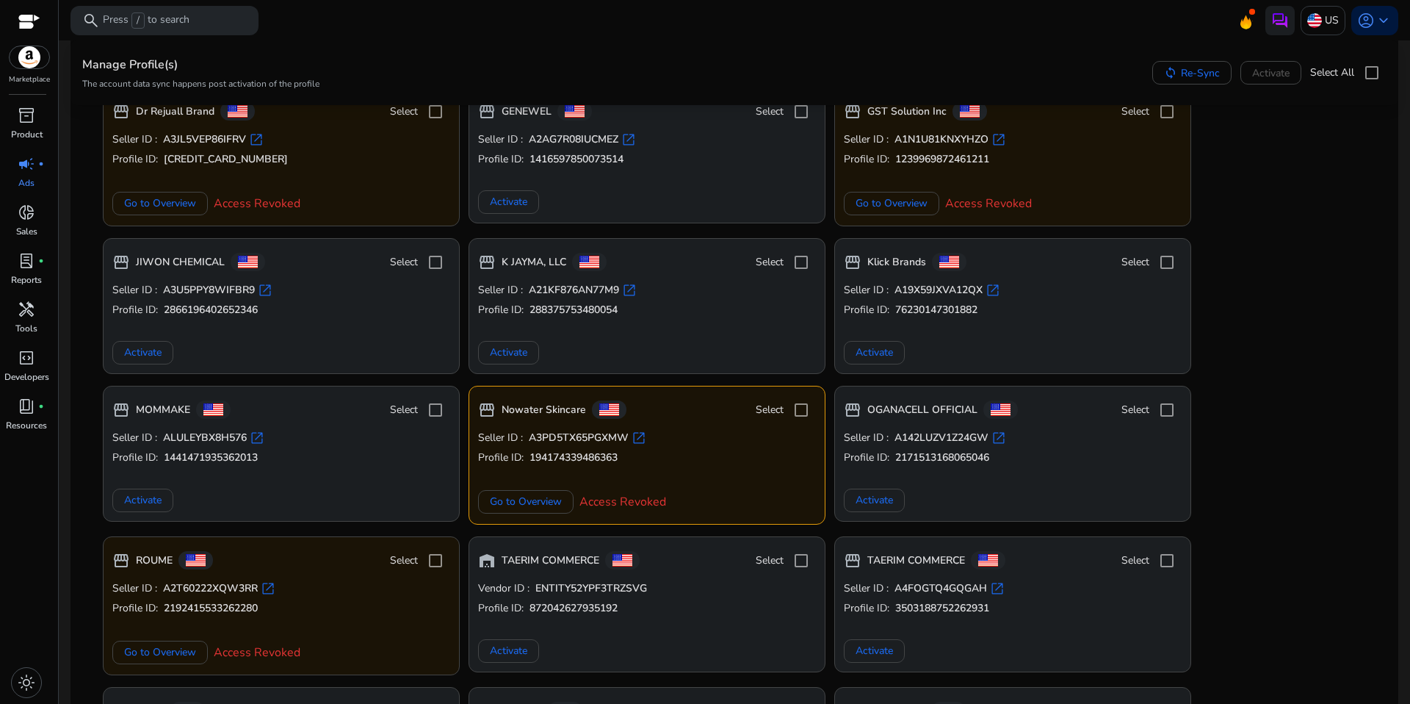
scroll to position [969, 0]
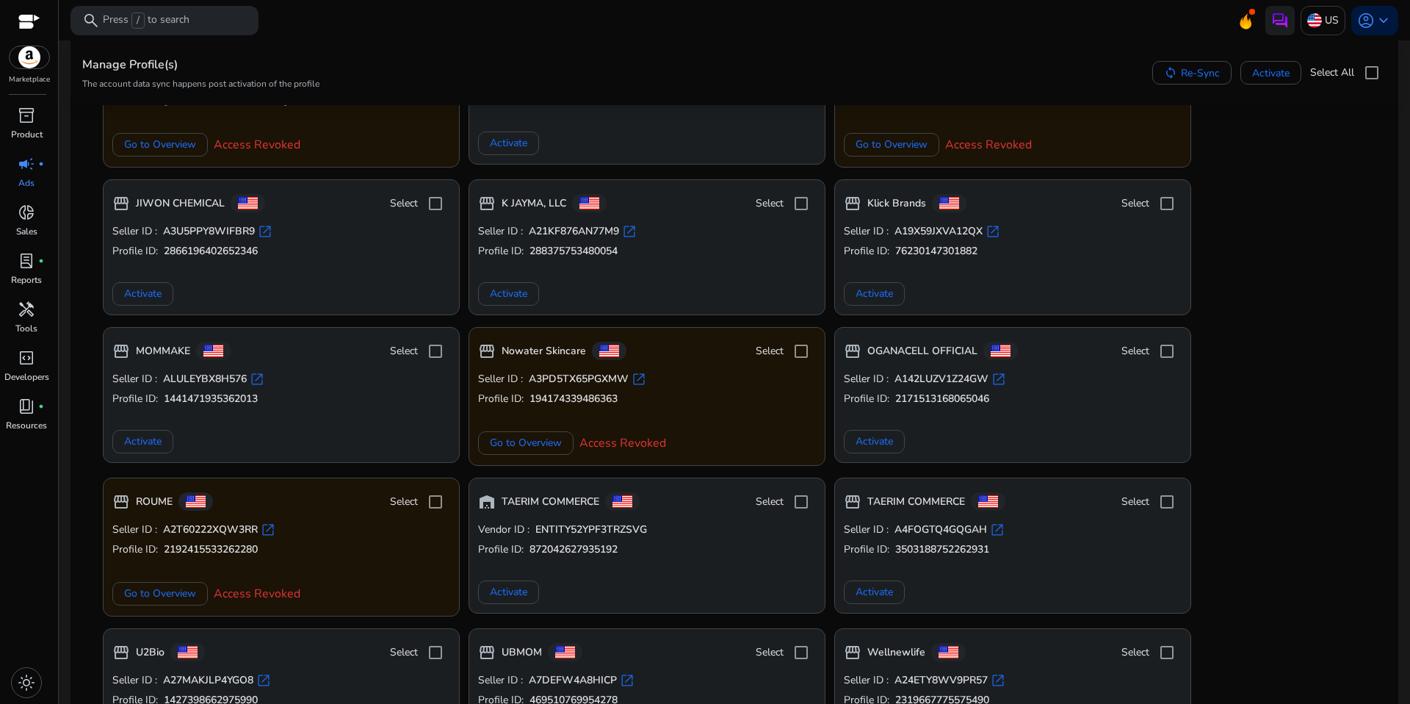
click at [1362, 255] on div "storefront Biodance Seller ID : A32G6WMG4M7YFK open_in_new Profile ID: 36633293…" at bounding box center [734, 20] width 1281 height 1488
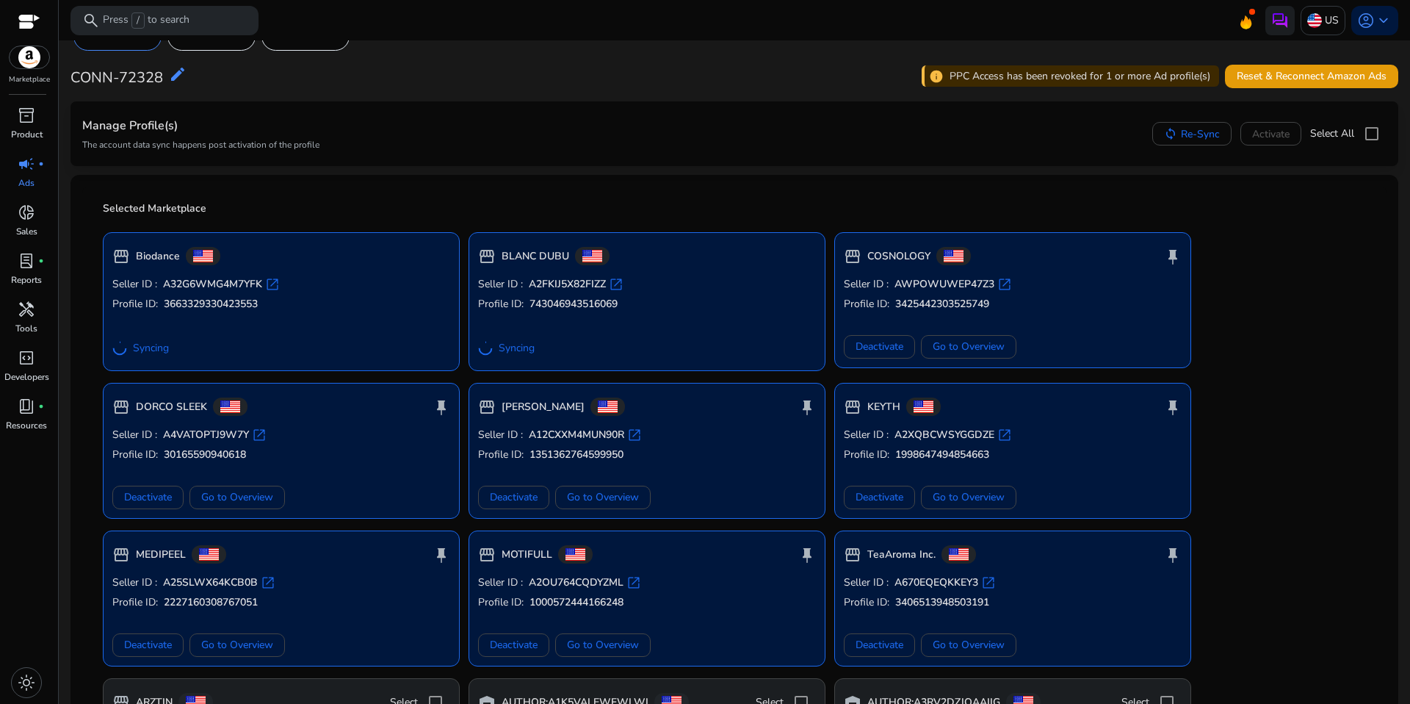
scroll to position [23, 0]
click at [181, 414] on b "DORCO SLEEK" at bounding box center [171, 408] width 71 height 15
click at [227, 495] on span "Go to Overview" at bounding box center [237, 498] width 72 height 15
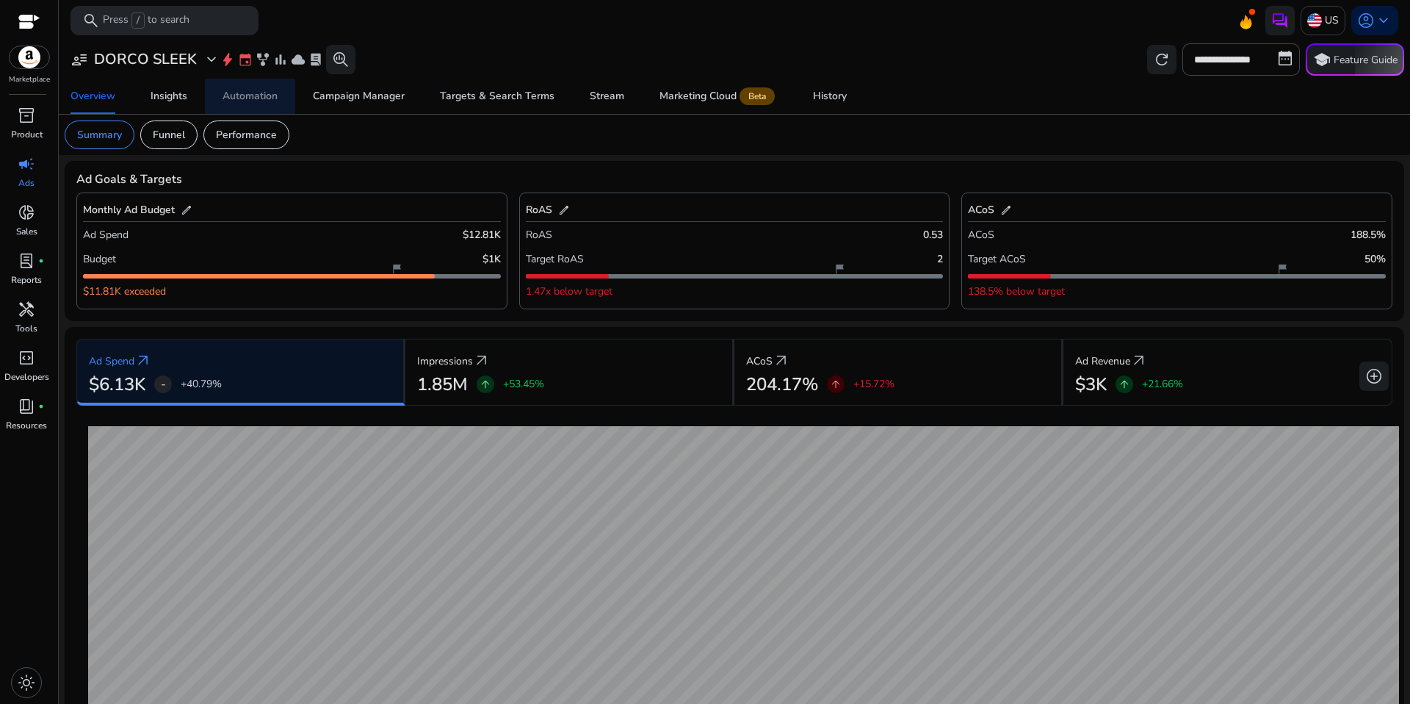
click at [238, 104] on span "Automation" at bounding box center [250, 96] width 55 height 35
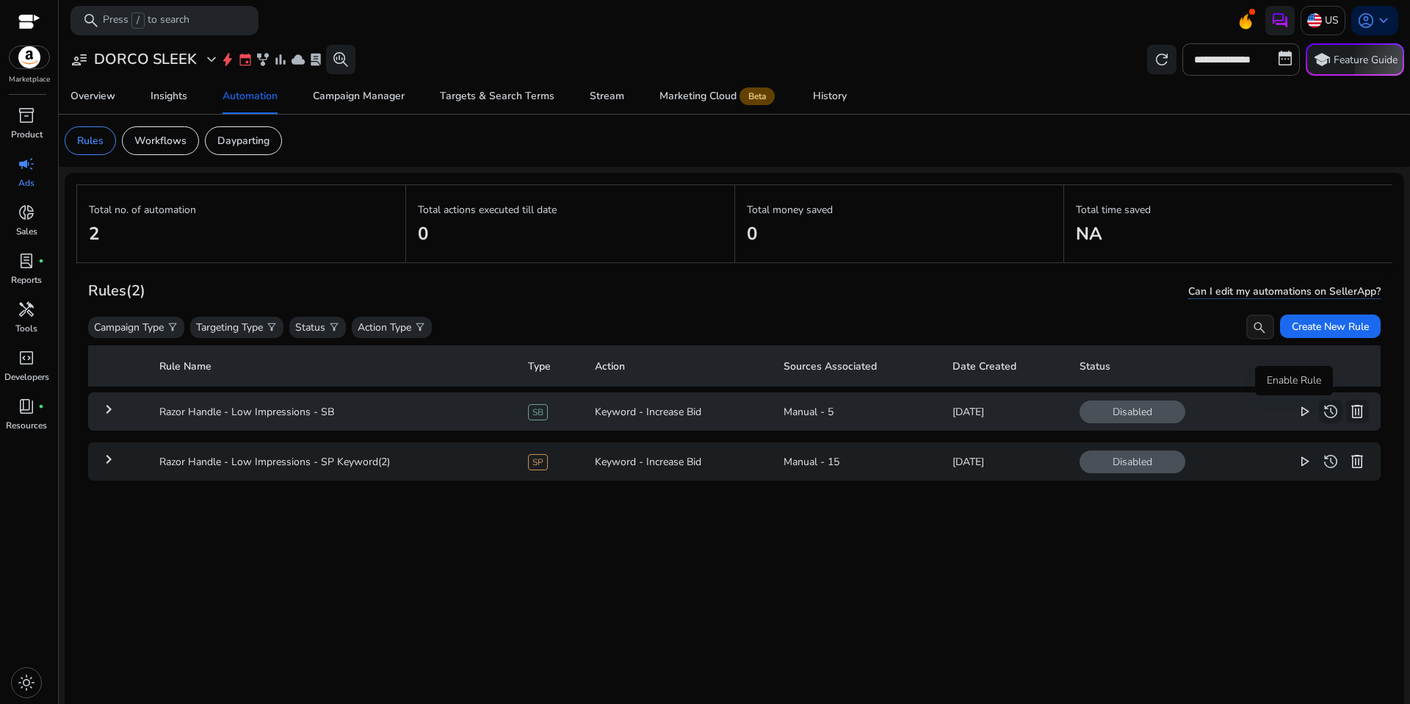
click at [1296, 413] on span "play_arrow" at bounding box center [1305, 412] width 18 height 18
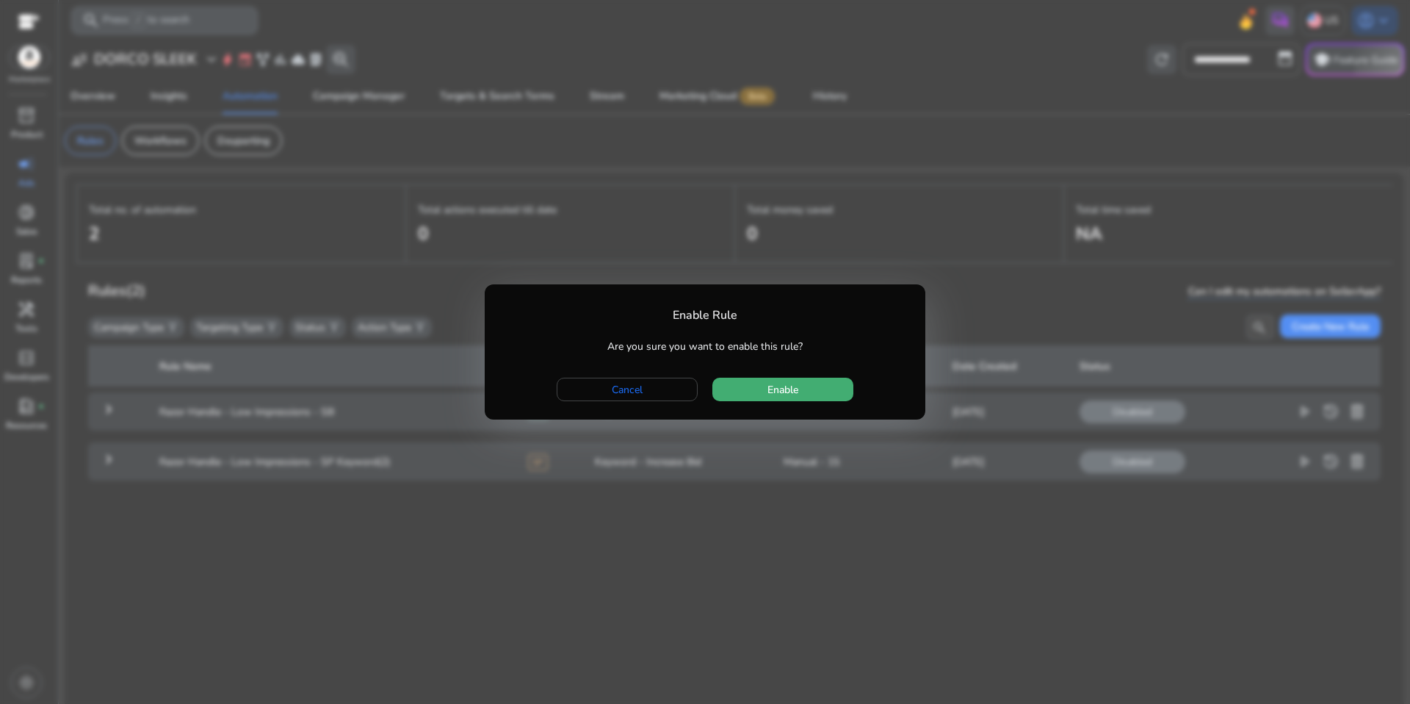
click at [843, 389] on span "button" at bounding box center [783, 389] width 141 height 35
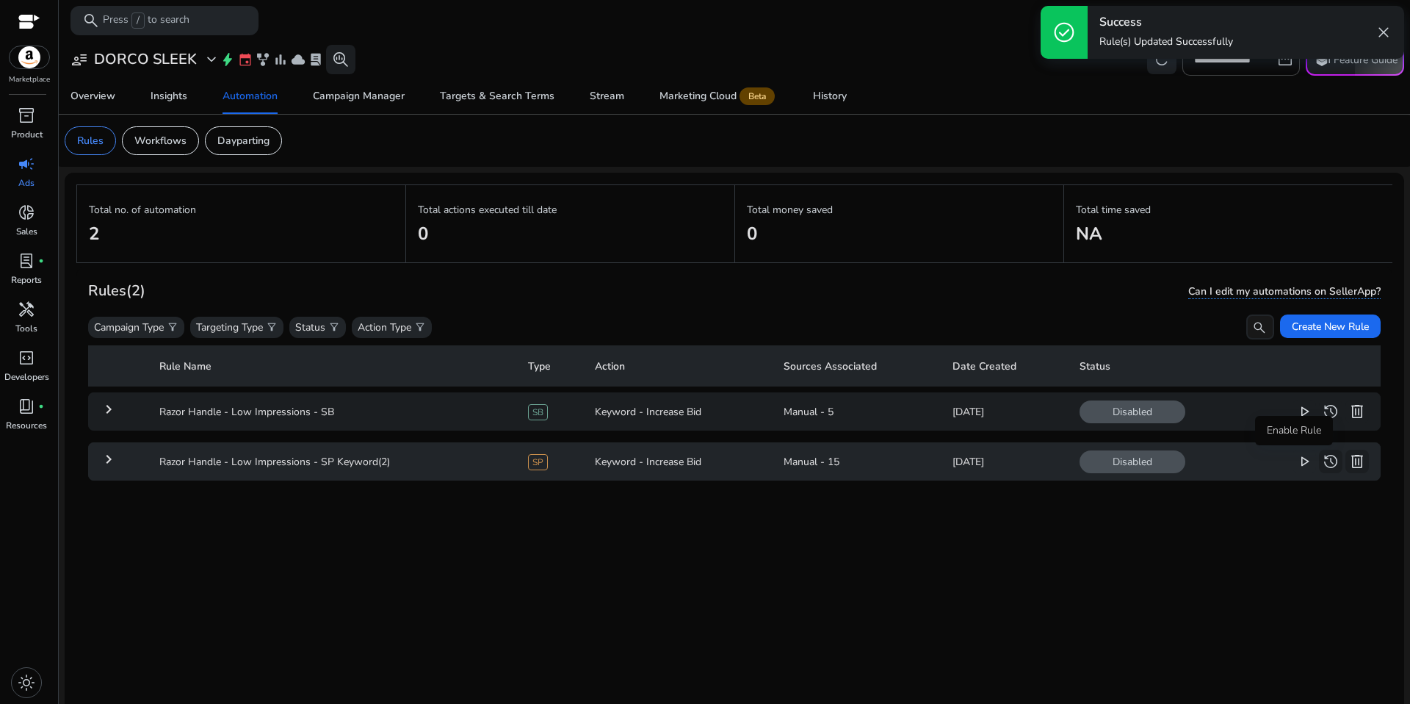
click at [1296, 465] on span "play_arrow" at bounding box center [1305, 462] width 18 height 18
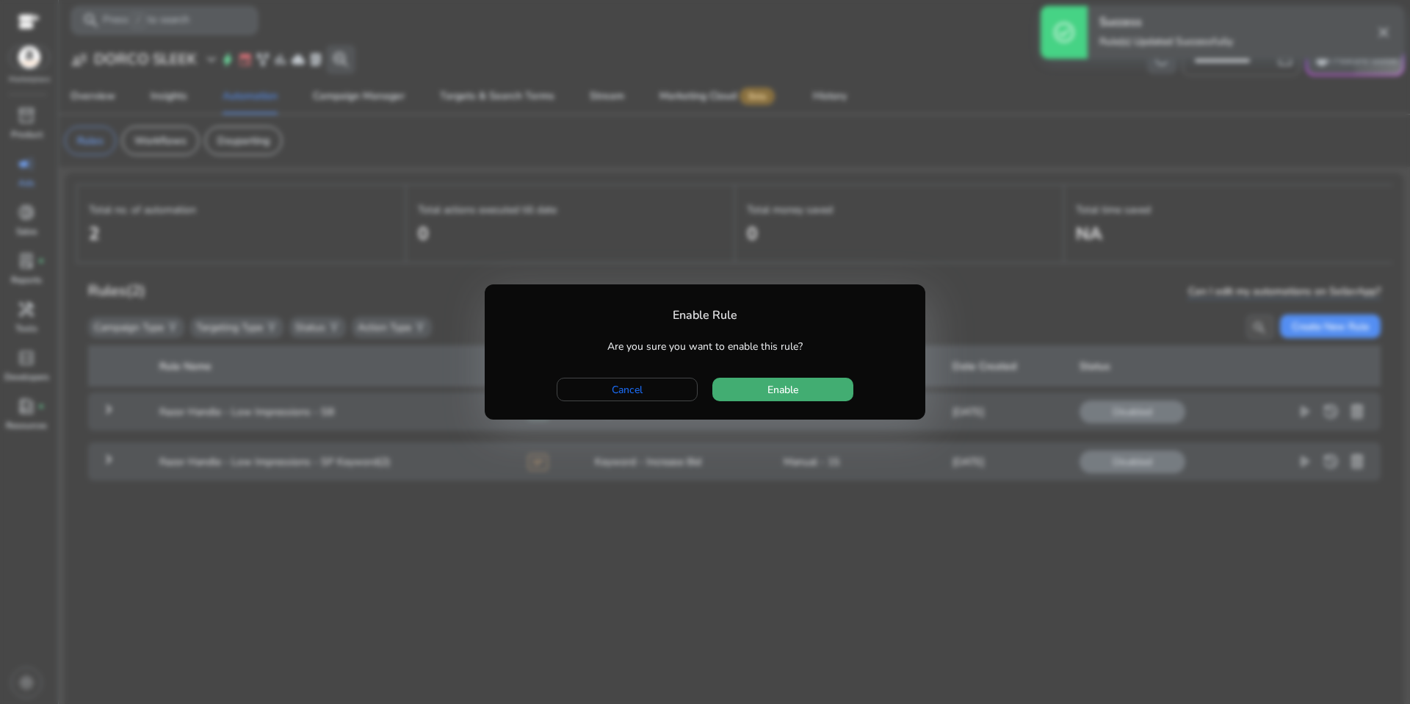
click at [835, 392] on span "button" at bounding box center [783, 389] width 141 height 35
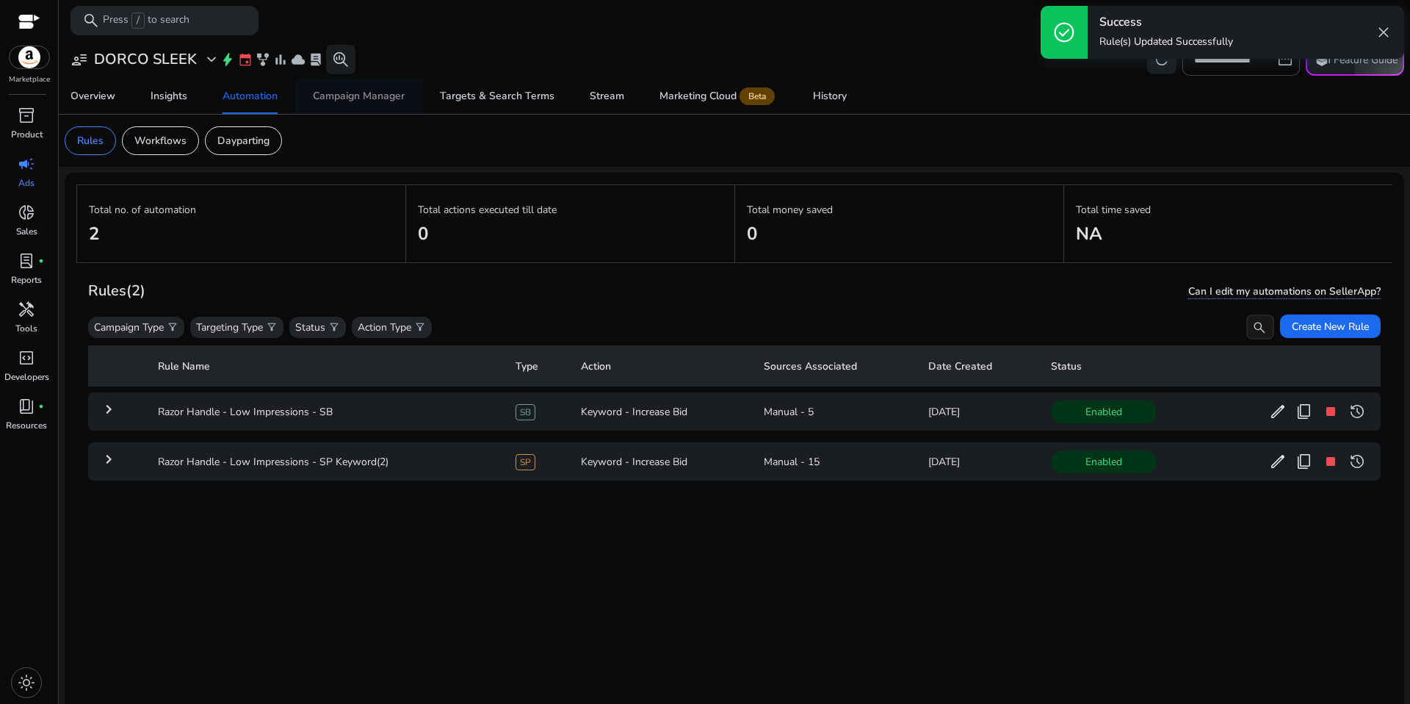
click at [351, 100] on div "Campaign Manager" at bounding box center [359, 96] width 92 height 10
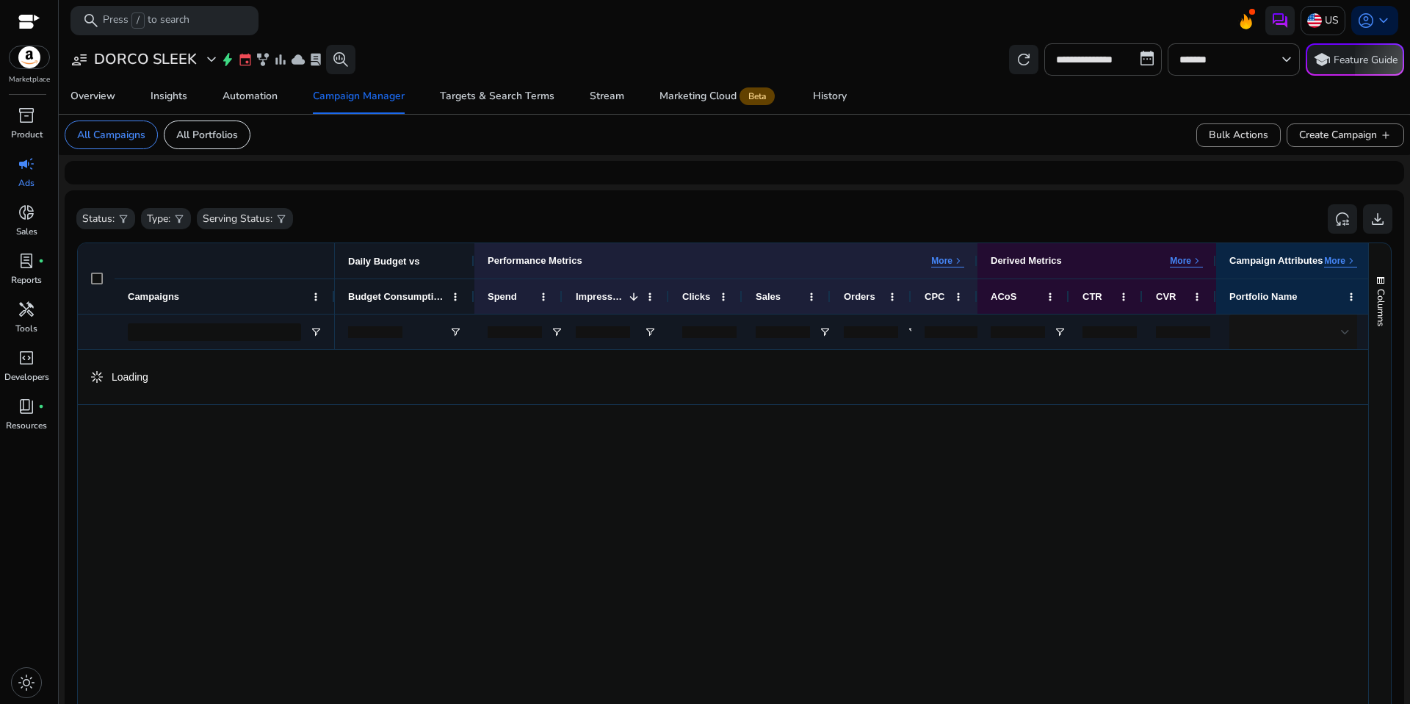
click at [211, 76] on mat-card "**********" at bounding box center [734, 59] width 1363 height 38
click at [253, 96] on div "Automation" at bounding box center [250, 96] width 55 height 10
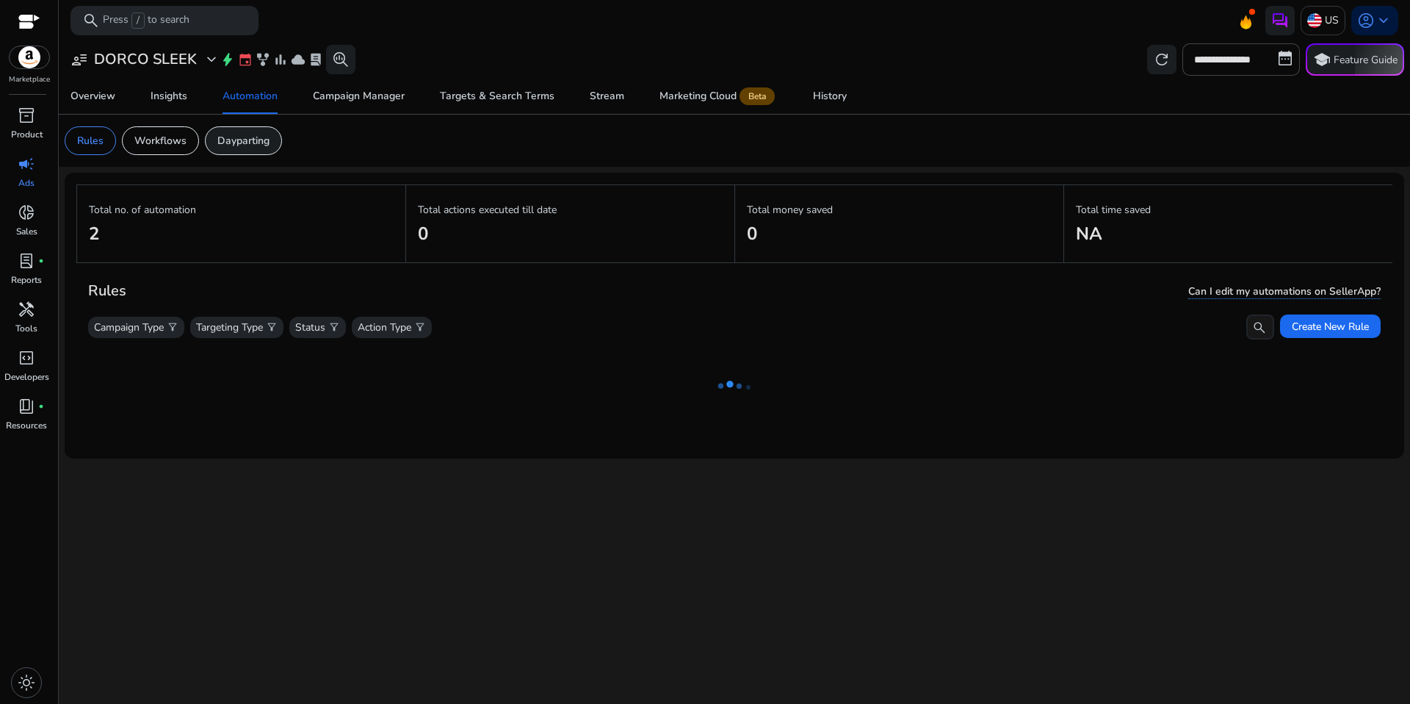
click at [248, 134] on p "Dayparting" at bounding box center [243, 140] width 52 height 15
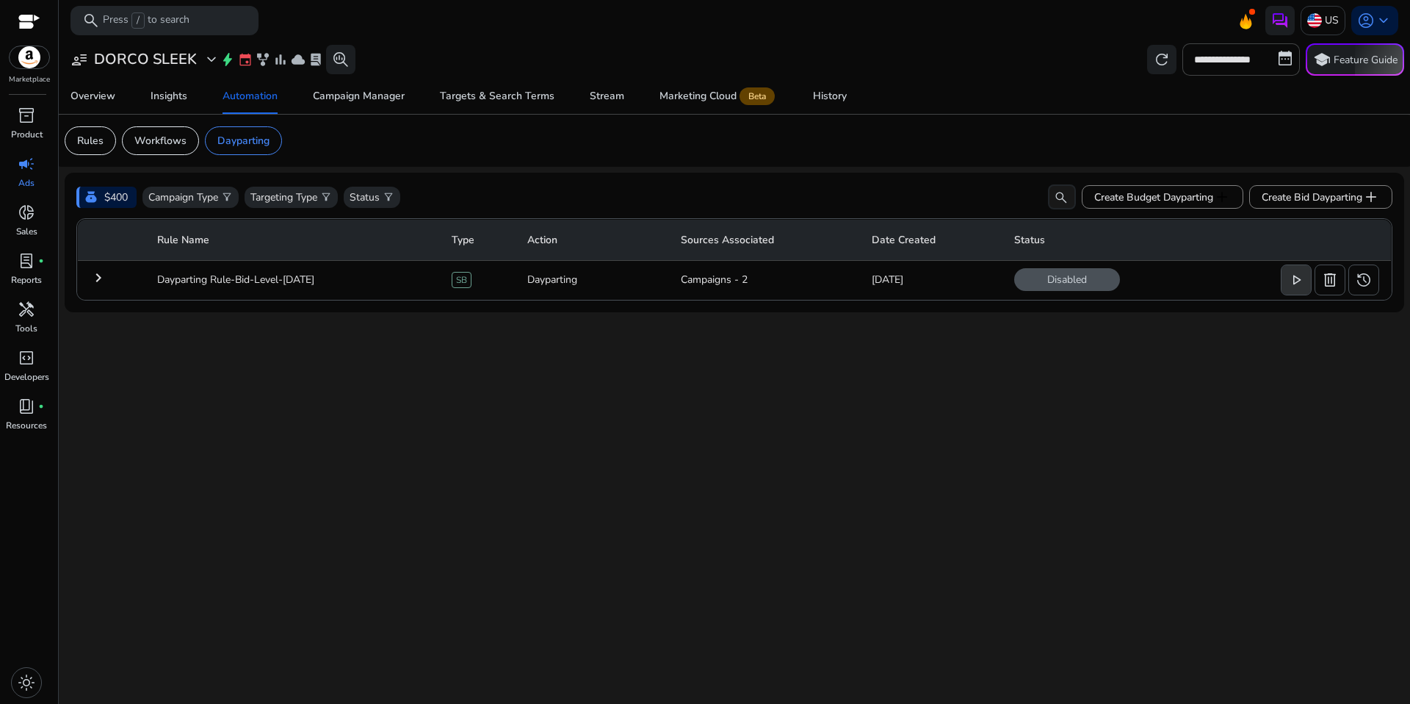
click at [1290, 283] on span "play_arrow" at bounding box center [1297, 280] width 18 height 18
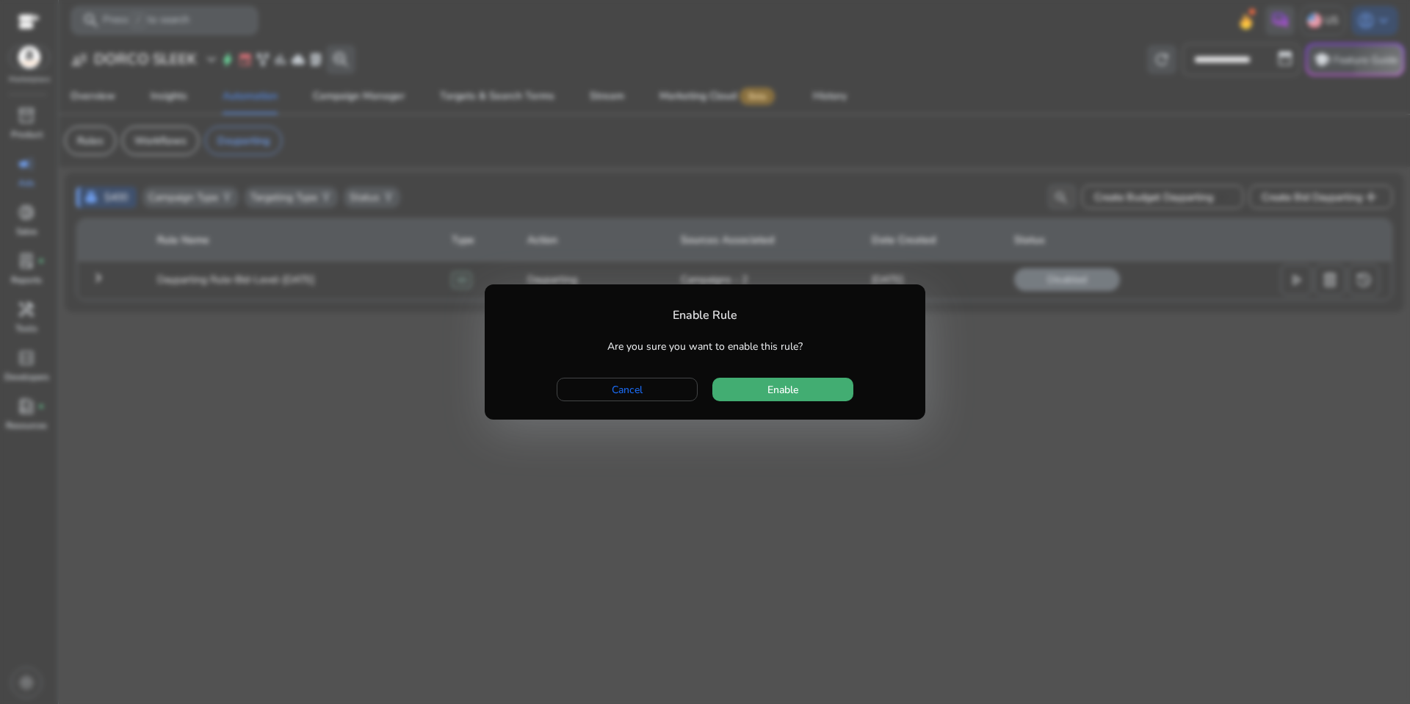
click at [759, 393] on span "button" at bounding box center [783, 389] width 141 height 35
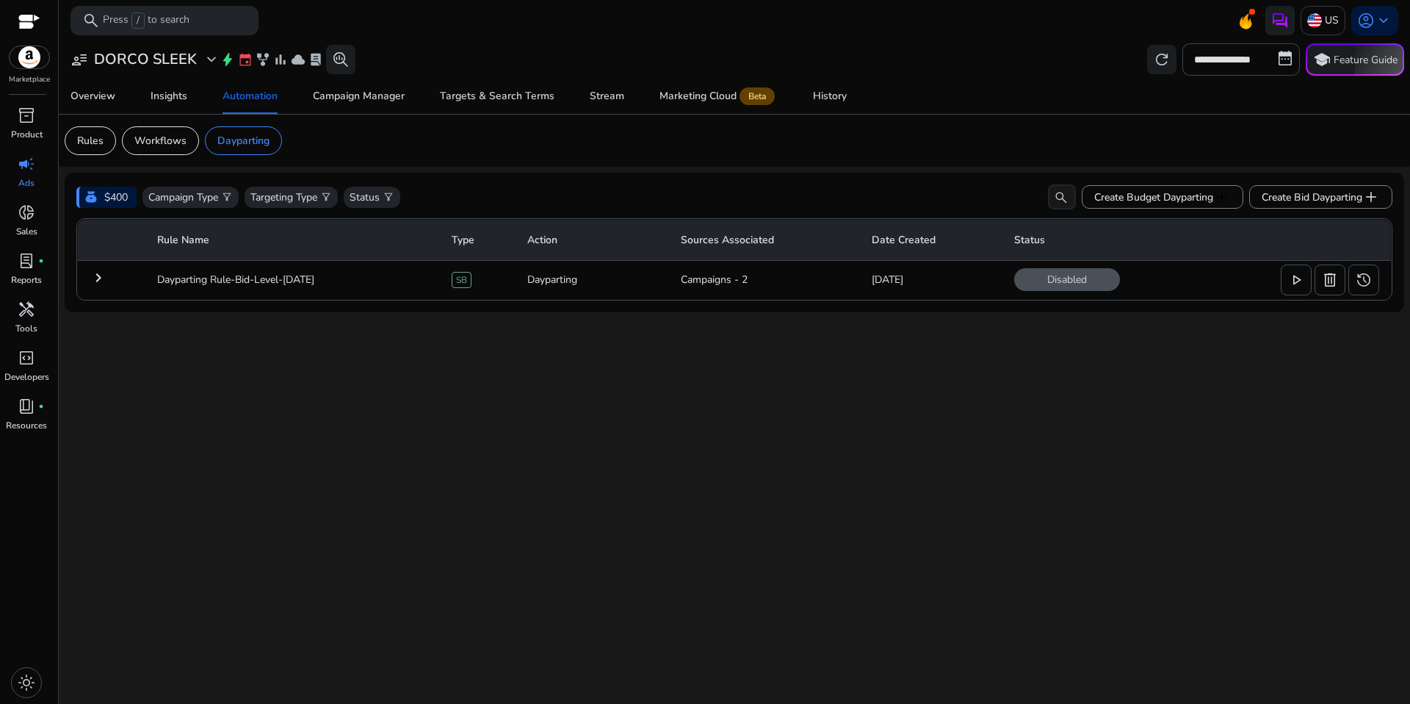
click at [538, 419] on div "**********" at bounding box center [735, 371] width 1340 height 663
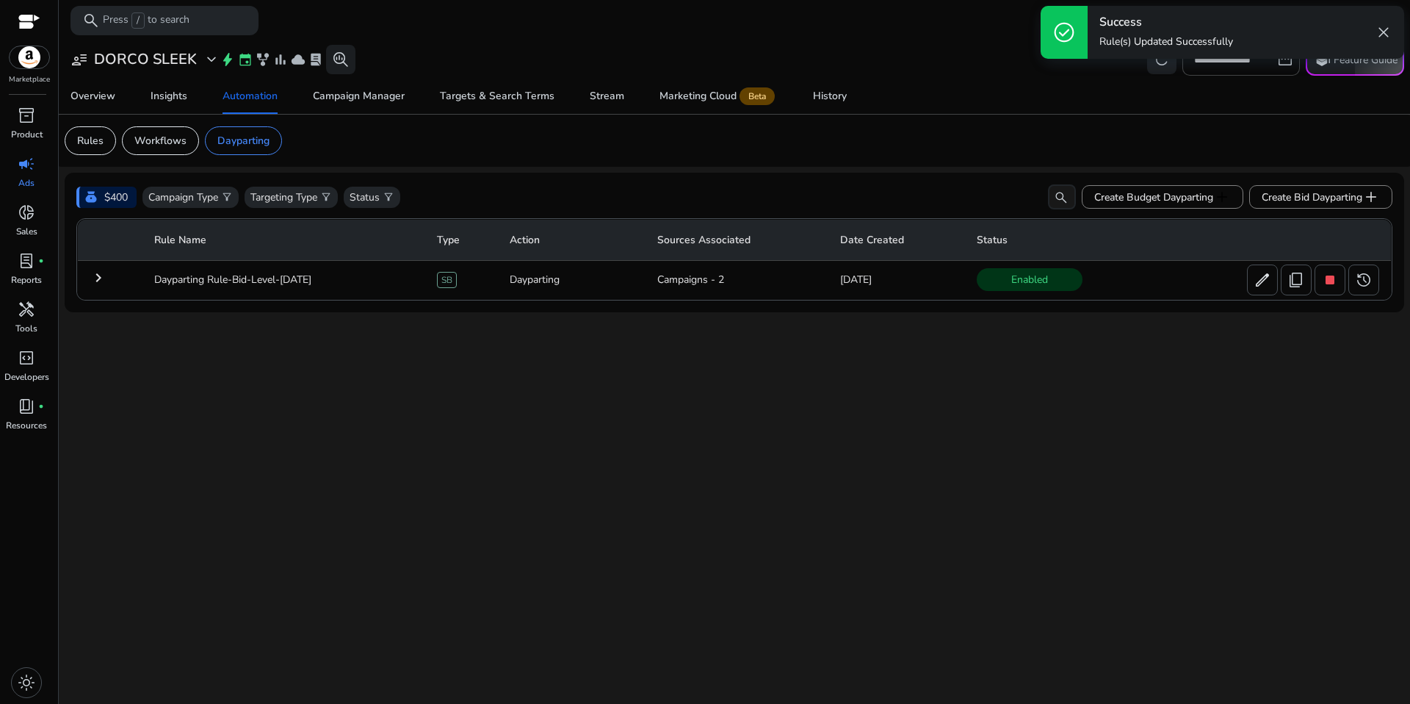
click at [125, 283] on td "keyboard_arrow_right" at bounding box center [110, 280] width 65 height 38
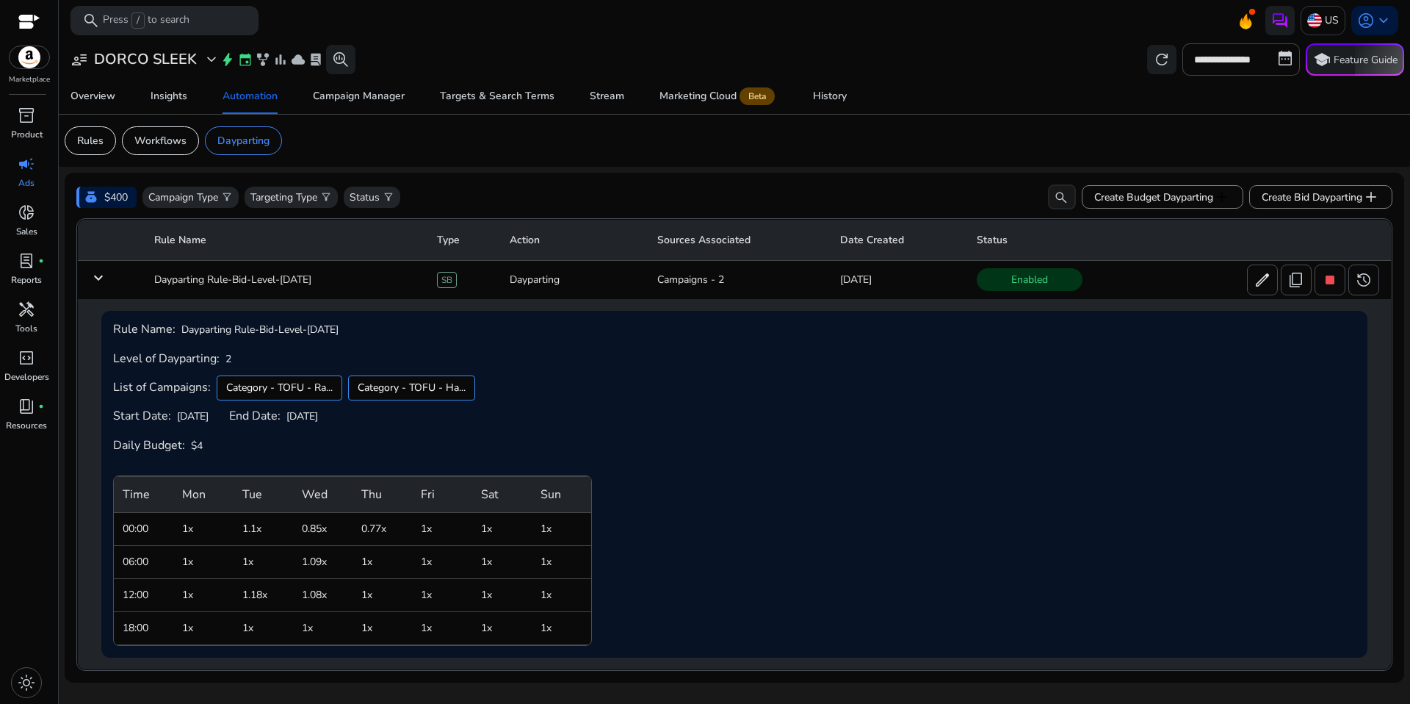
click at [815, 355] on div "Rule Name: Dayparting Rule-Bid-Level-Oct 02 Level of Dayparting: 2 List of Camp…" at bounding box center [734, 483] width 1243 height 323
click at [1263, 285] on span "edit" at bounding box center [1263, 280] width 18 height 18
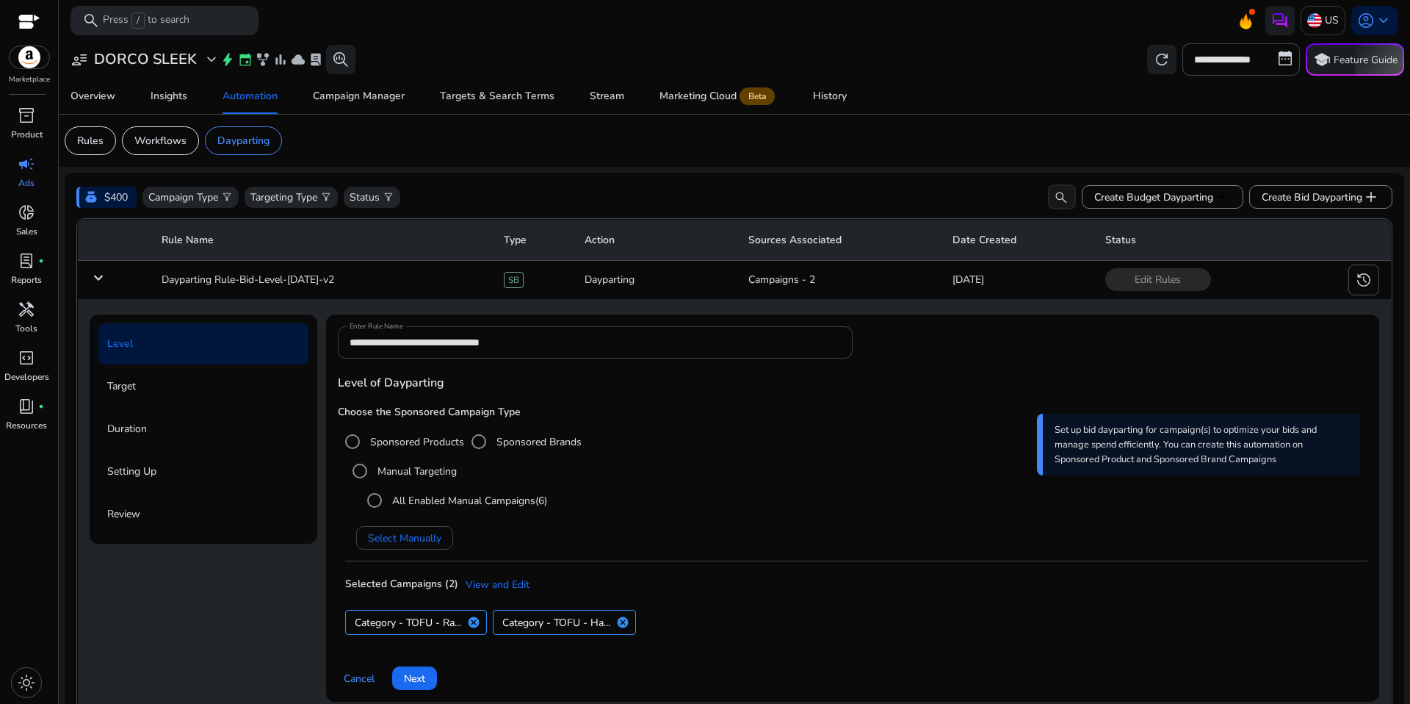
click at [478, 338] on input "**********" at bounding box center [595, 342] width 491 height 16
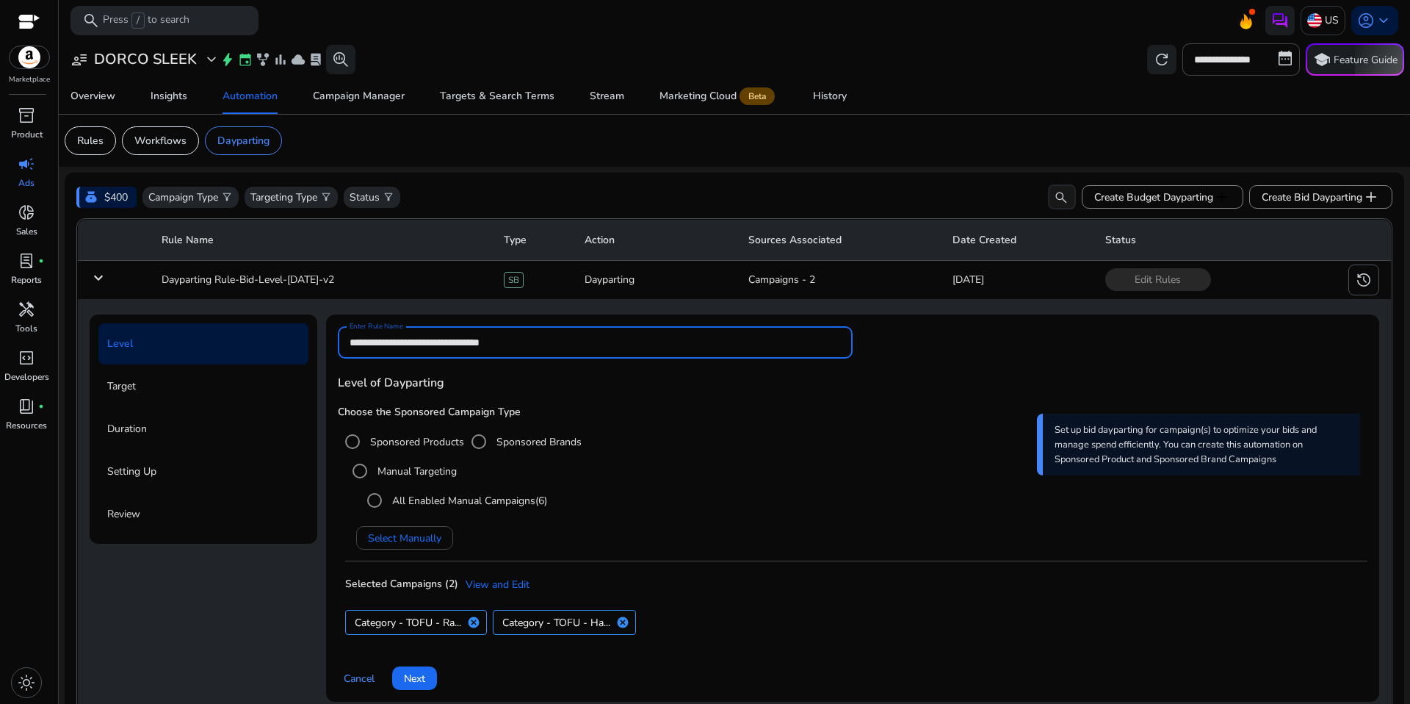
drag, startPoint x: 563, startPoint y: 341, endPoint x: 429, endPoint y: 339, distance: 133.7
click at [429, 339] on input "**********" at bounding box center [595, 342] width 491 height 16
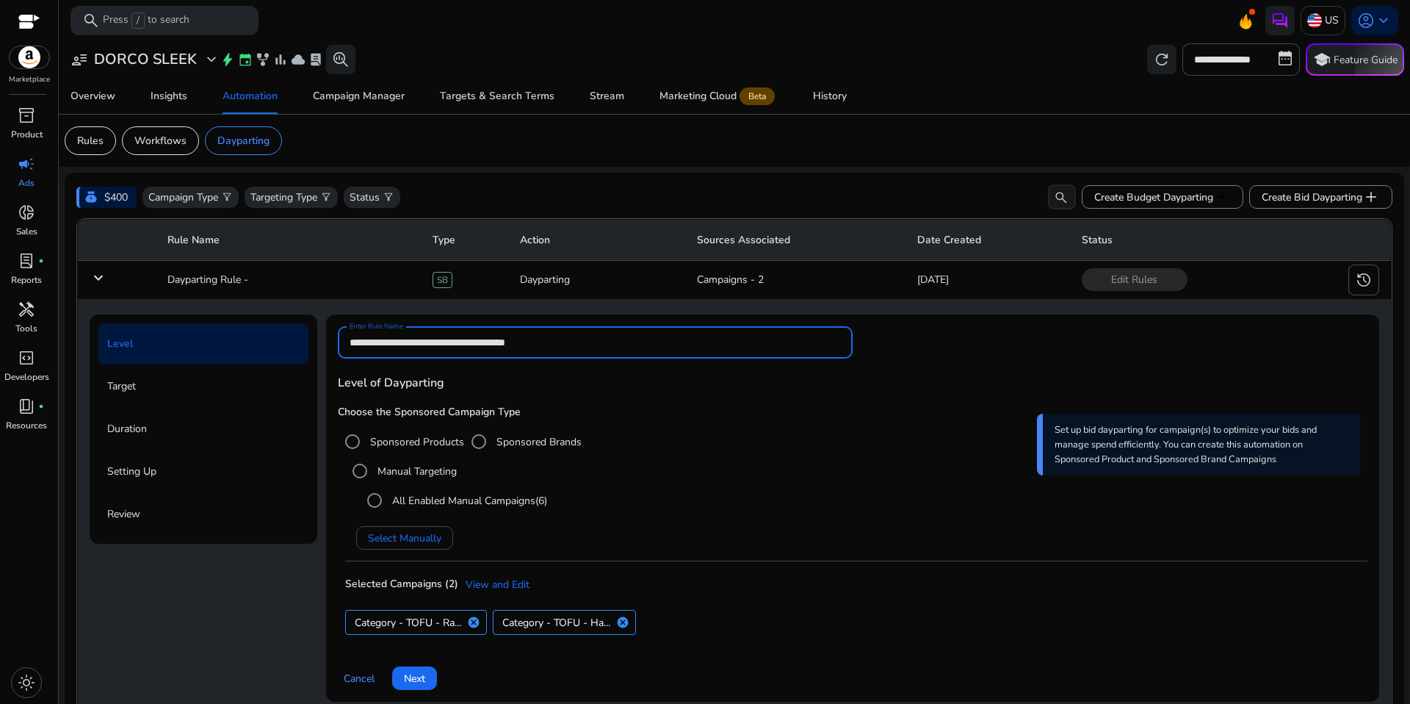
click at [450, 346] on input "**********" at bounding box center [595, 342] width 491 height 16
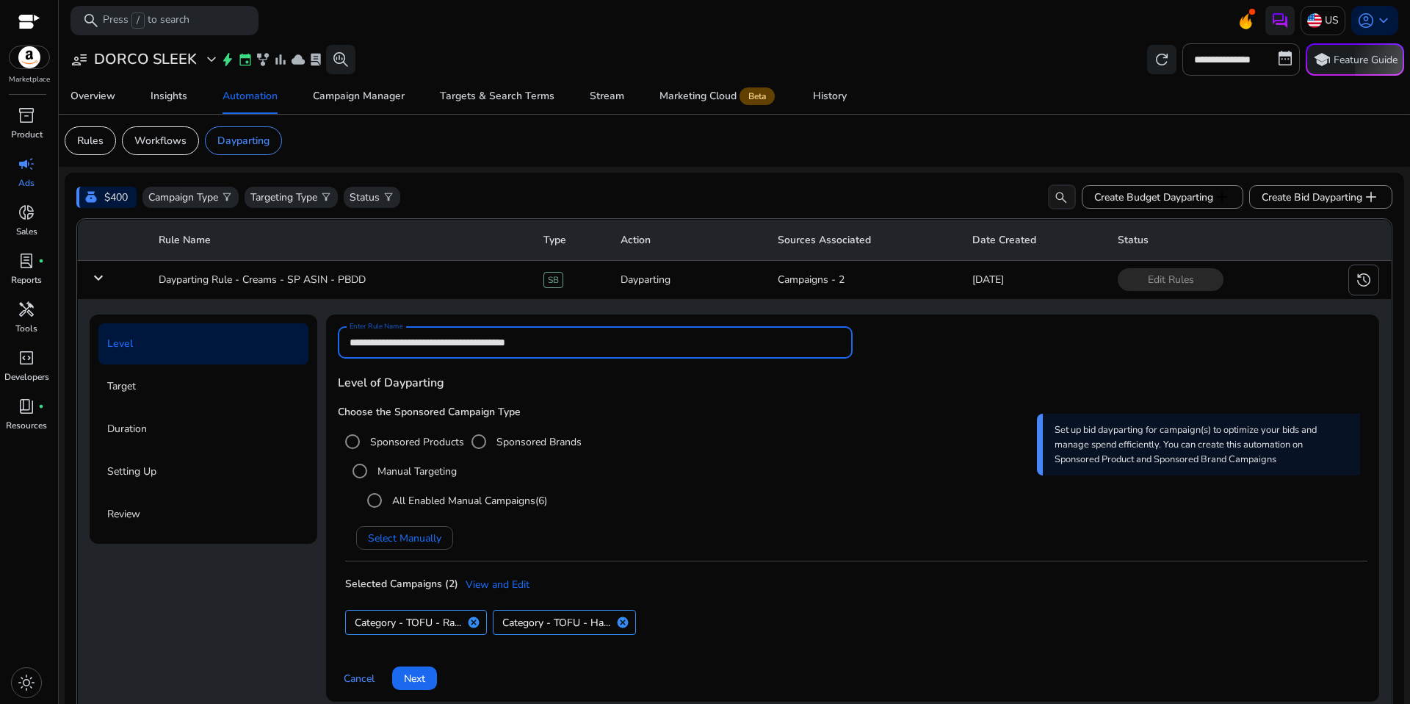
click at [450, 346] on input "**********" at bounding box center [595, 342] width 491 height 16
type input "**********"
click at [431, 667] on span at bounding box center [414, 677] width 45 height 35
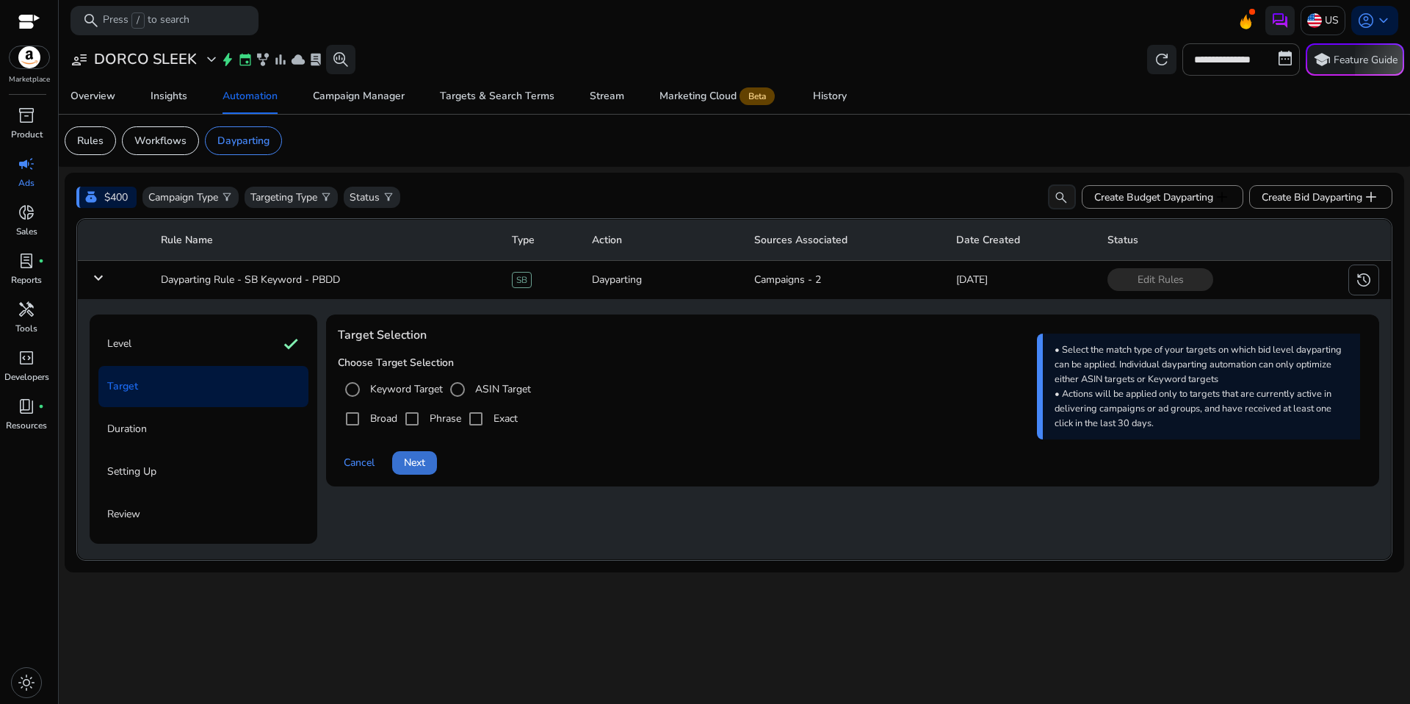
click at [419, 458] on span "Next" at bounding box center [414, 462] width 21 height 15
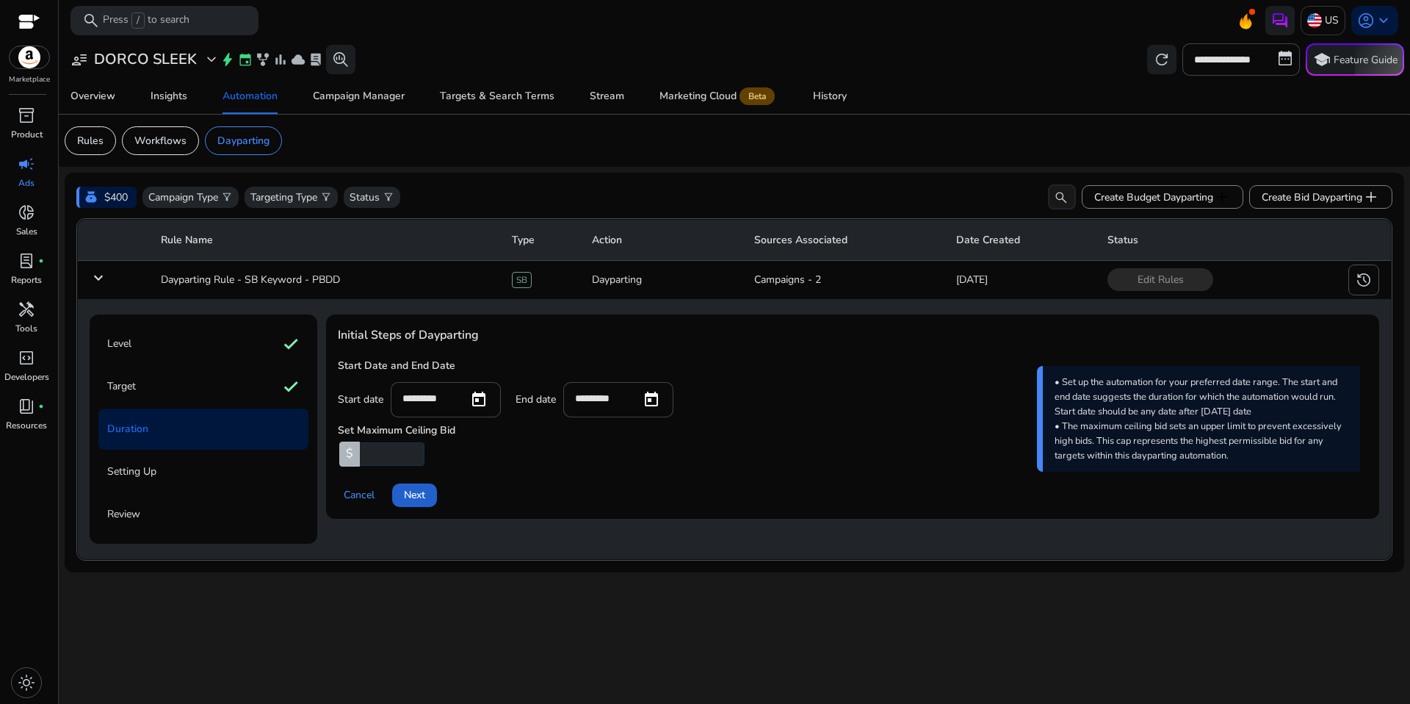
click at [417, 497] on span "Next" at bounding box center [414, 494] width 21 height 15
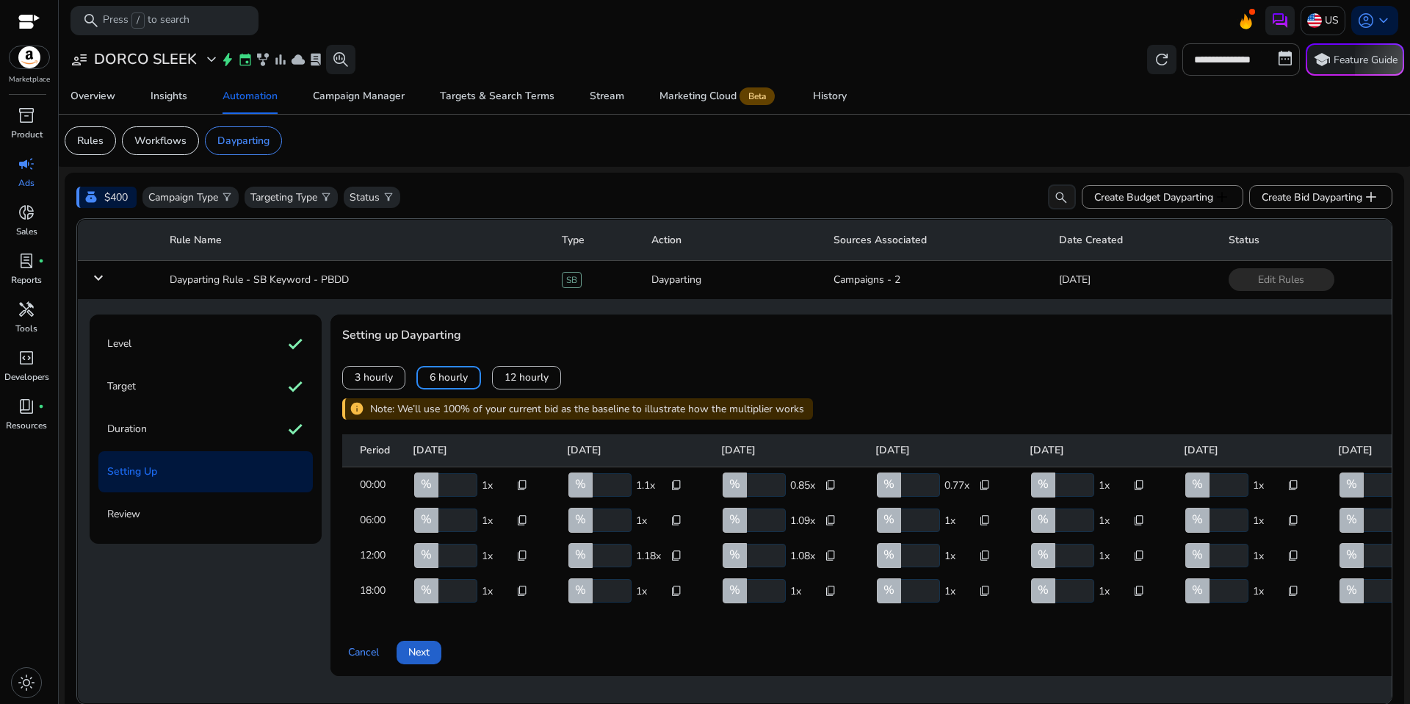
click at [439, 663] on span at bounding box center [419, 652] width 45 height 35
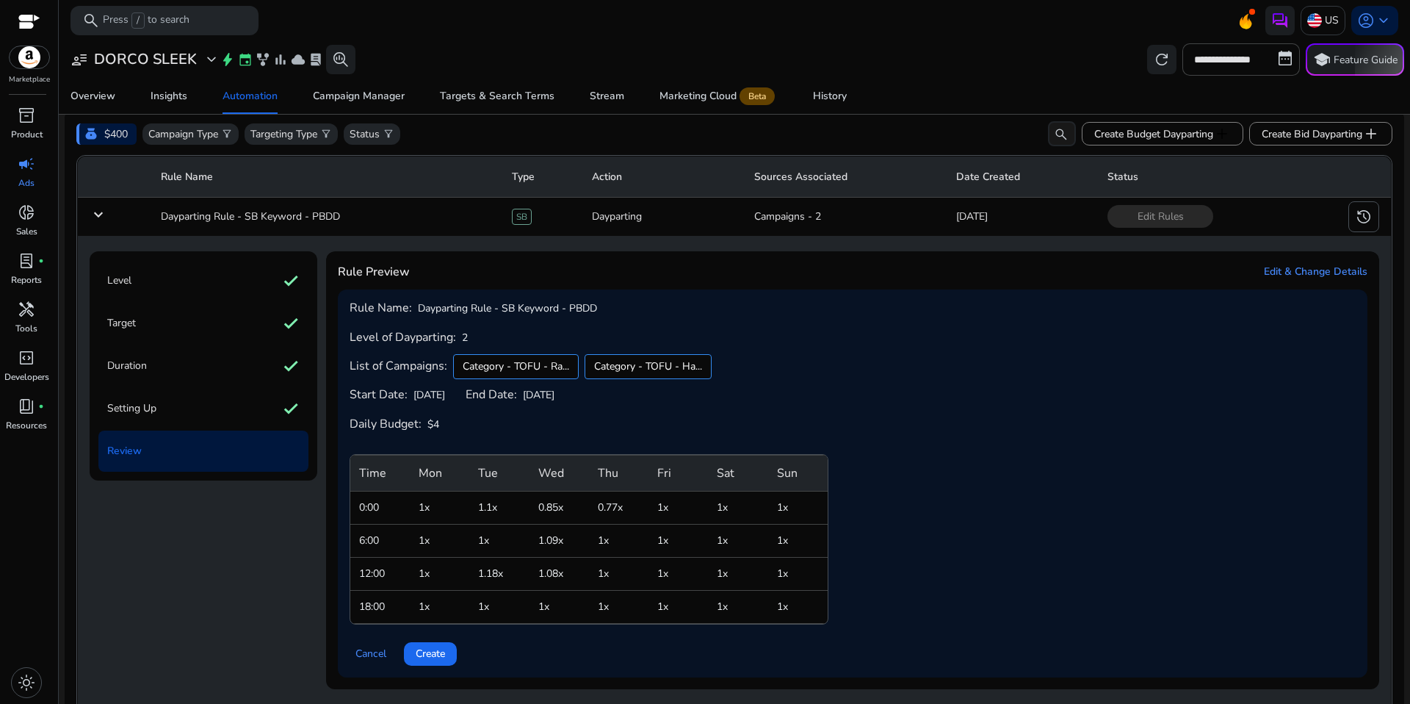
scroll to position [90, 0]
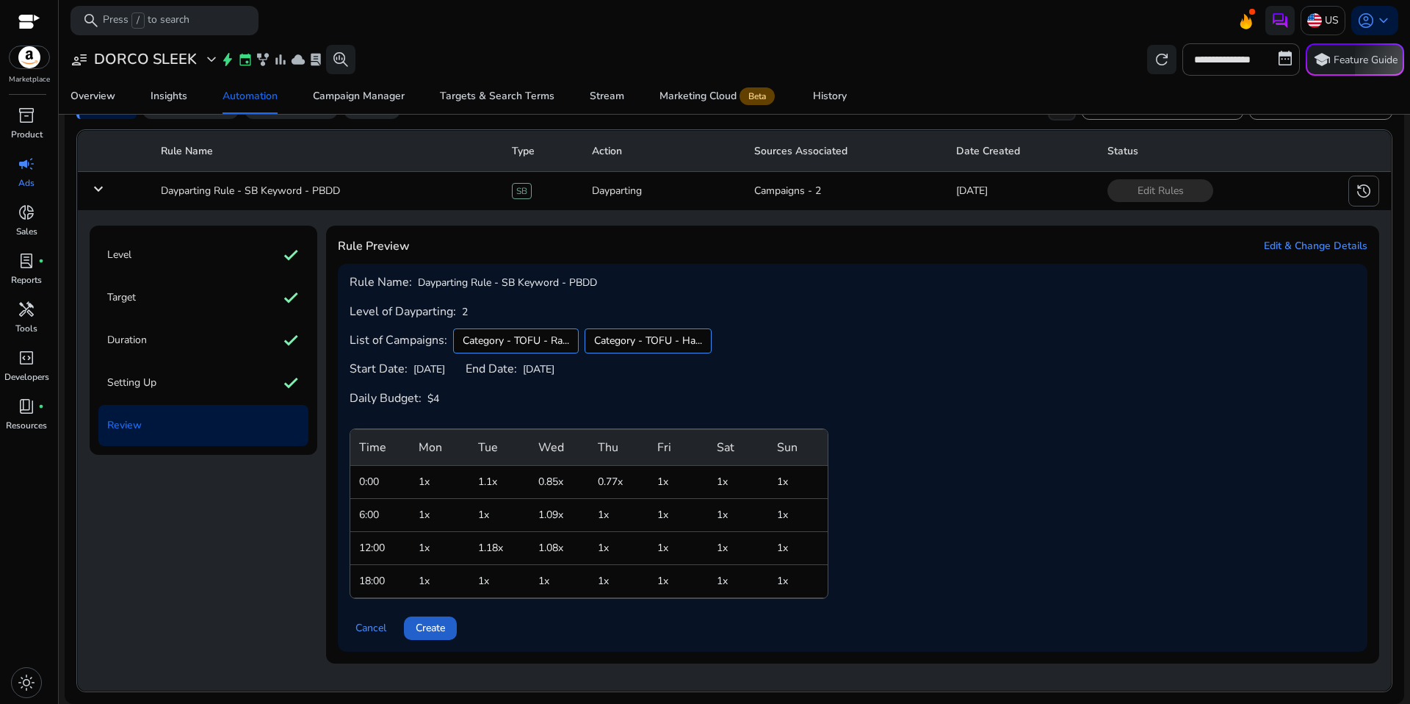
click at [442, 638] on span at bounding box center [430, 627] width 53 height 35
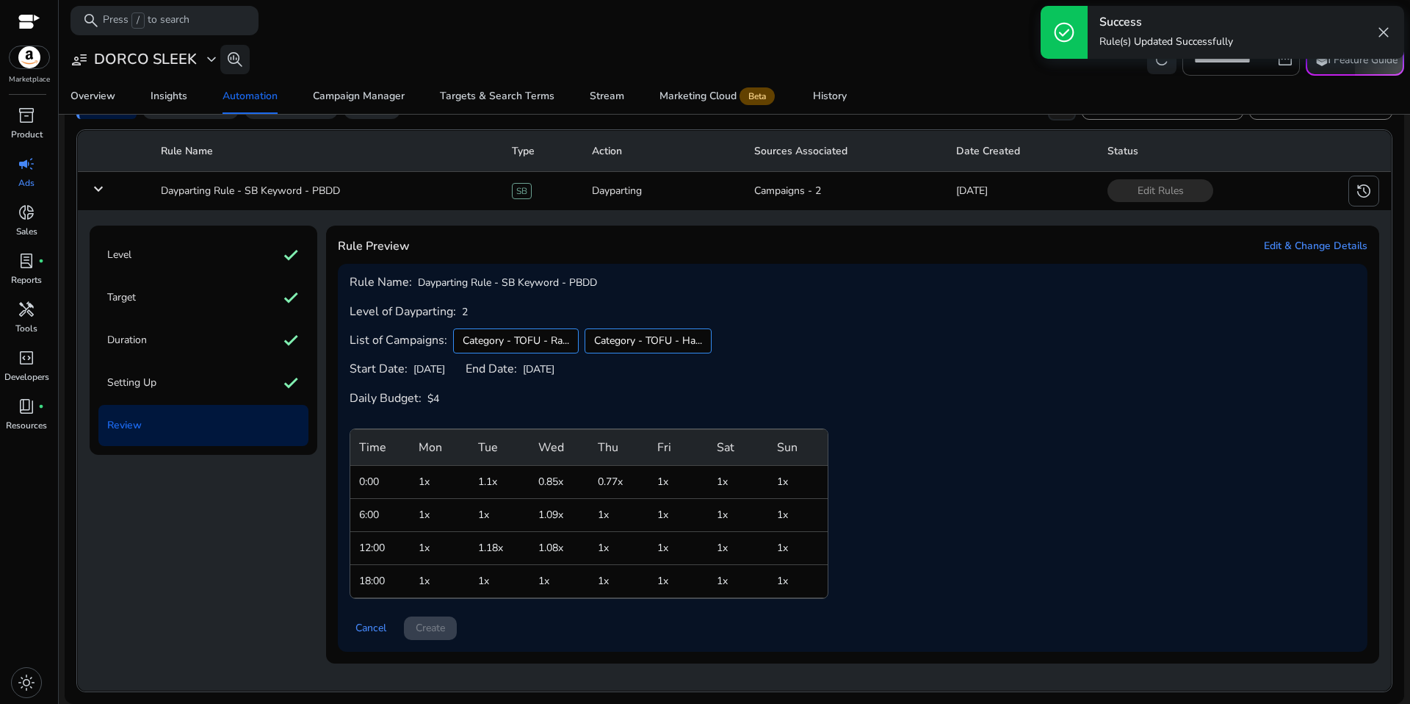
scroll to position [0, 0]
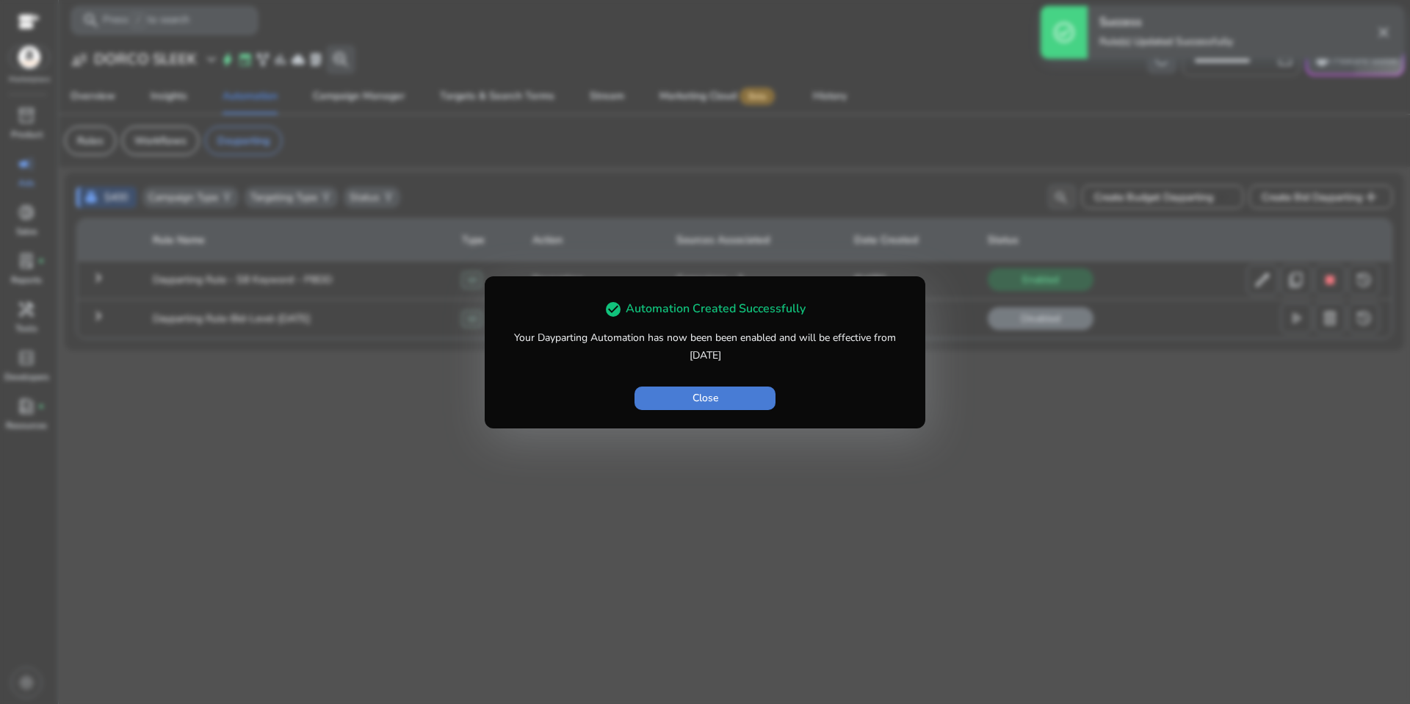
click at [669, 414] on span "button" at bounding box center [705, 398] width 141 height 35
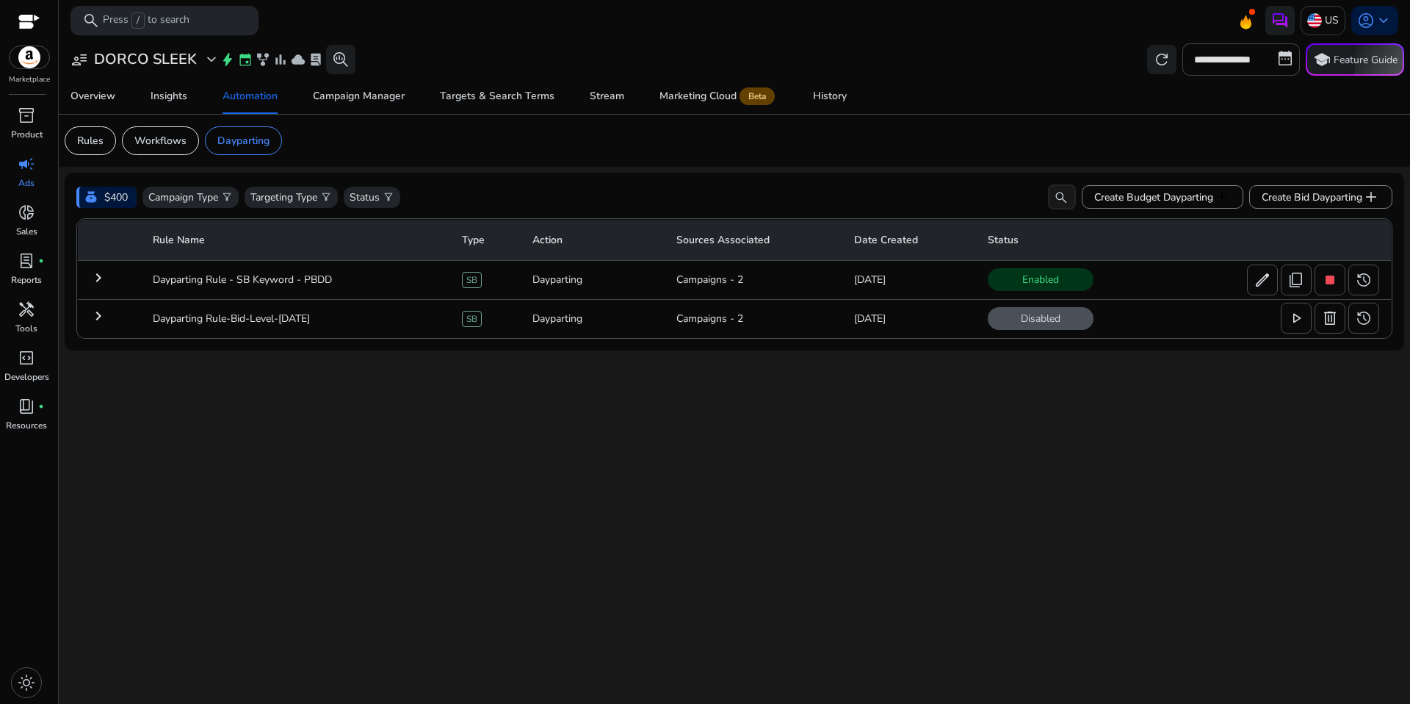
click at [694, 453] on div "**********" at bounding box center [735, 371] width 1340 height 663
click at [1336, 323] on span "delete" at bounding box center [1331, 318] width 18 height 18
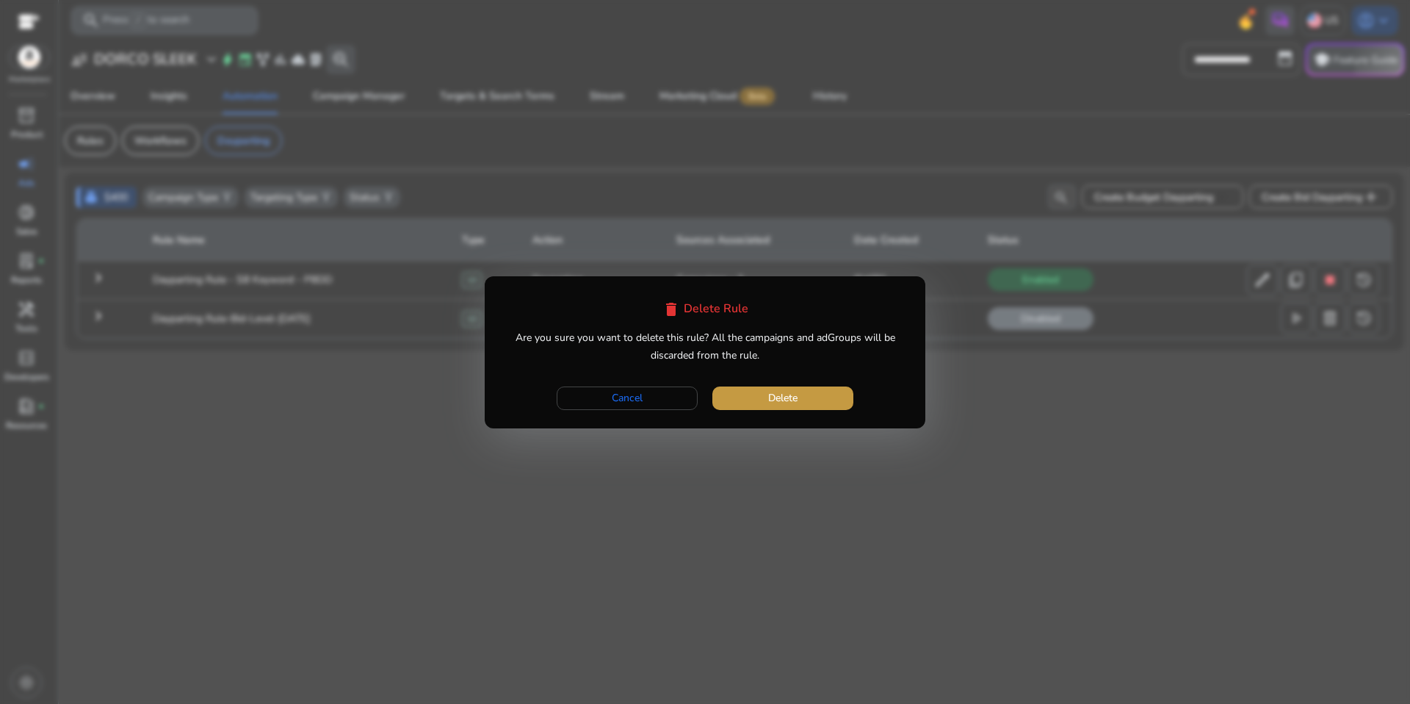
click at [832, 398] on span "button" at bounding box center [783, 398] width 141 height 35
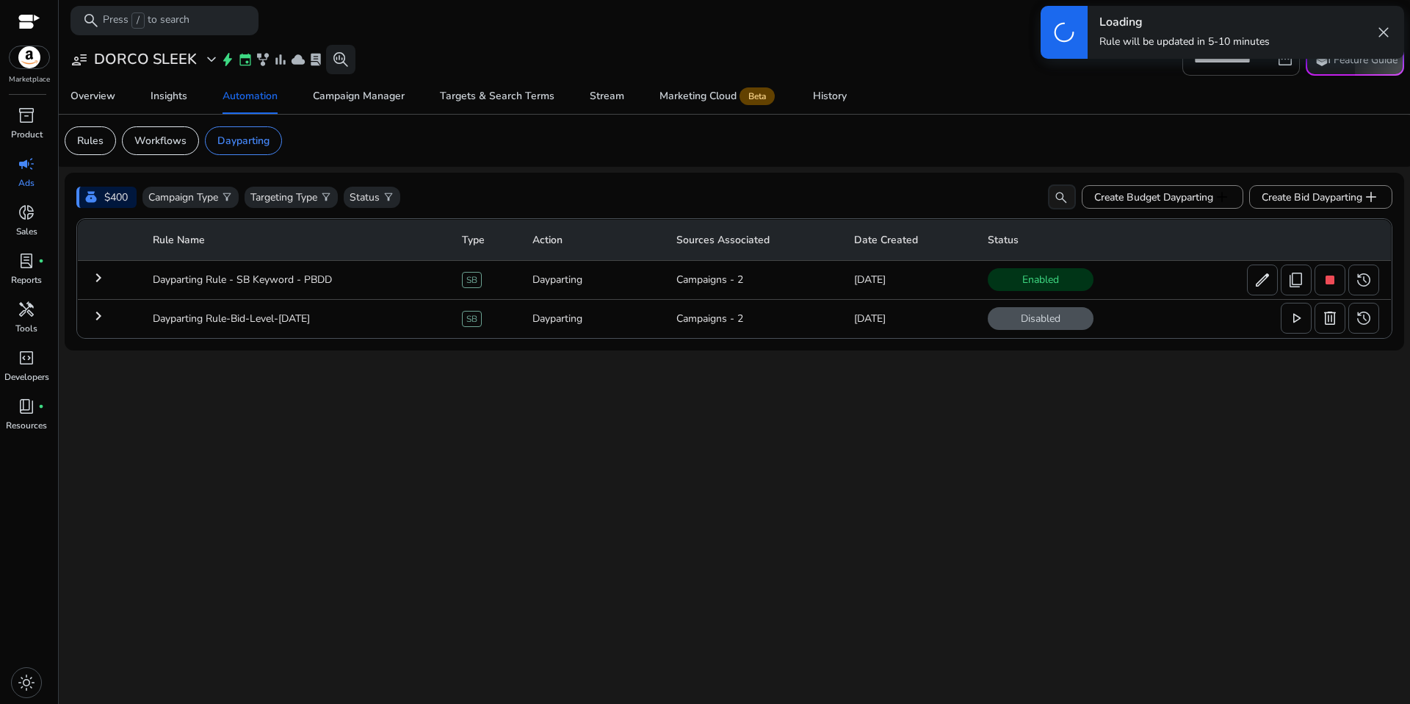
click at [895, 428] on div "**********" at bounding box center [735, 371] width 1340 height 663
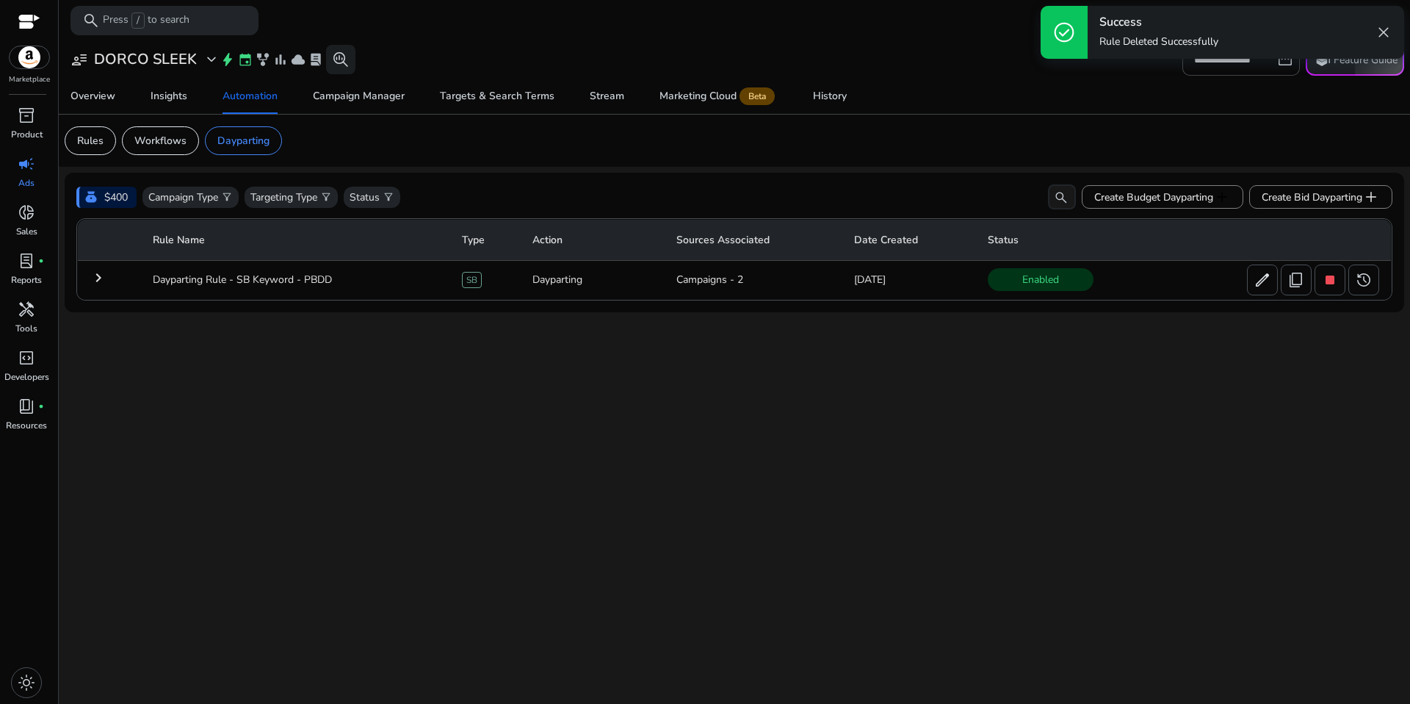
click at [897, 429] on div "**********" at bounding box center [735, 371] width 1340 height 663
click at [147, 50] on body "**********" at bounding box center [705, 352] width 1410 height 704
click at [148, 53] on h3 "DORCO SLEEK" at bounding box center [145, 60] width 103 height 18
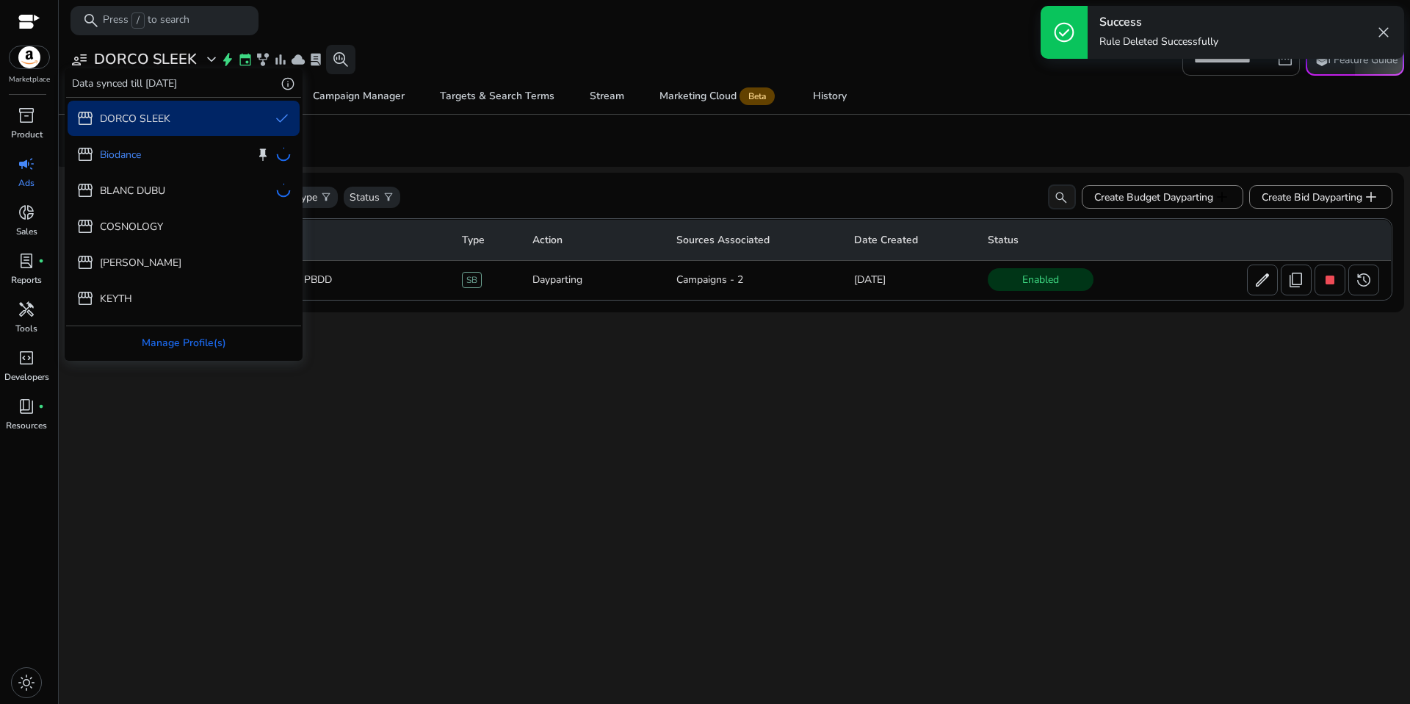
click at [151, 195] on div "storefront DORCO SLEEK done storefront Biodance keep storefront BLANC DUBU stor…" at bounding box center [183, 262] width 235 height 328
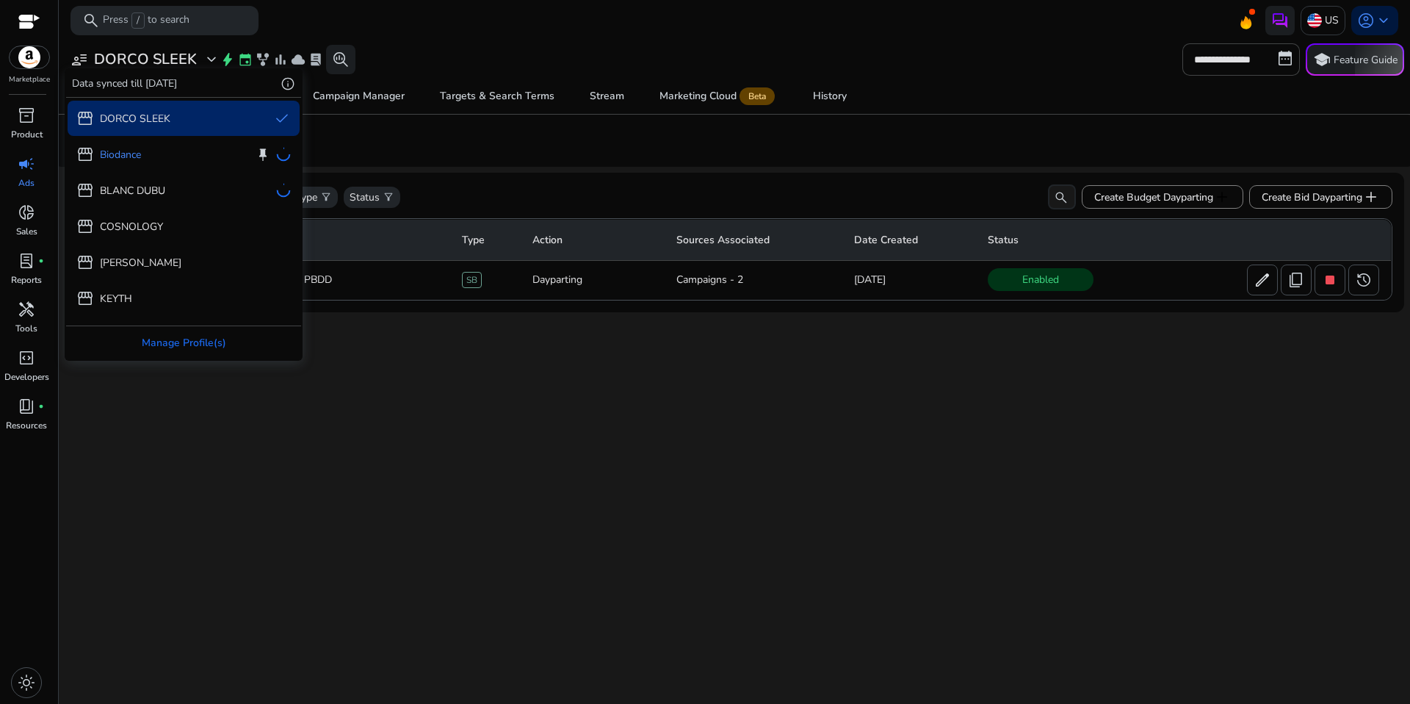
click at [136, 187] on div "storefront DORCO SLEEK done storefront Biodance keep storefront BLANC DUBU stor…" at bounding box center [183, 262] width 235 height 328
click at [135, 187] on div "storefront DORCO SLEEK done storefront Biodance keep storefront BLANC DUBU stor…" at bounding box center [183, 262] width 235 height 328
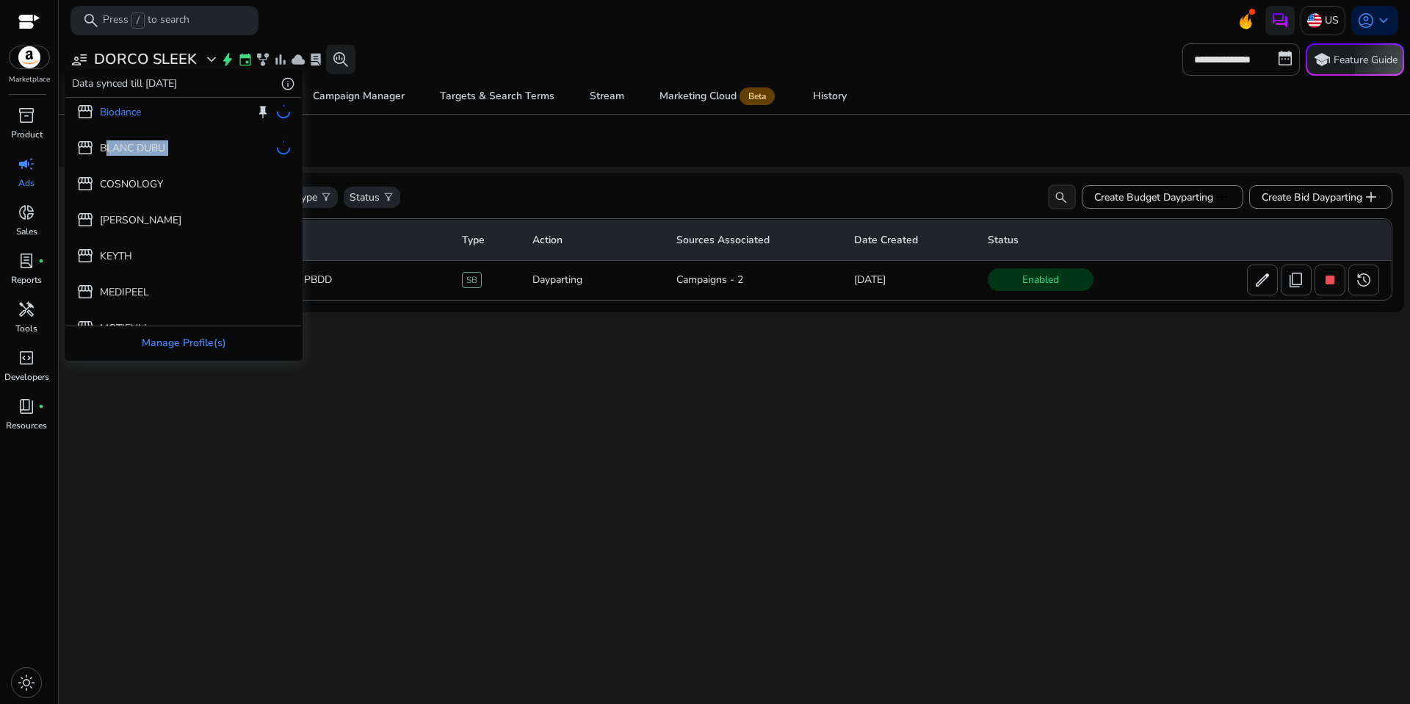
scroll to position [100, 0]
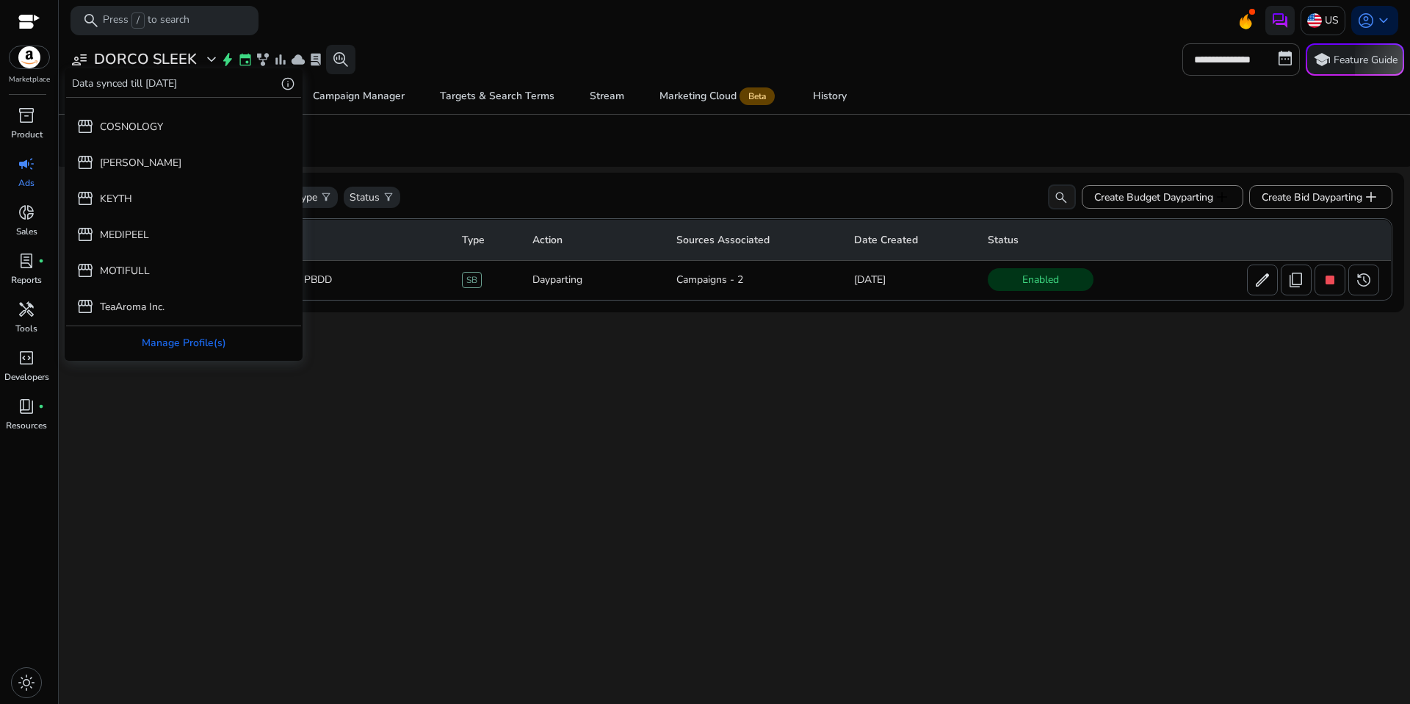
click at [375, 396] on div at bounding box center [705, 352] width 1410 height 704
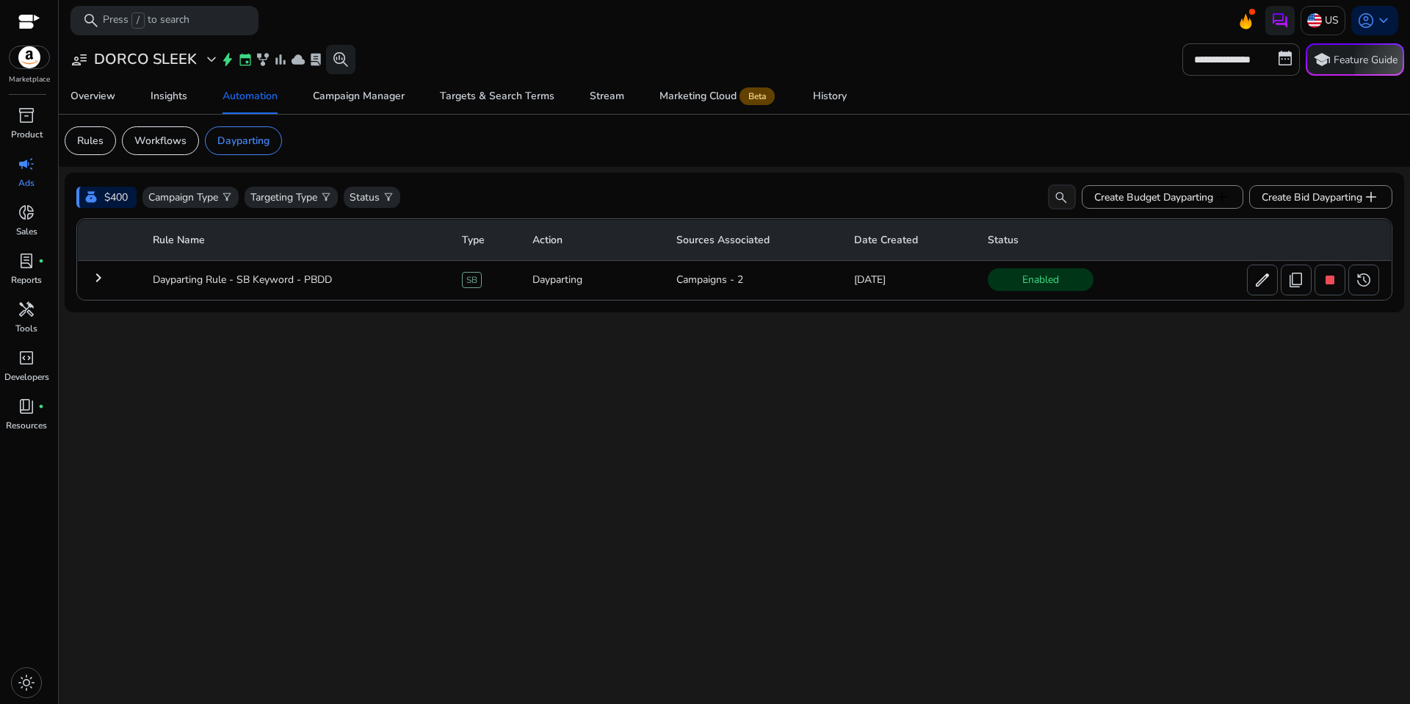
click at [164, 63] on h3 "DORCO SLEEK" at bounding box center [145, 60] width 103 height 18
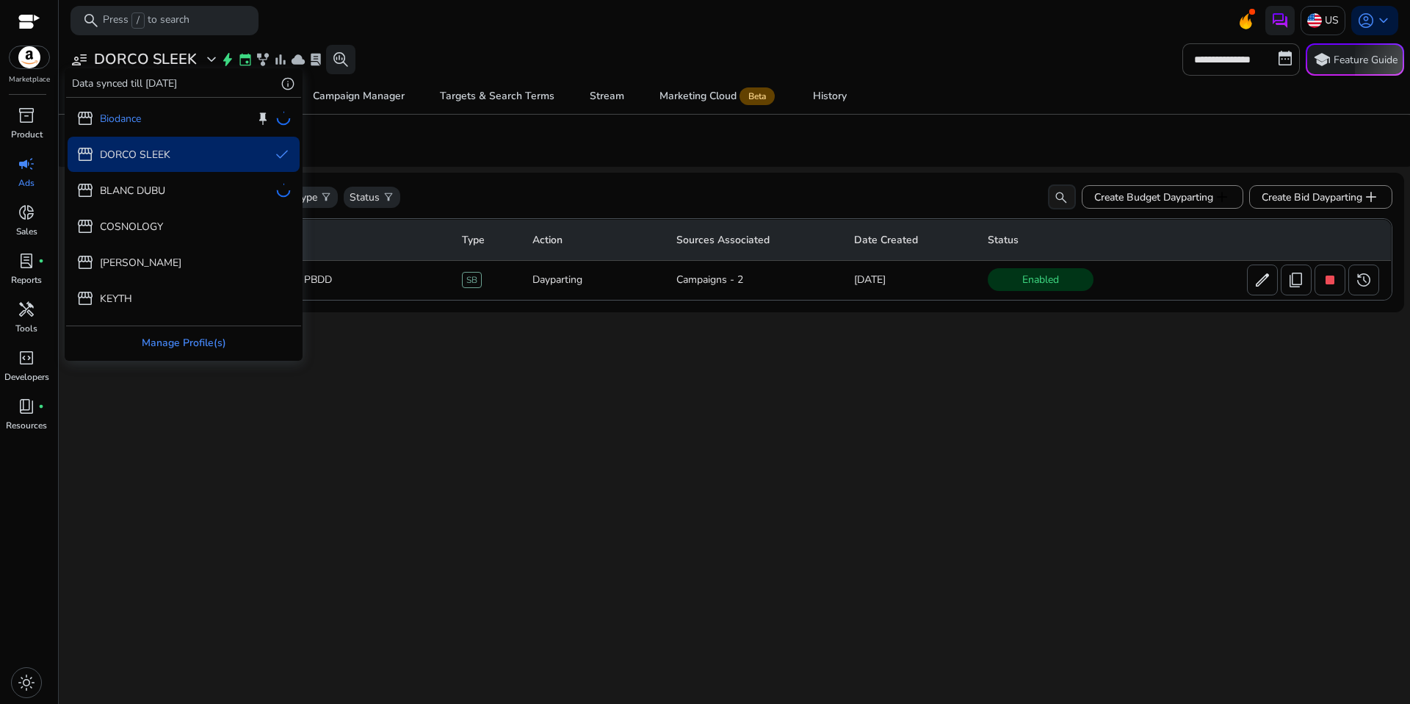
click at [160, 345] on div "Manage Profile(s)" at bounding box center [183, 342] width 235 height 33
